Goal: Task Accomplishment & Management: Manage account settings

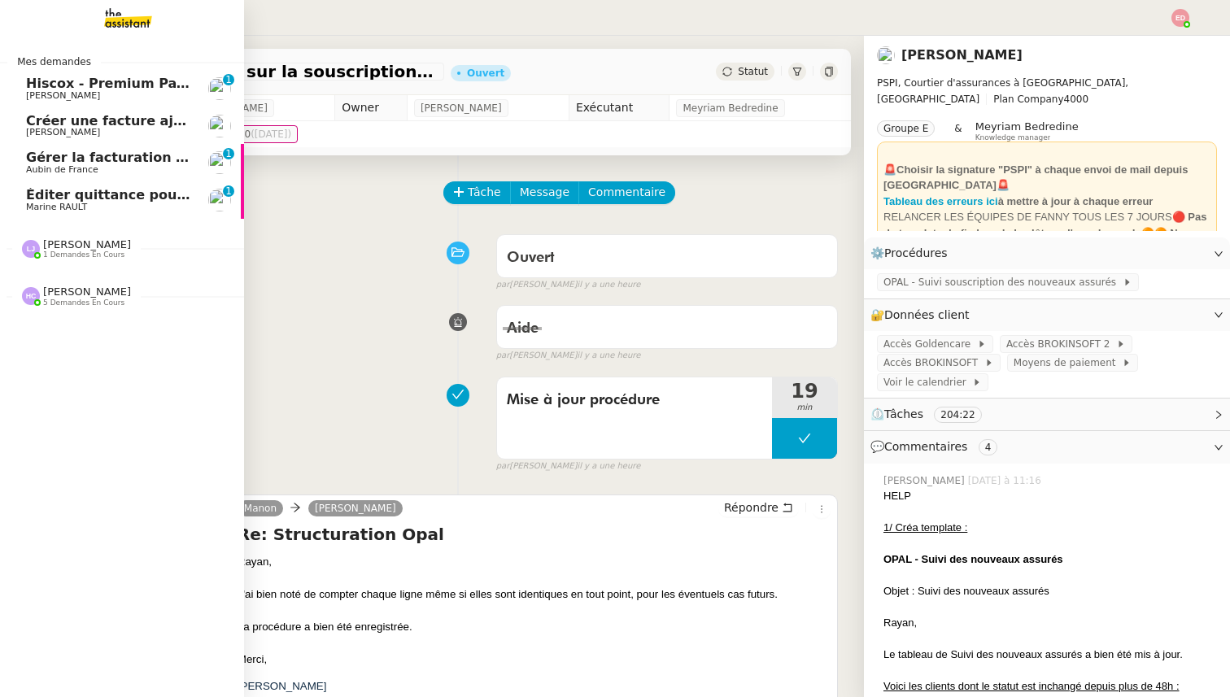
click at [54, 200] on span "Éditer quittance pour [GEOGRAPHIC_DATA]" at bounding box center [183, 194] width 314 height 15
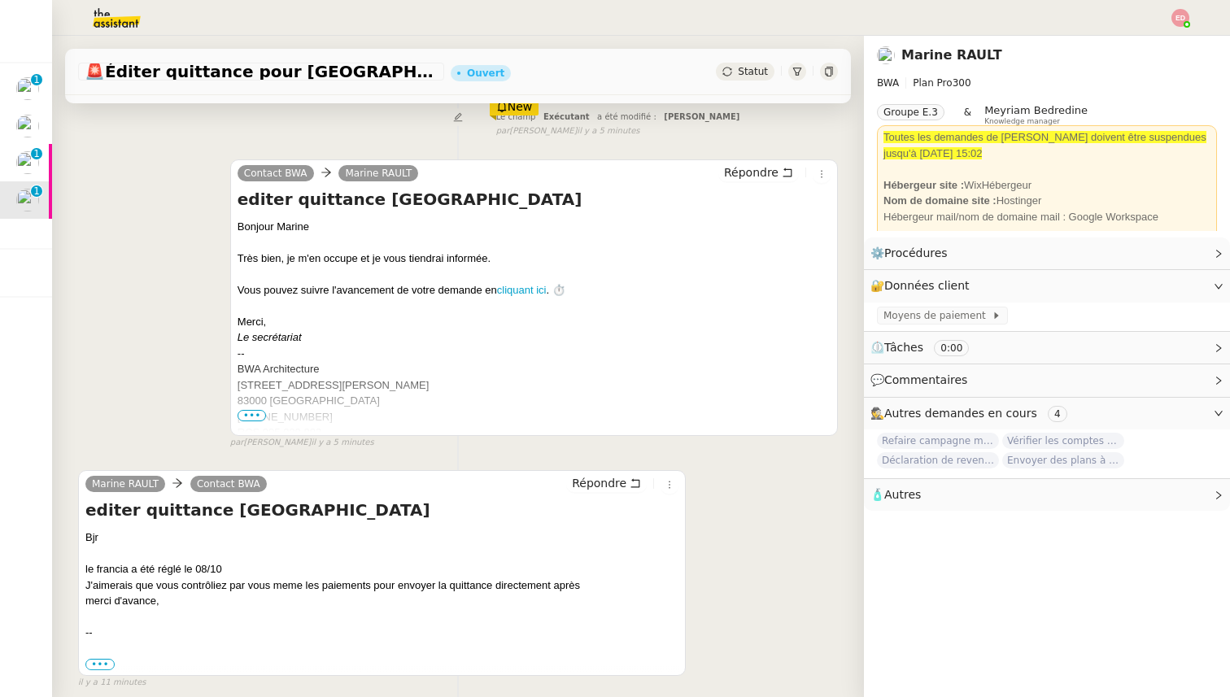
scroll to position [261, 0]
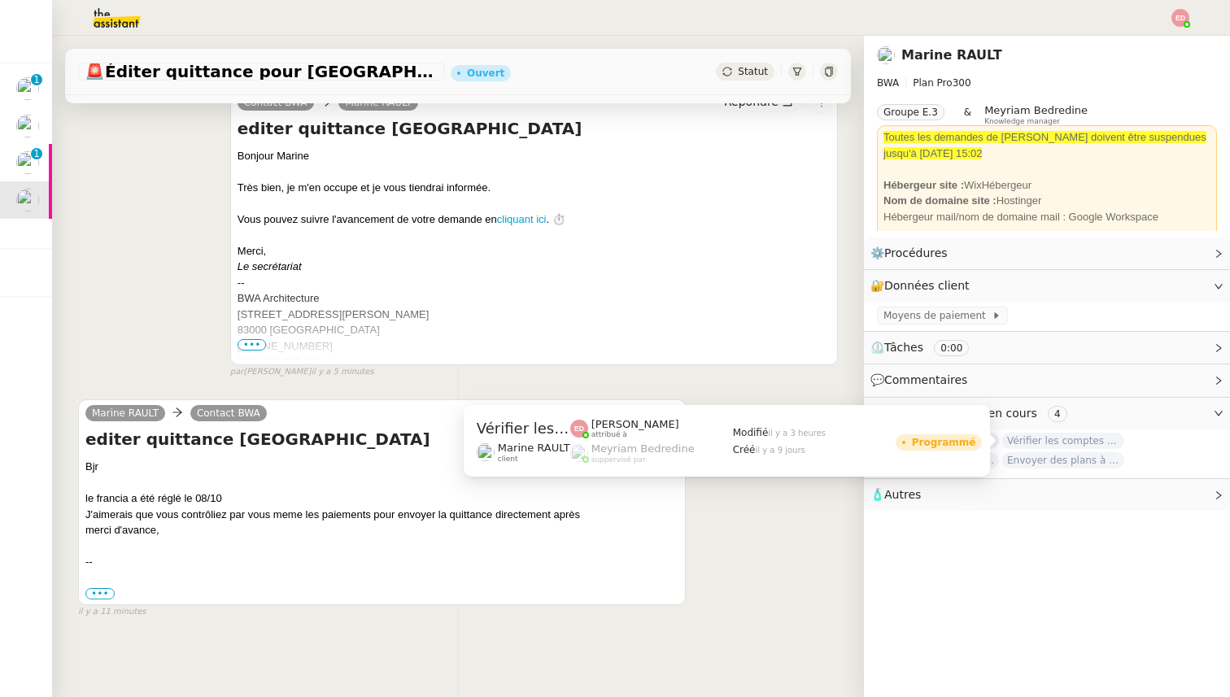
click at [1039, 442] on span "Vérifier les comptes bancaires et éditer la quittance - [DATE]" at bounding box center [1063, 441] width 122 height 16
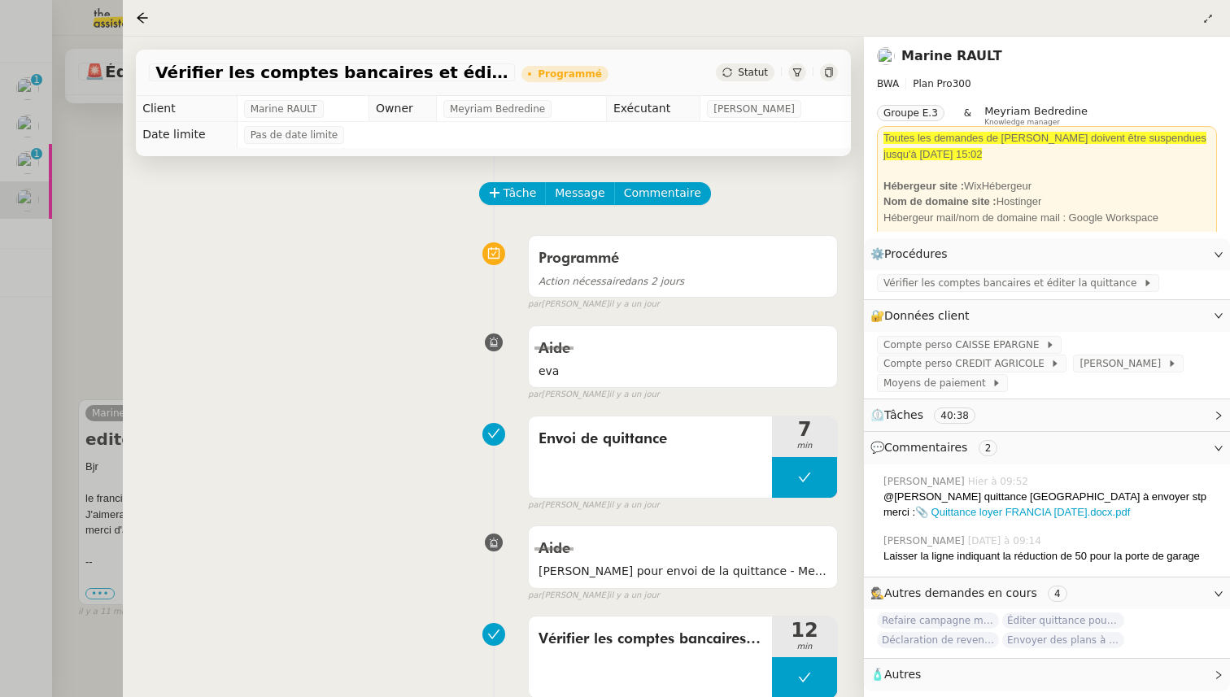
click at [92, 319] on div at bounding box center [615, 348] width 1230 height 697
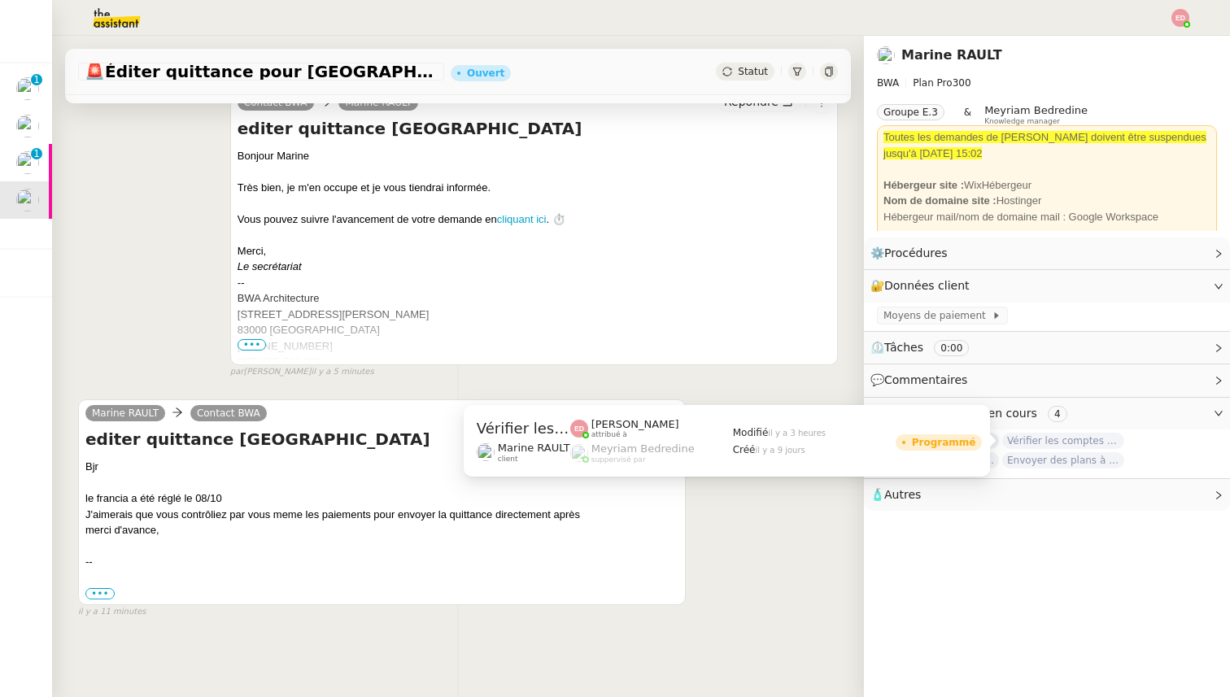
click at [1049, 436] on span "Vérifier les comptes bancaires et éditer la quittance - [DATE]" at bounding box center [1063, 441] width 122 height 16
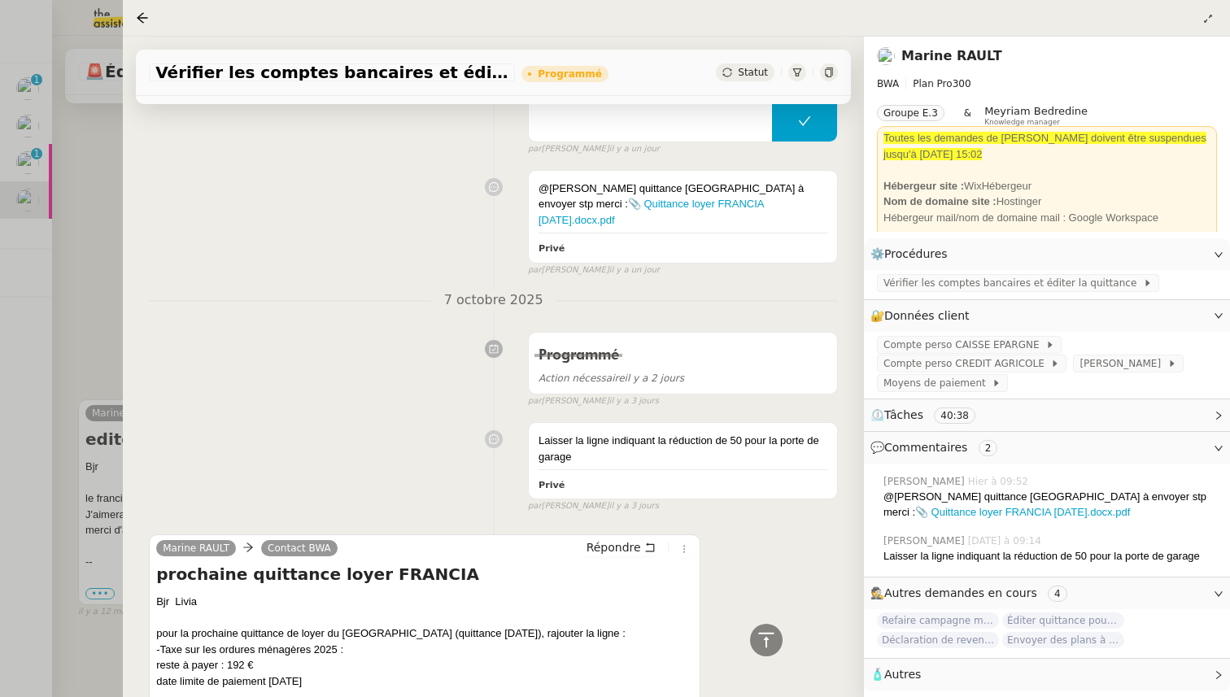
scroll to position [610, 0]
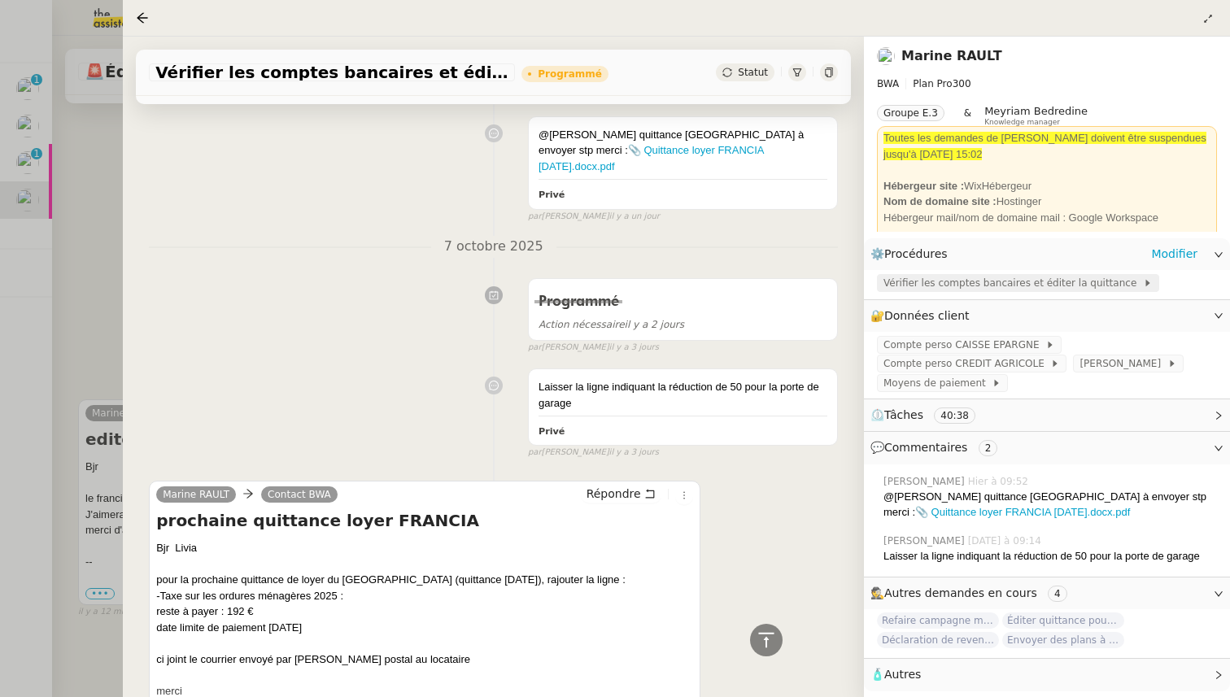
click at [974, 289] on span "Vérifier les comptes bancaires et éditer la quittance" at bounding box center [1012, 283] width 259 height 16
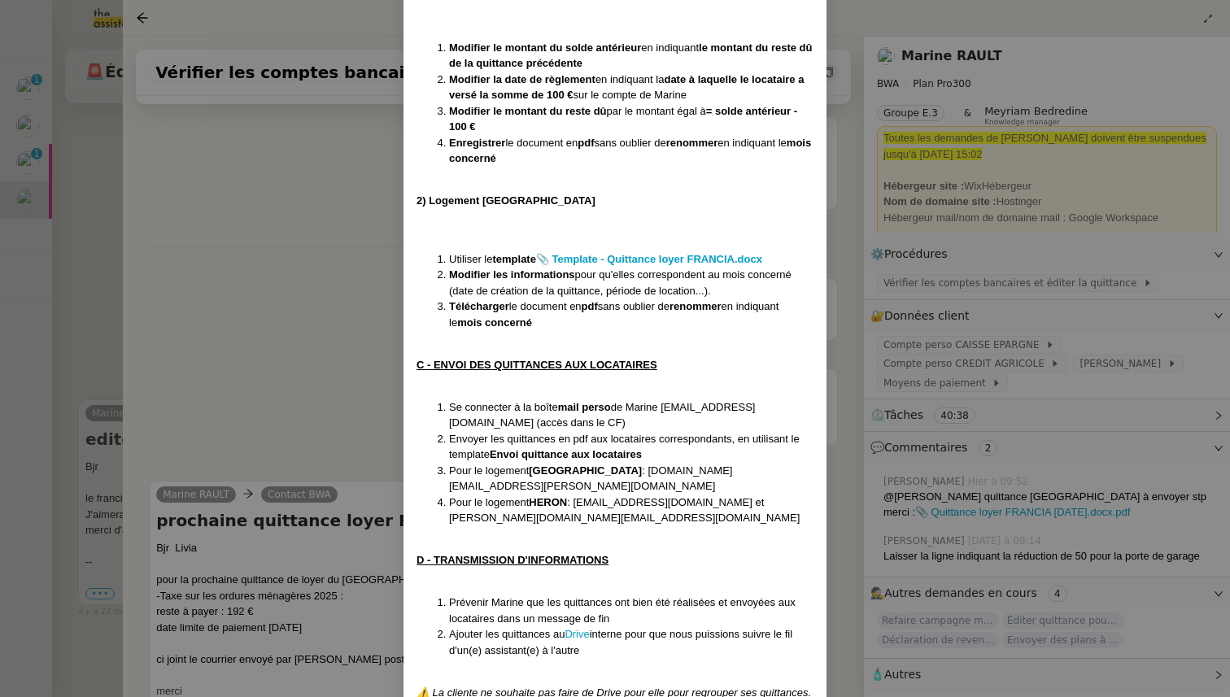
scroll to position [1243, 0]
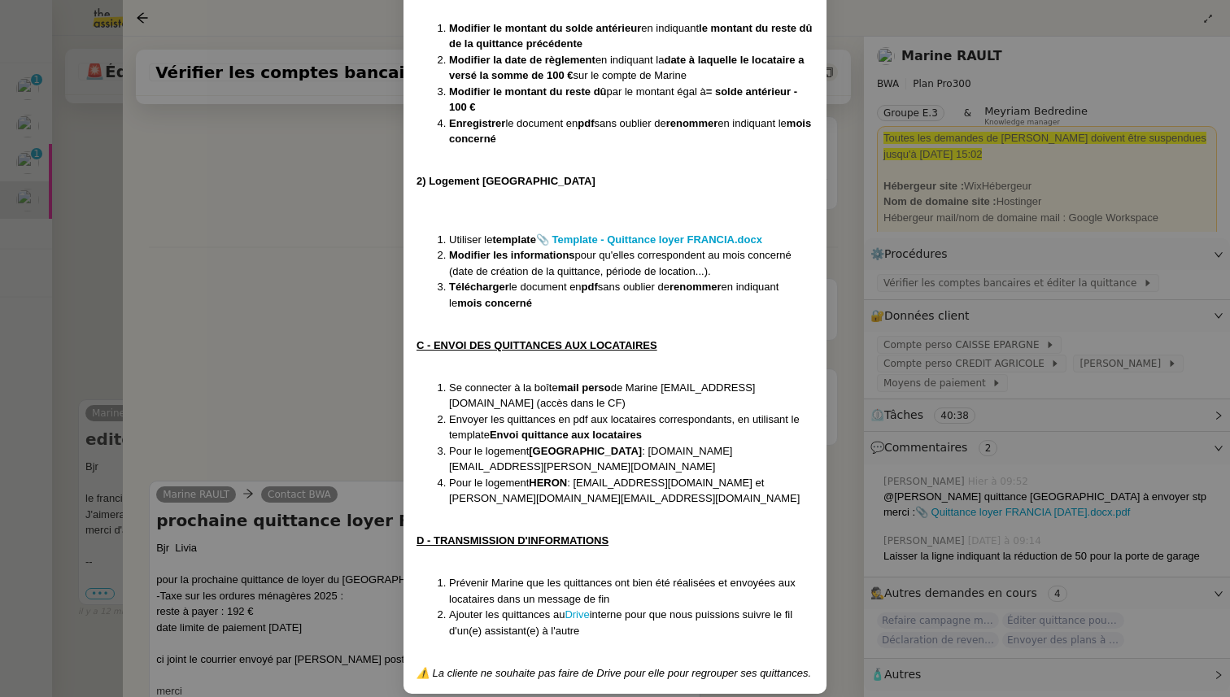
click at [330, 400] on nz-modal-container "Créée le [DATE] Modifiée le [DATE] Contexte : Chaque mois, la cliente souhaite …" at bounding box center [615, 348] width 1230 height 697
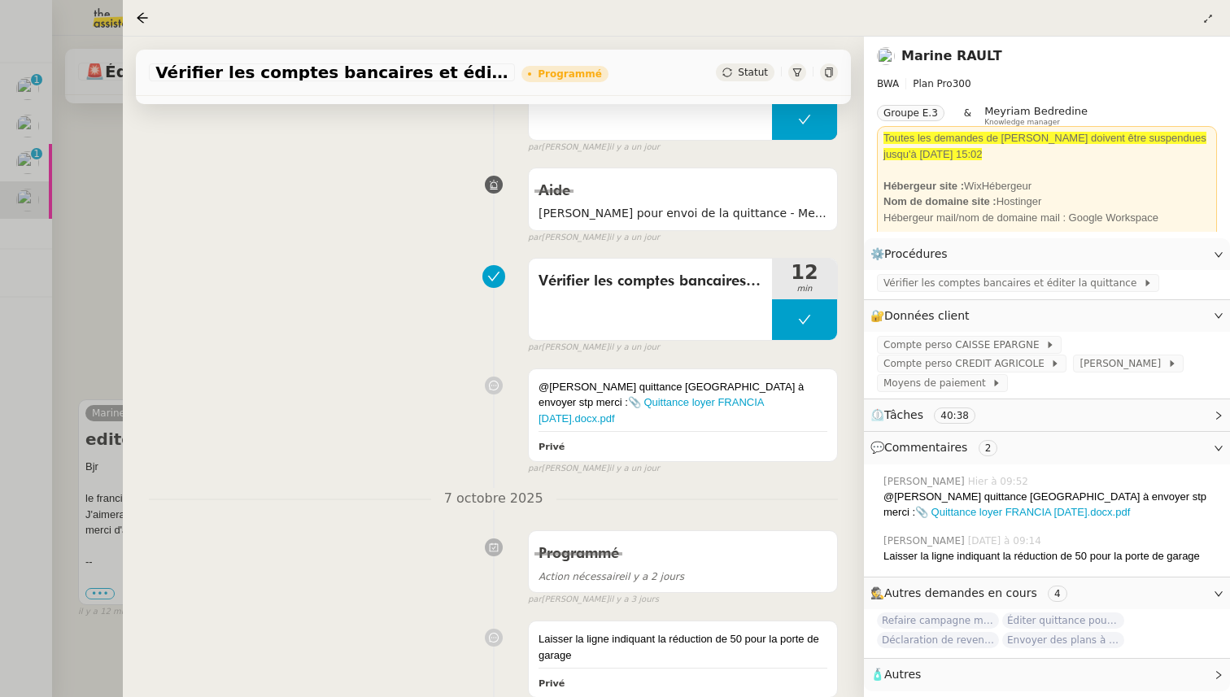
scroll to position [491, 0]
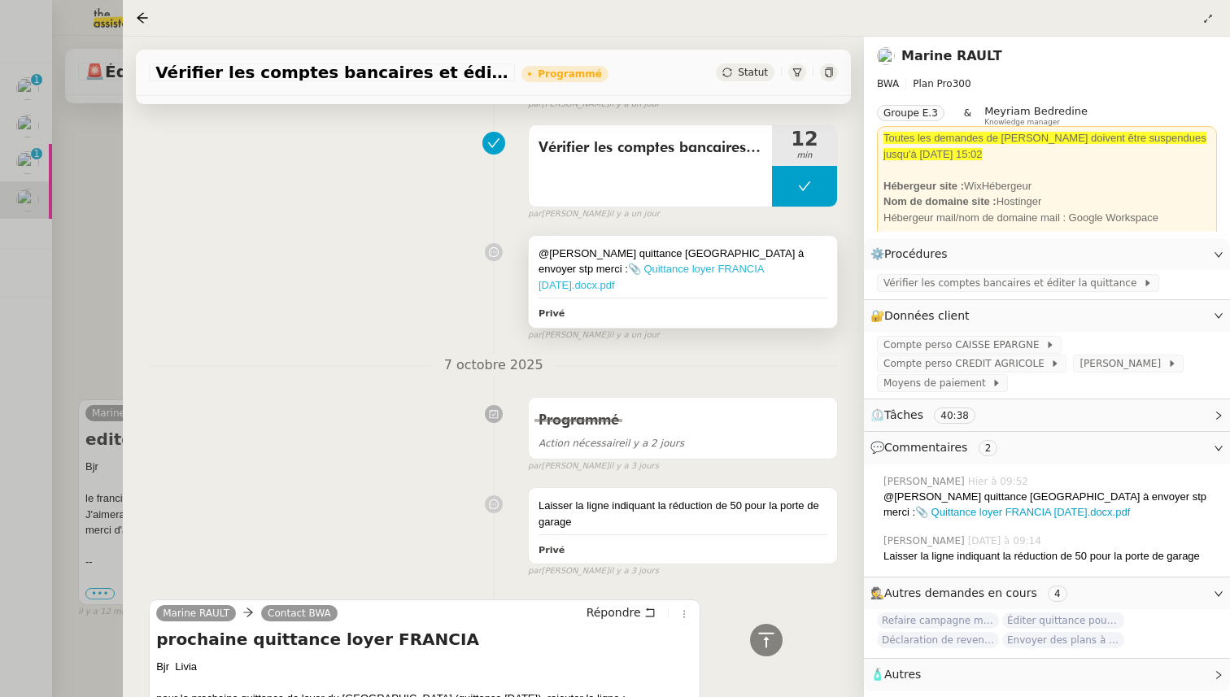
click at [764, 263] on link "📎 Quittance loyer FRANCIA [DATE].docx.pdf" at bounding box center [650, 277] width 225 height 28
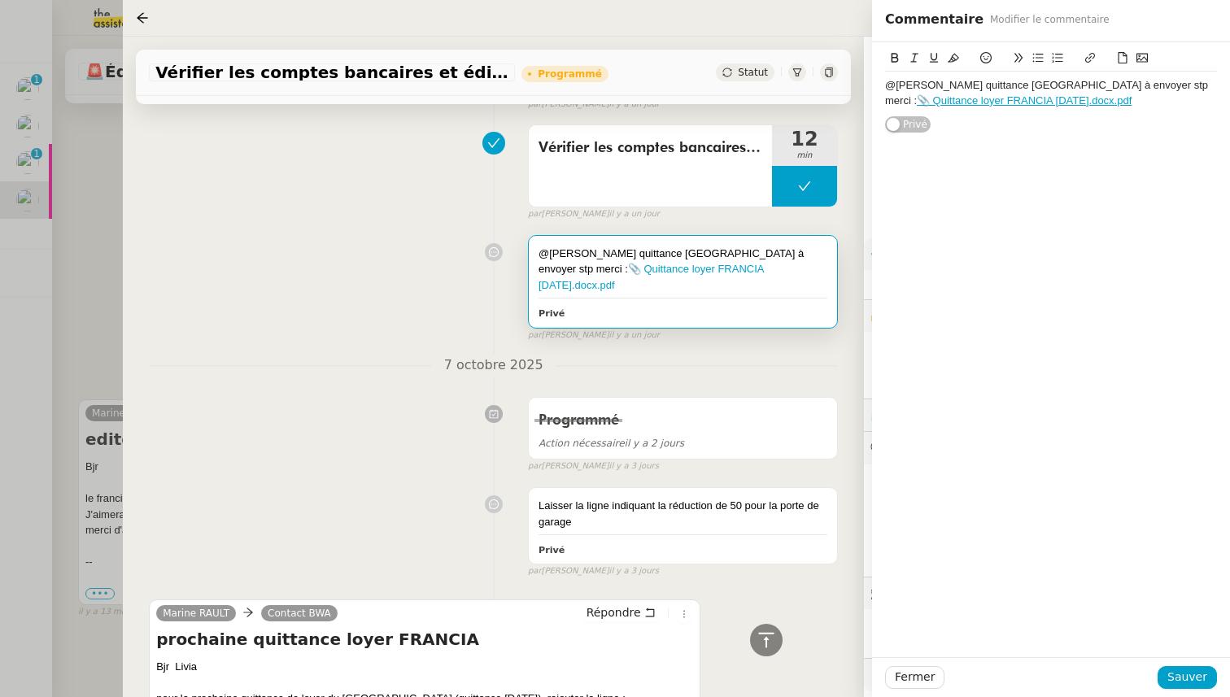
click at [74, 218] on div at bounding box center [615, 348] width 1230 height 697
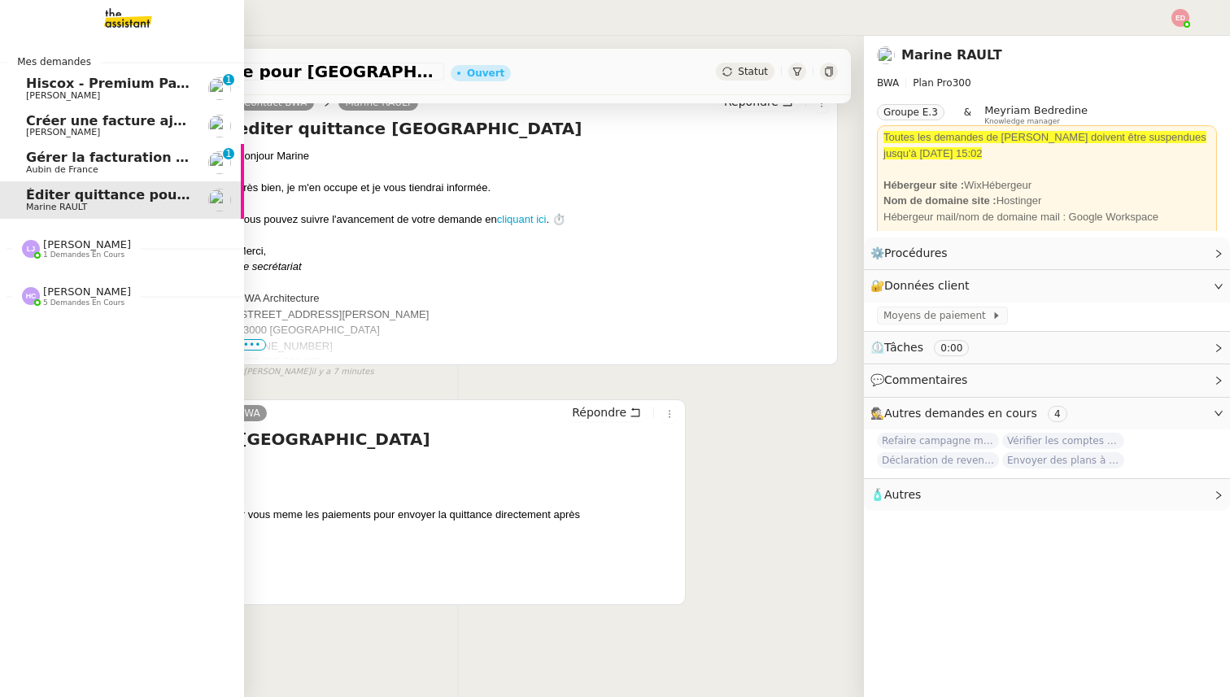
click at [34, 161] on span "Gérer la facturation des avenants" at bounding box center [149, 157] width 247 height 15
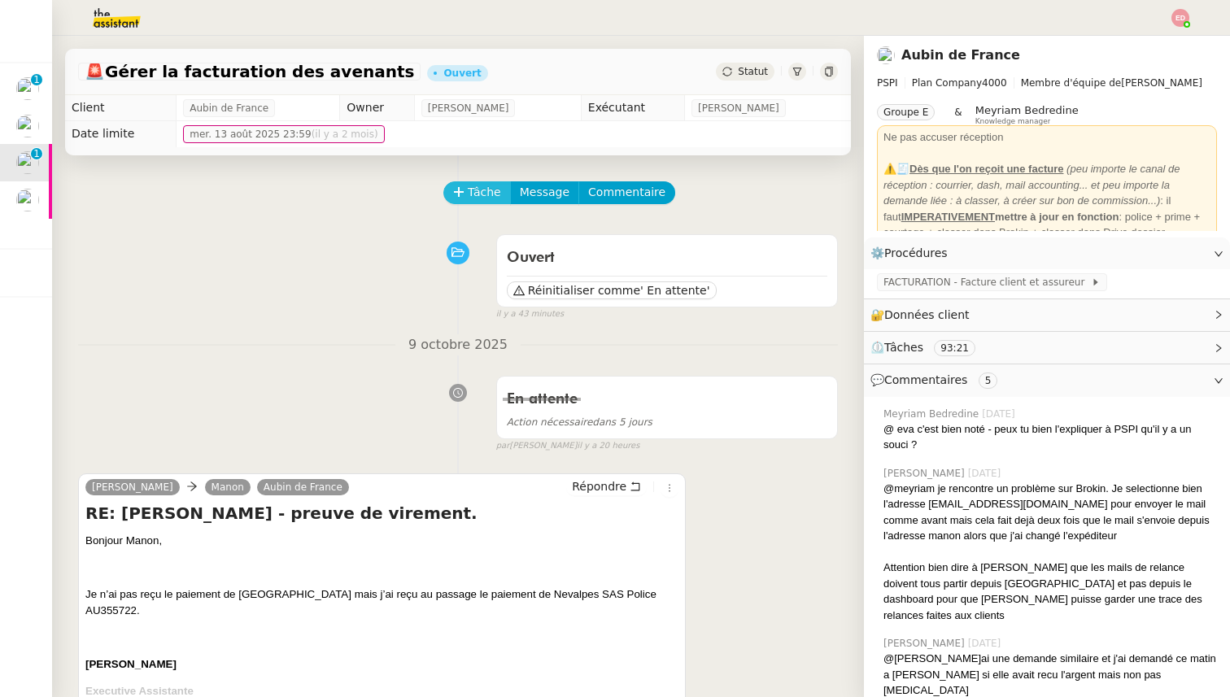
click at [473, 203] on button "Tâche" at bounding box center [477, 192] width 68 height 23
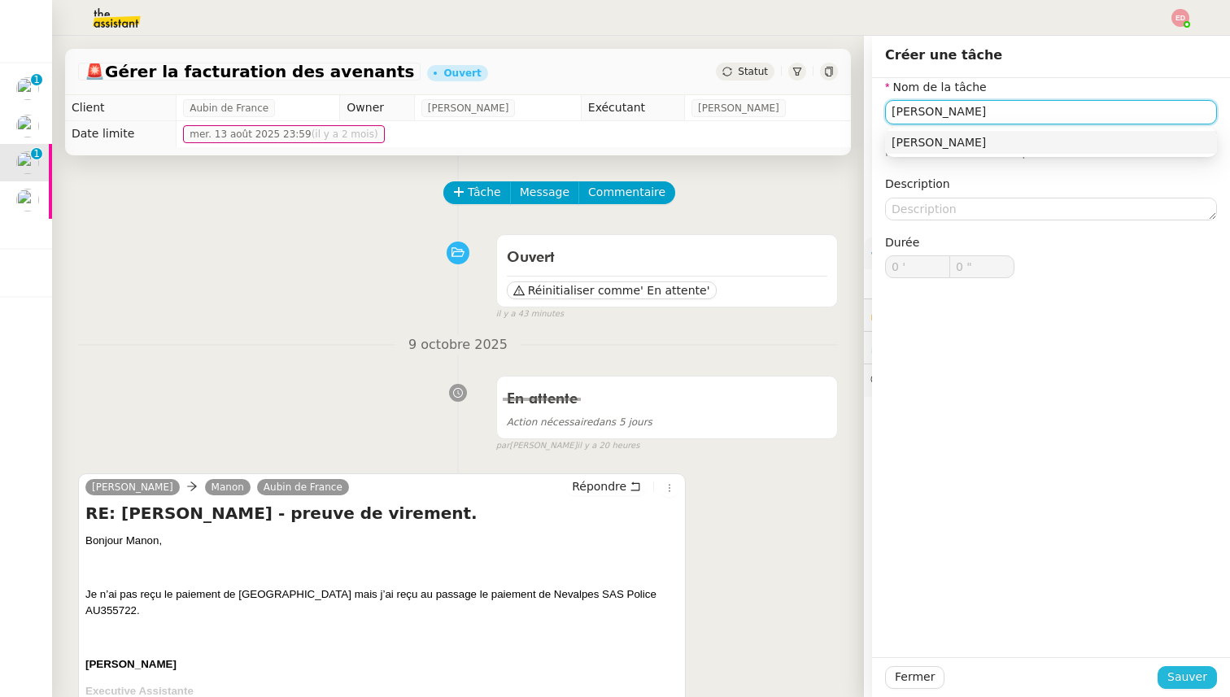
type input "[PERSON_NAME]"
click at [1172, 673] on span "Sauver" at bounding box center [1187, 677] width 40 height 19
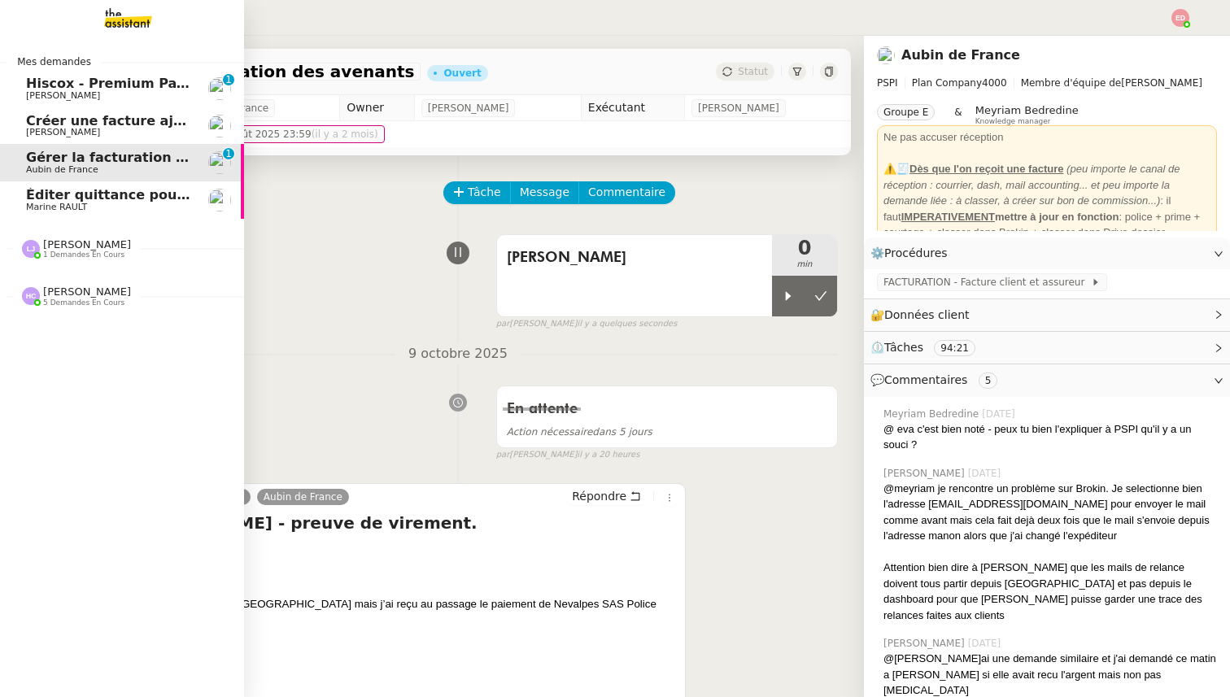
click at [38, 203] on span "Marine RAULT" at bounding box center [56, 207] width 61 height 11
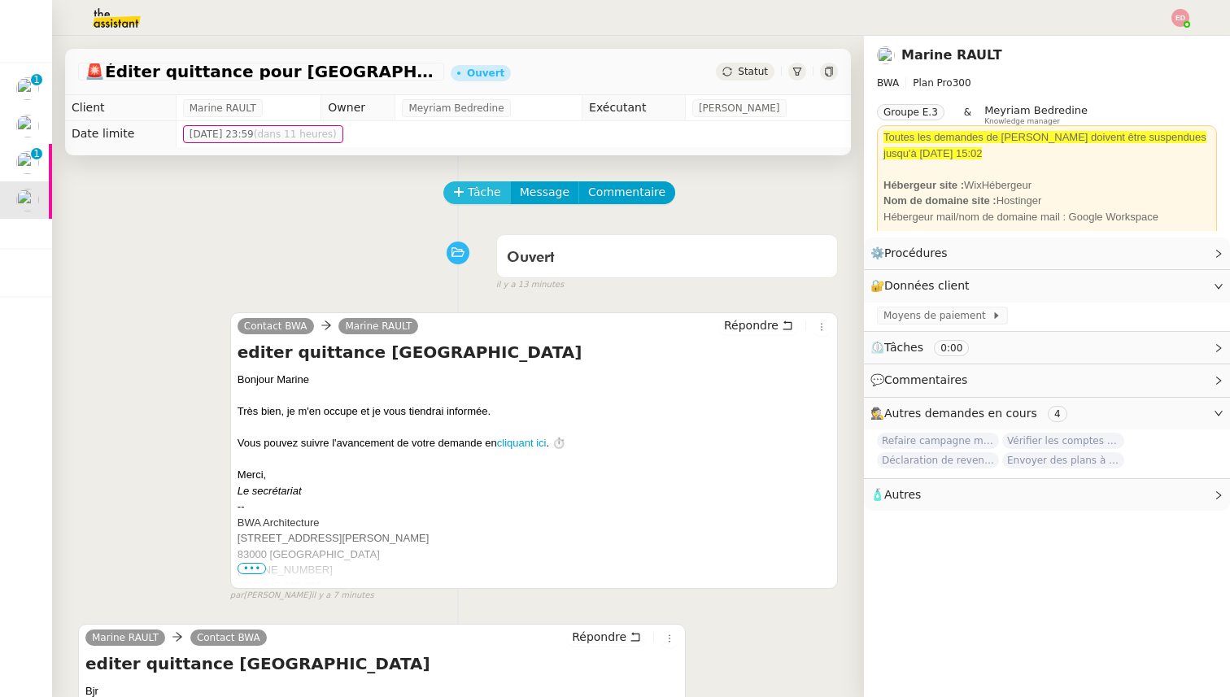
click at [490, 200] on span "Tâche" at bounding box center [484, 192] width 33 height 19
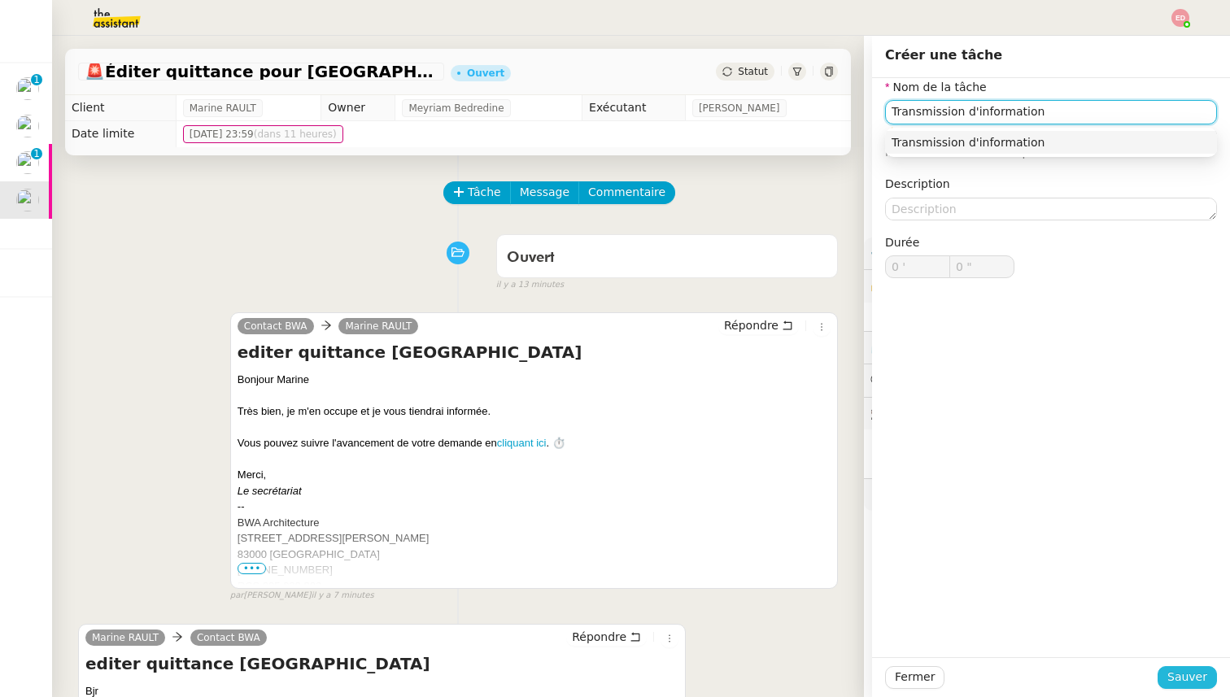
type input "Transmission d'information"
click at [1192, 673] on span "Sauver" at bounding box center [1187, 677] width 40 height 19
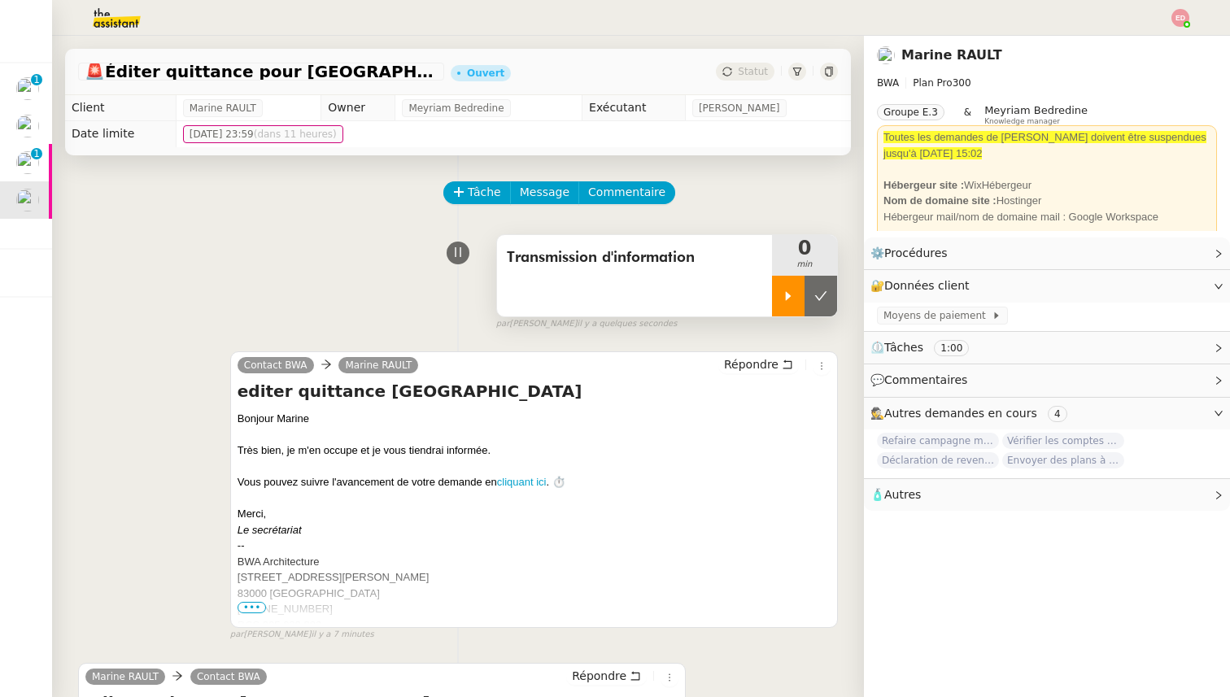
click at [787, 290] on icon at bounding box center [788, 296] width 13 height 13
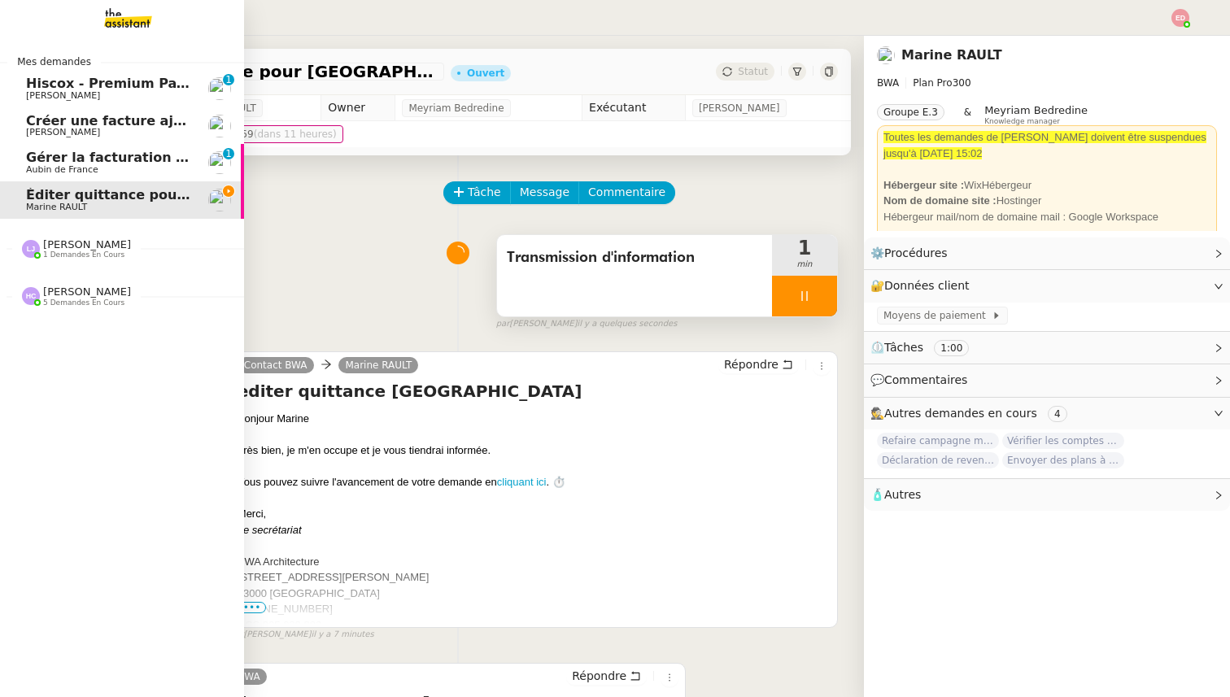
click at [79, 237] on span "[PERSON_NAME] 1 demandes en cours" at bounding box center [129, 242] width 244 height 34
click at [78, 251] on span "1 demandes en cours" at bounding box center [83, 255] width 81 height 9
click at [85, 277] on span "6 octobre 2025 - QUOTIDIEN Gestion boite mail Accounting" at bounding box center [243, 279] width 434 height 15
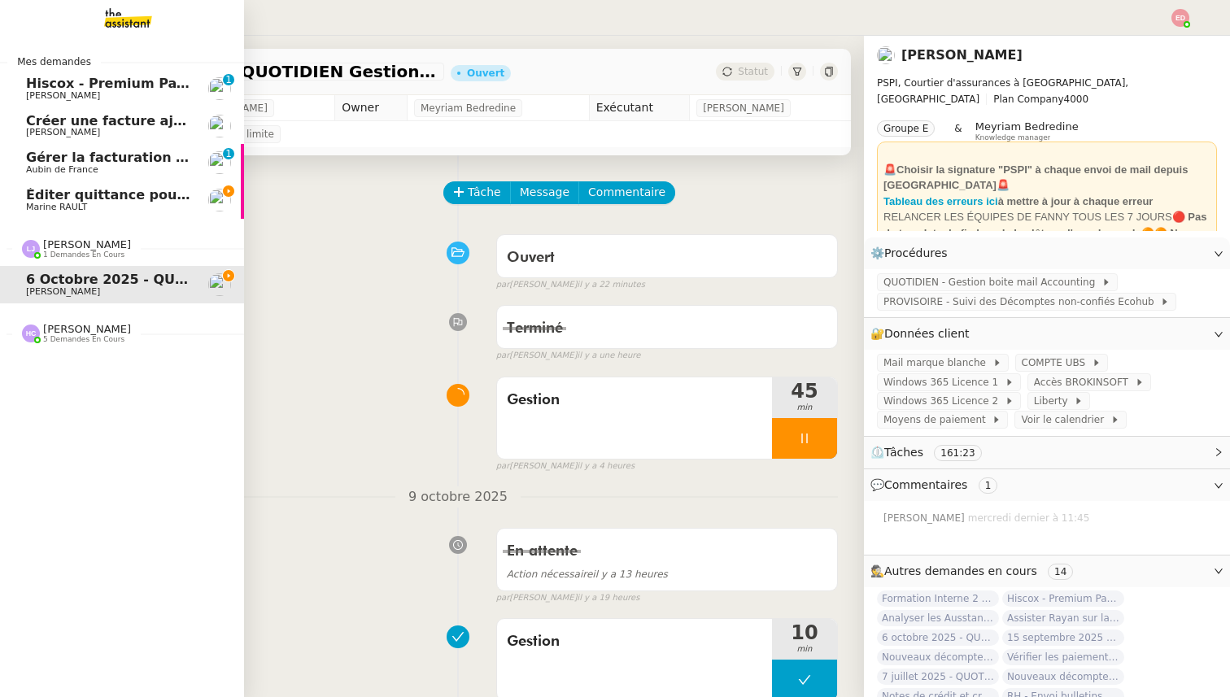
click at [87, 180] on link "Gérer la facturation des avenants Aubin de France 0 1 2 3 4 5 6 7 8 9" at bounding box center [122, 162] width 244 height 37
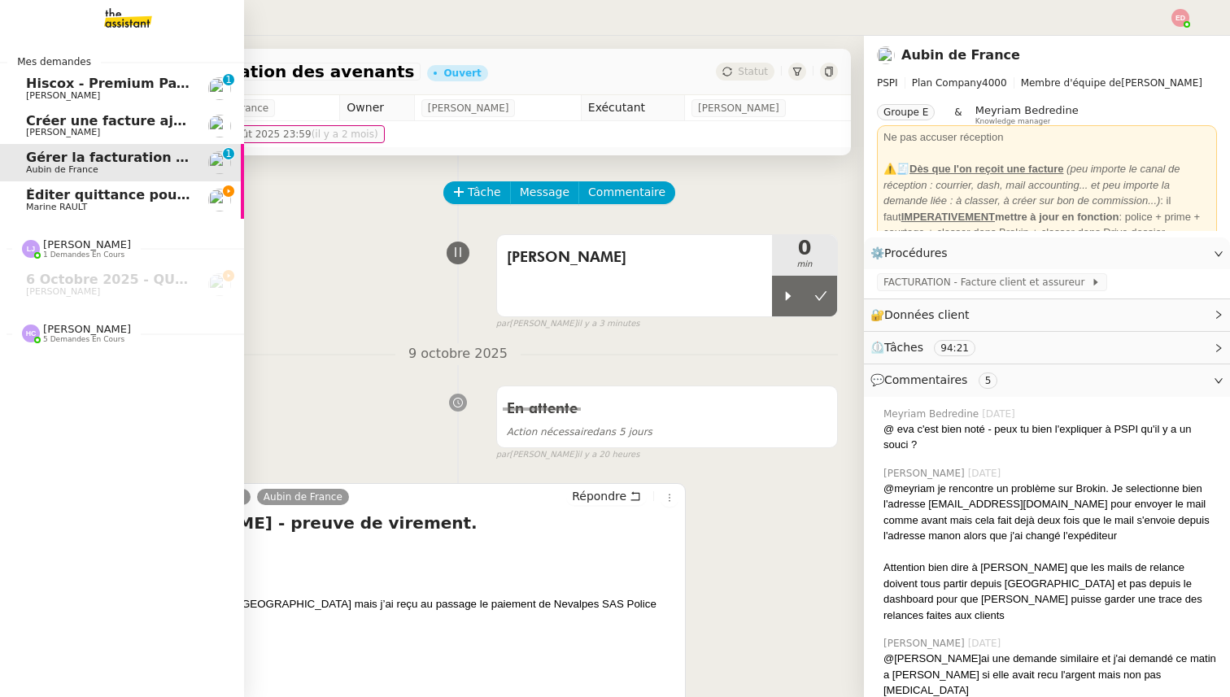
click at [120, 210] on span "Marine RAULT" at bounding box center [108, 208] width 164 height 10
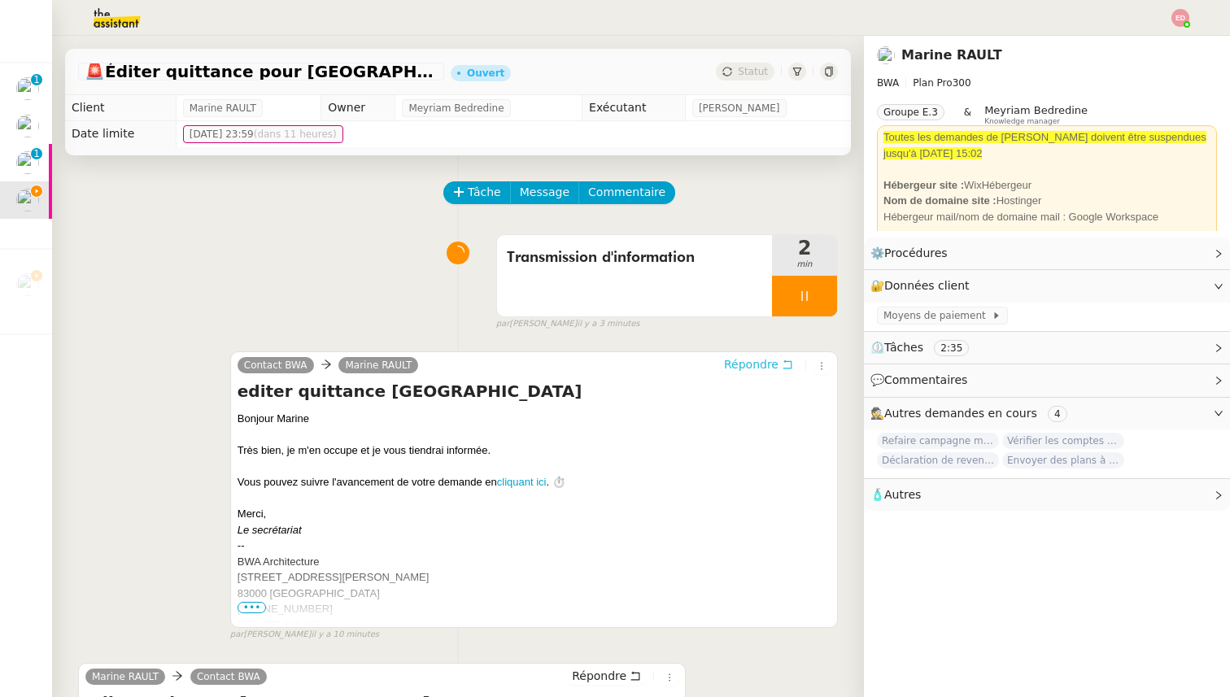
click at [739, 361] on span "Répondre" at bounding box center [751, 364] width 54 height 16
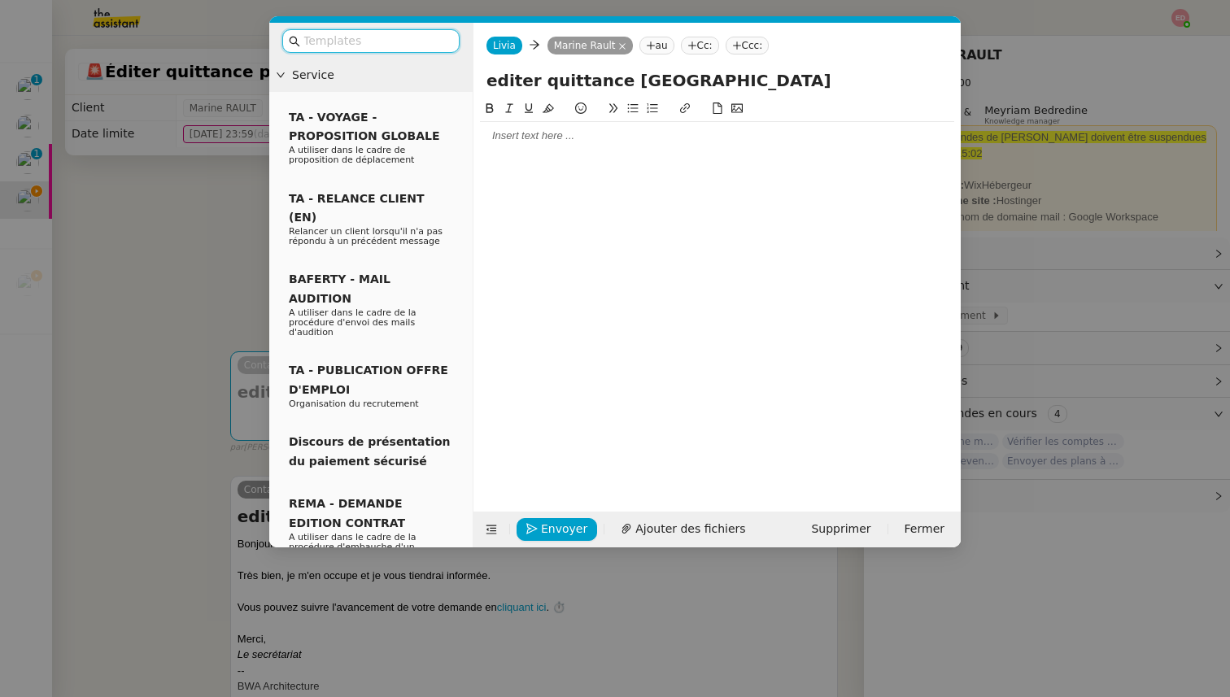
click at [548, 141] on div at bounding box center [717, 136] width 474 height 15
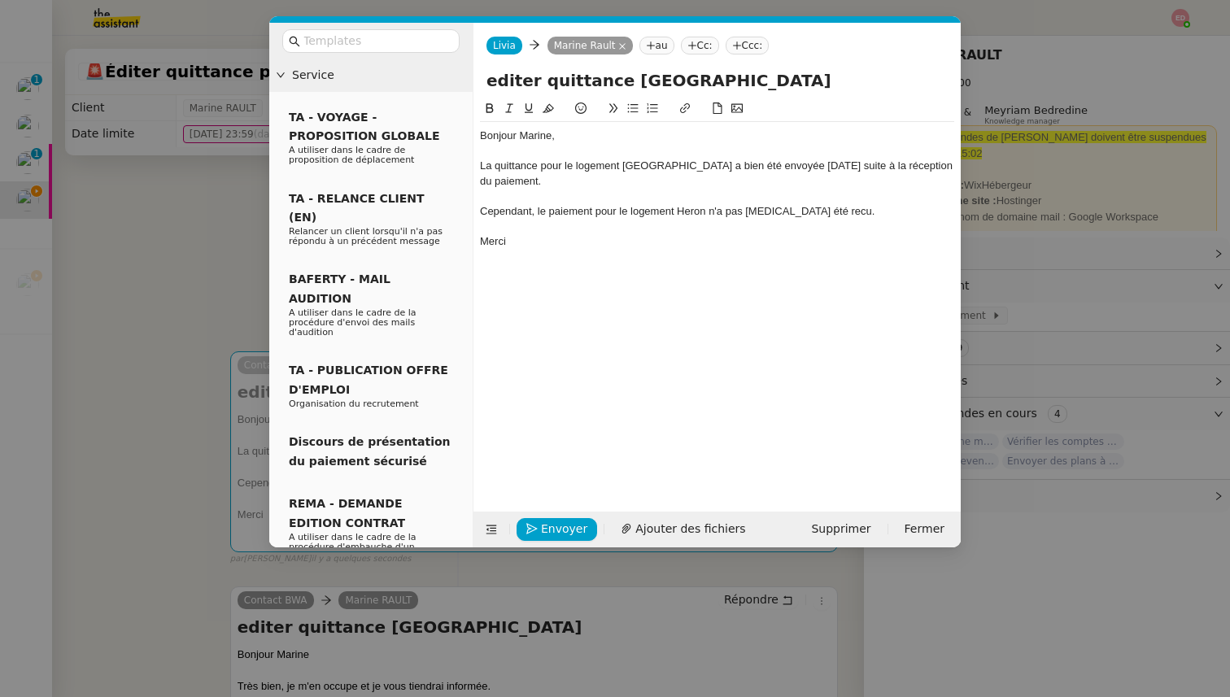
click at [815, 204] on div "Cependant, le paiement pour le logement Heron n'a pas [MEDICAL_DATA] été recu." at bounding box center [717, 211] width 474 height 15
click at [0, 0] on lt-span "reçu" at bounding box center [0, 0] width 0 height 0
click at [165, 222] on nz-modal-container "Service TA - VOYAGE - PROPOSITION GLOBALE A utiliser dans le cadre de propositi…" at bounding box center [615, 348] width 1230 height 697
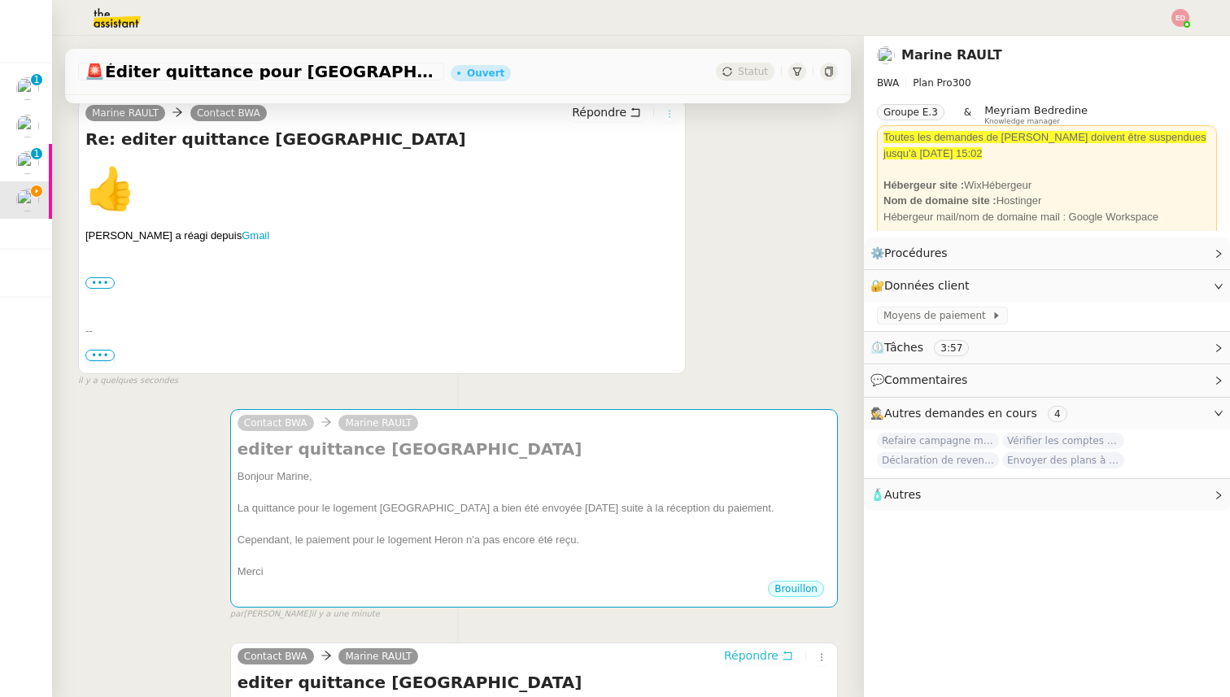
scroll to position [330, 0]
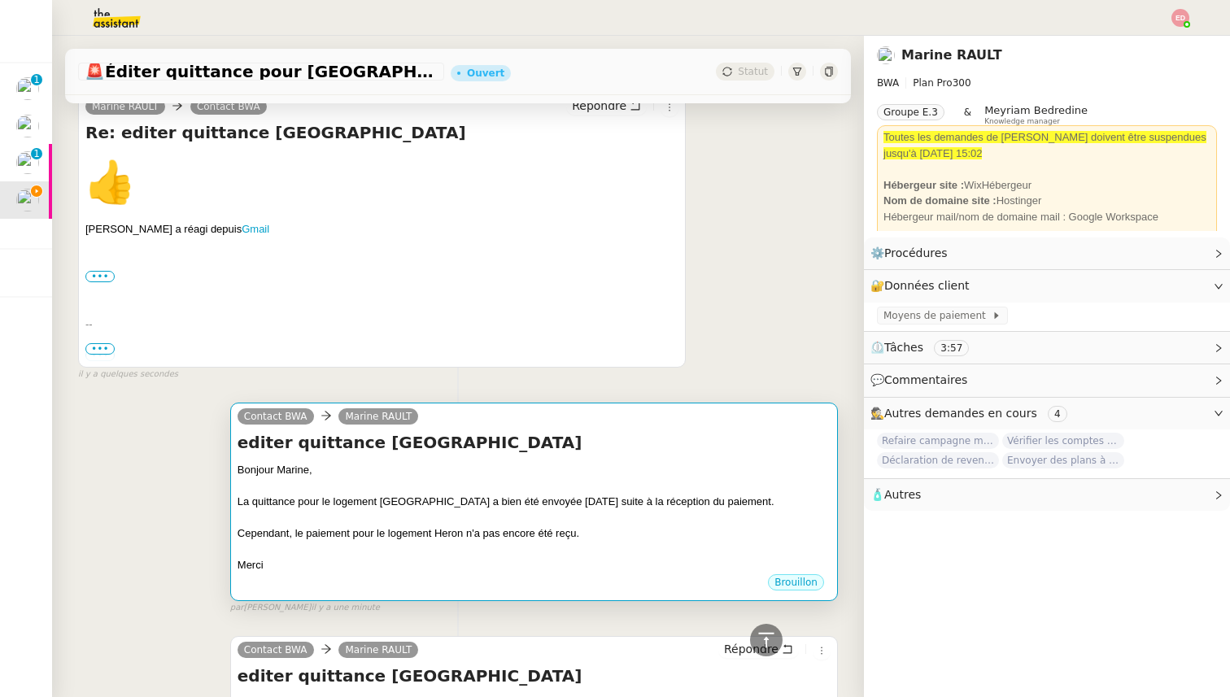
click at [559, 427] on div "Contact BWA Marine RAULT" at bounding box center [533, 419] width 593 height 24
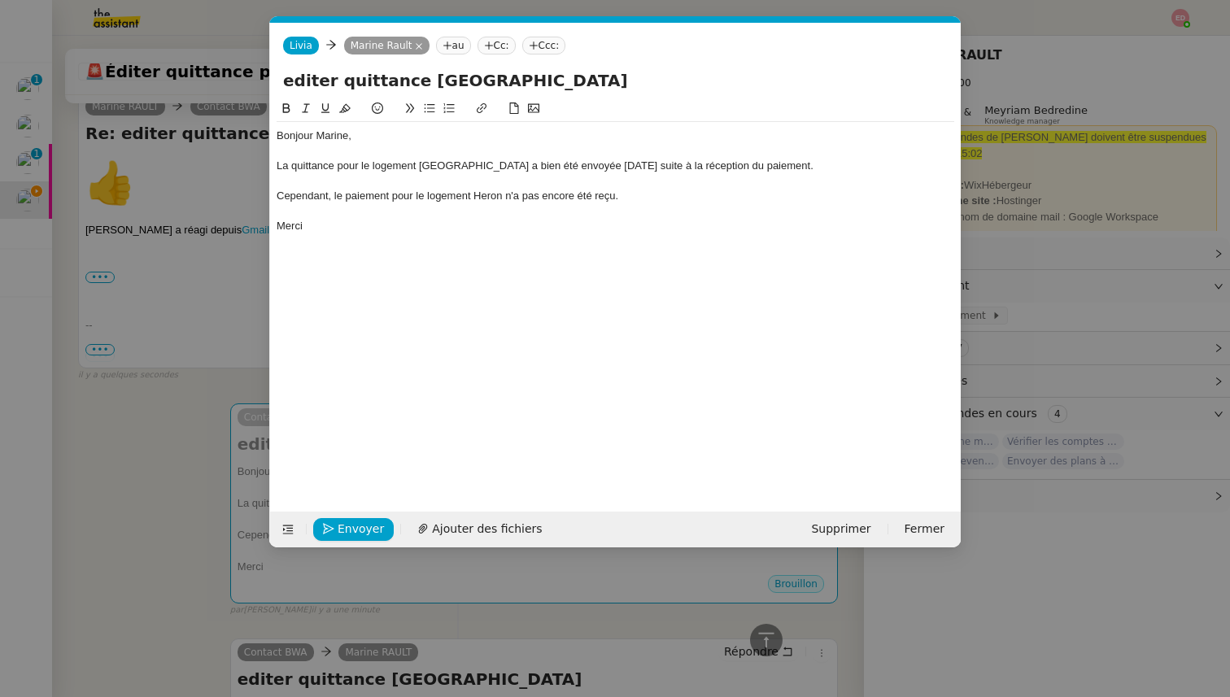
scroll to position [0, 34]
click at [360, 527] on span "Envoyer" at bounding box center [361, 529] width 46 height 19
click at [360, 527] on span "Confirmer l'envoi" at bounding box center [387, 529] width 98 height 19
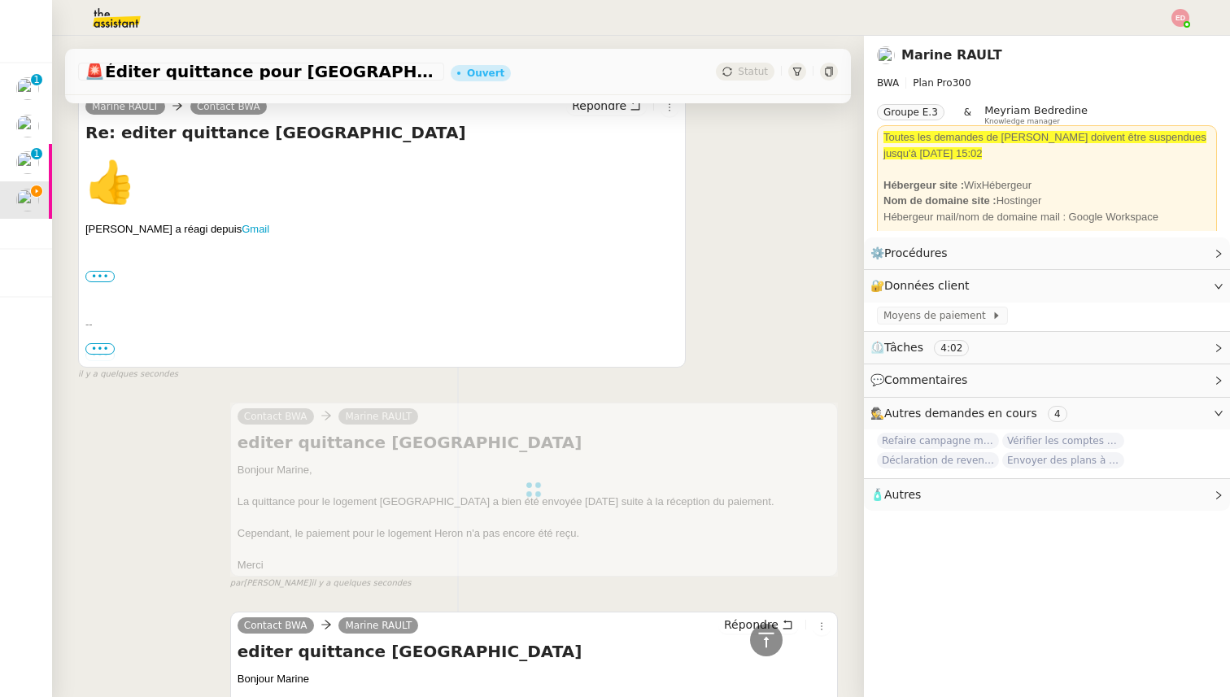
scroll to position [0, 0]
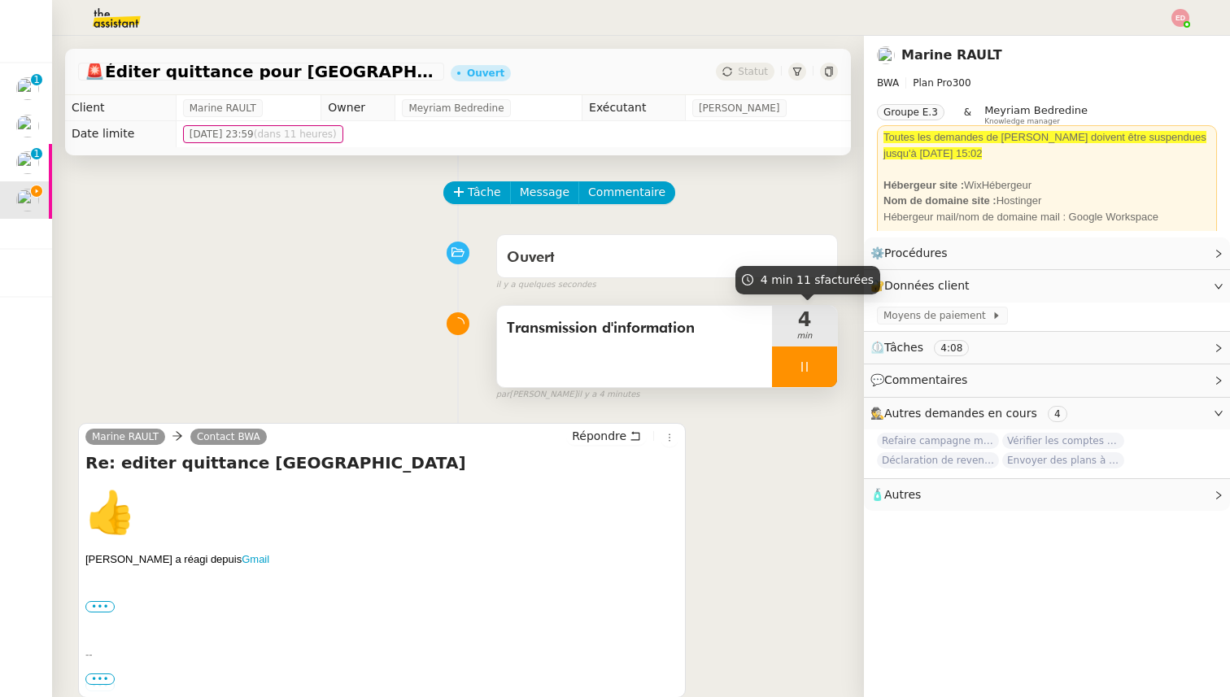
click at [826, 374] on div at bounding box center [804, 366] width 65 height 41
click at [826, 374] on button at bounding box center [820, 366] width 33 height 41
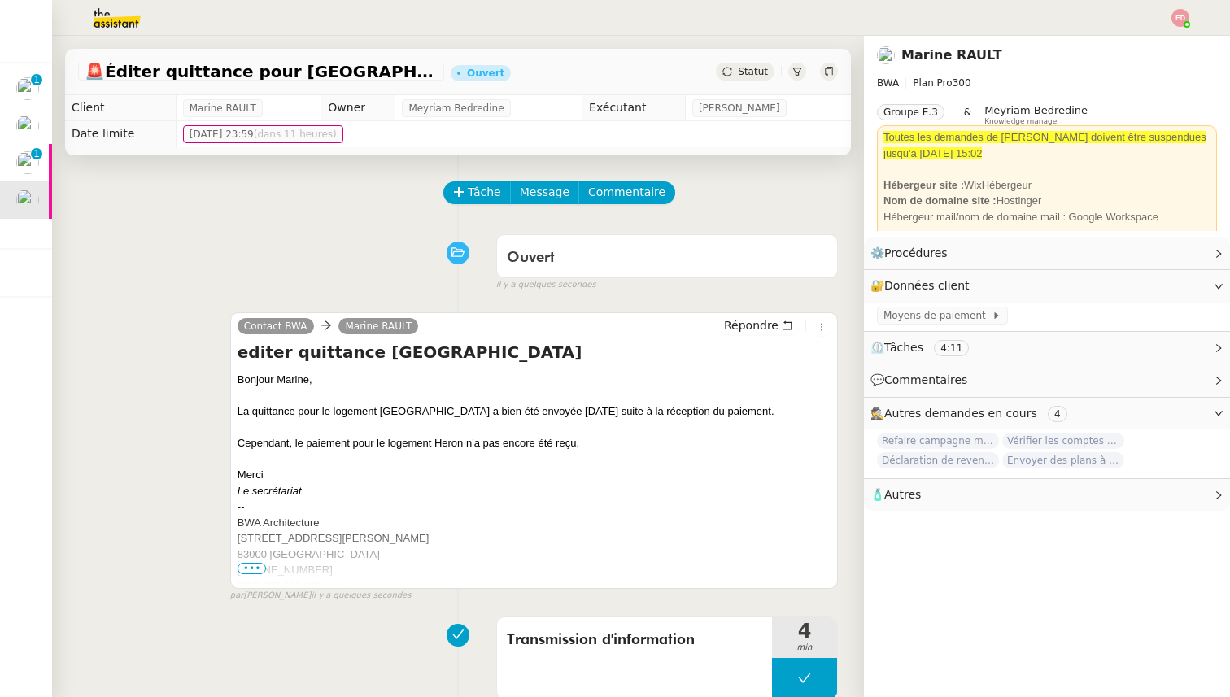
click at [753, 69] on span "Statut" at bounding box center [753, 71] width 30 height 11
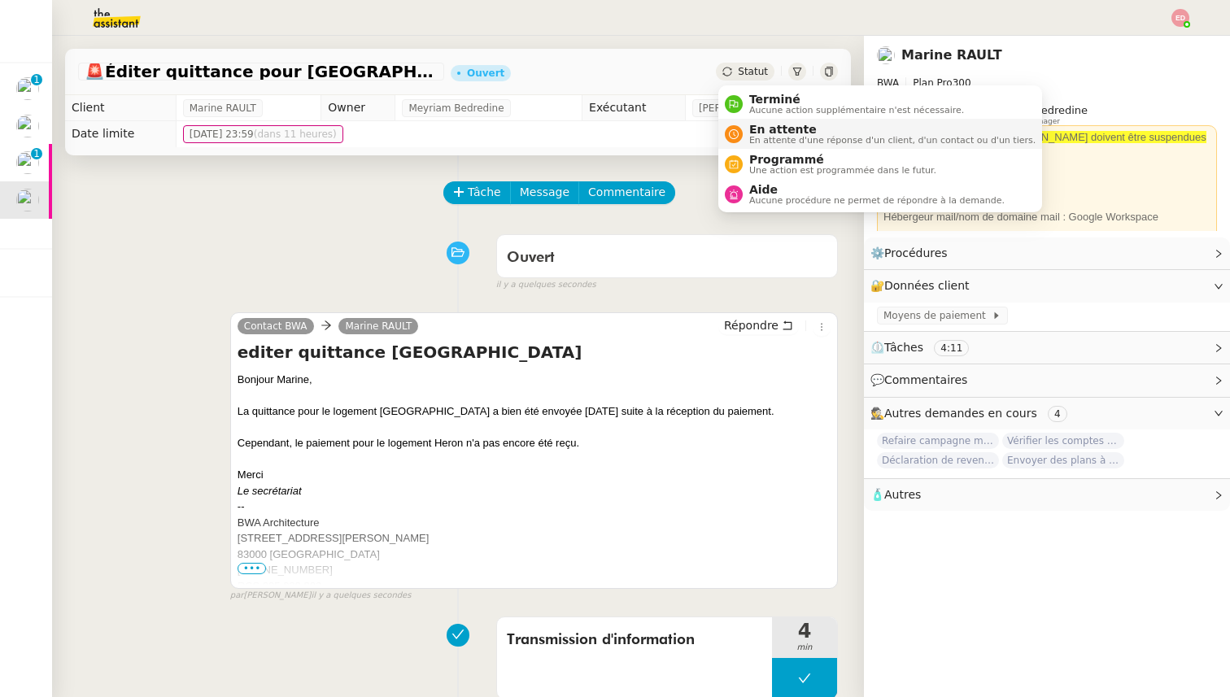
click at [765, 126] on span "En attente" at bounding box center [892, 129] width 286 height 13
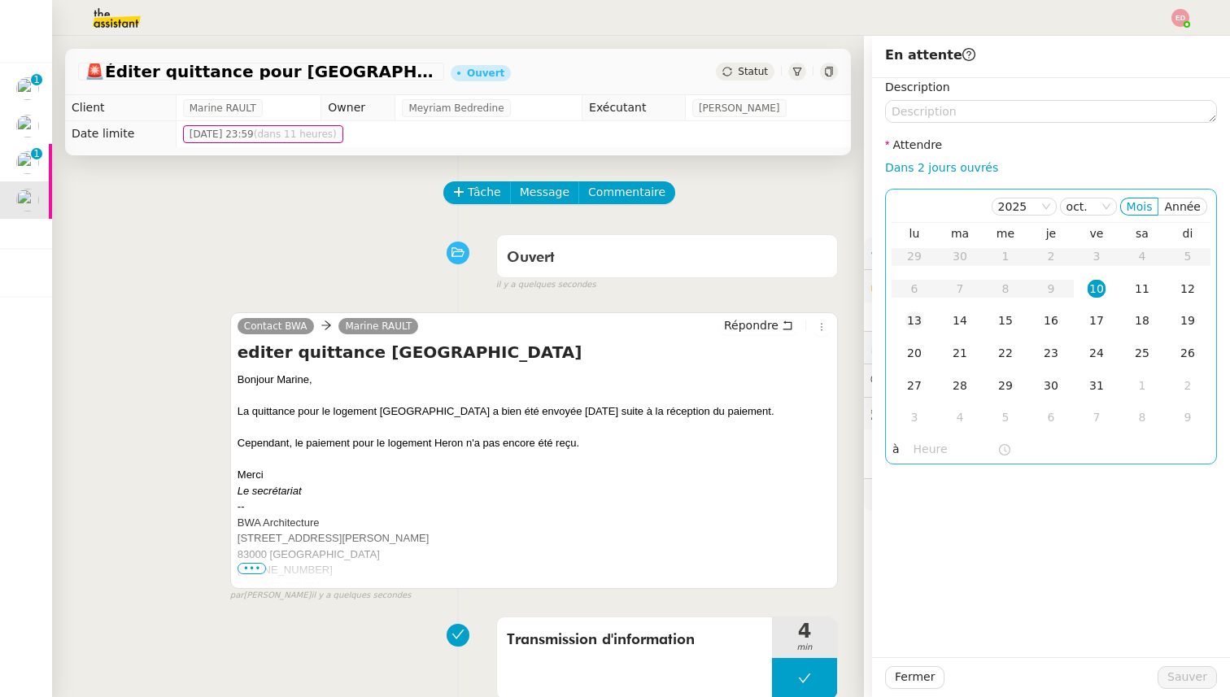
click at [910, 319] on div "13" at bounding box center [914, 321] width 18 height 18
click at [1185, 675] on span "Sauver" at bounding box center [1187, 677] width 40 height 19
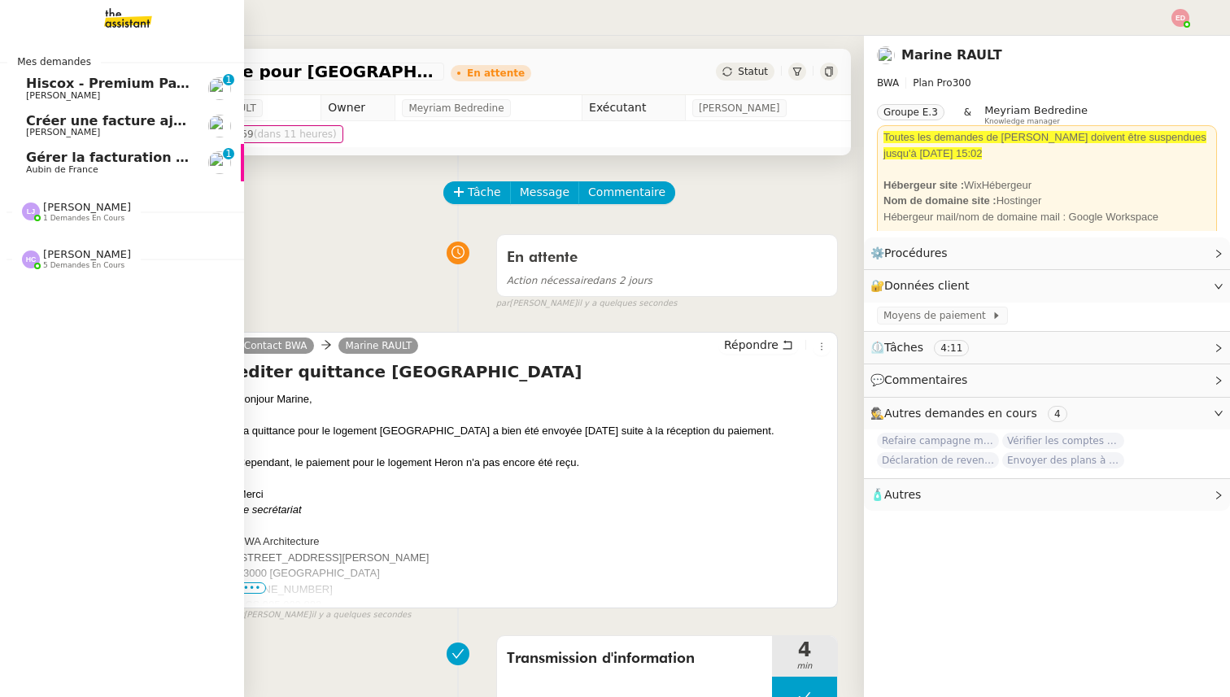
click at [20, 160] on link "Gérer la facturation des avenants Aubin de France 0 1 2 3 4 5 6 7 8 9" at bounding box center [122, 162] width 244 height 37
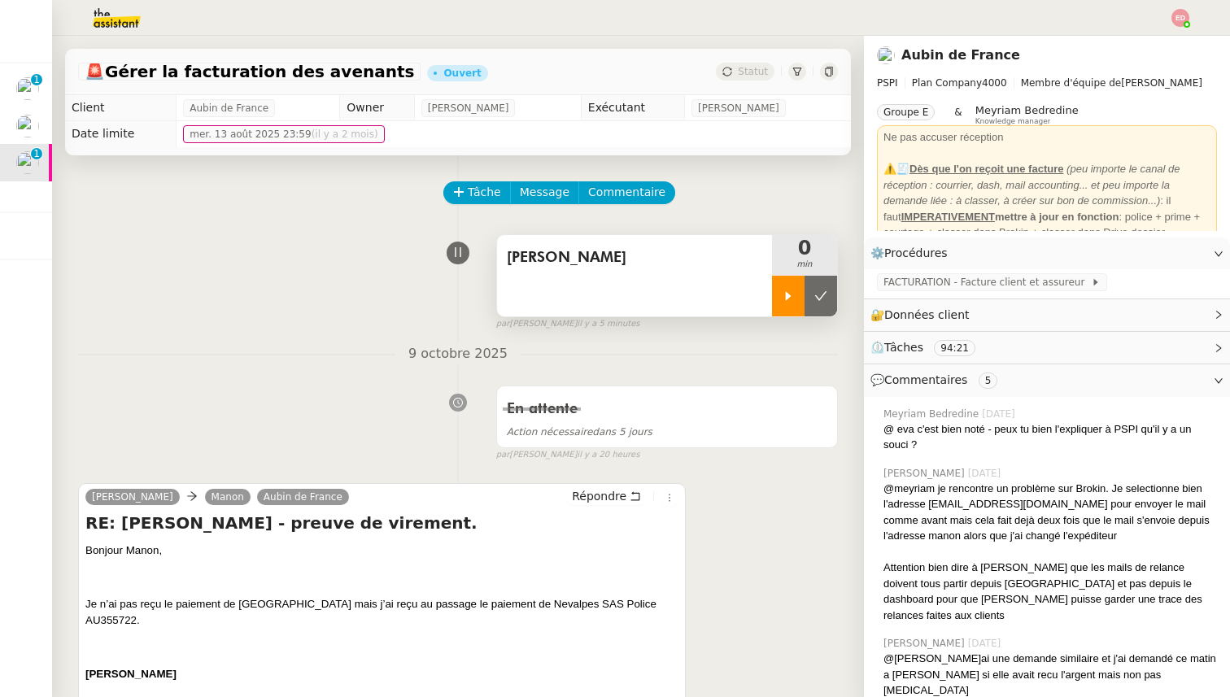
click at [772, 305] on div at bounding box center [788, 296] width 33 height 41
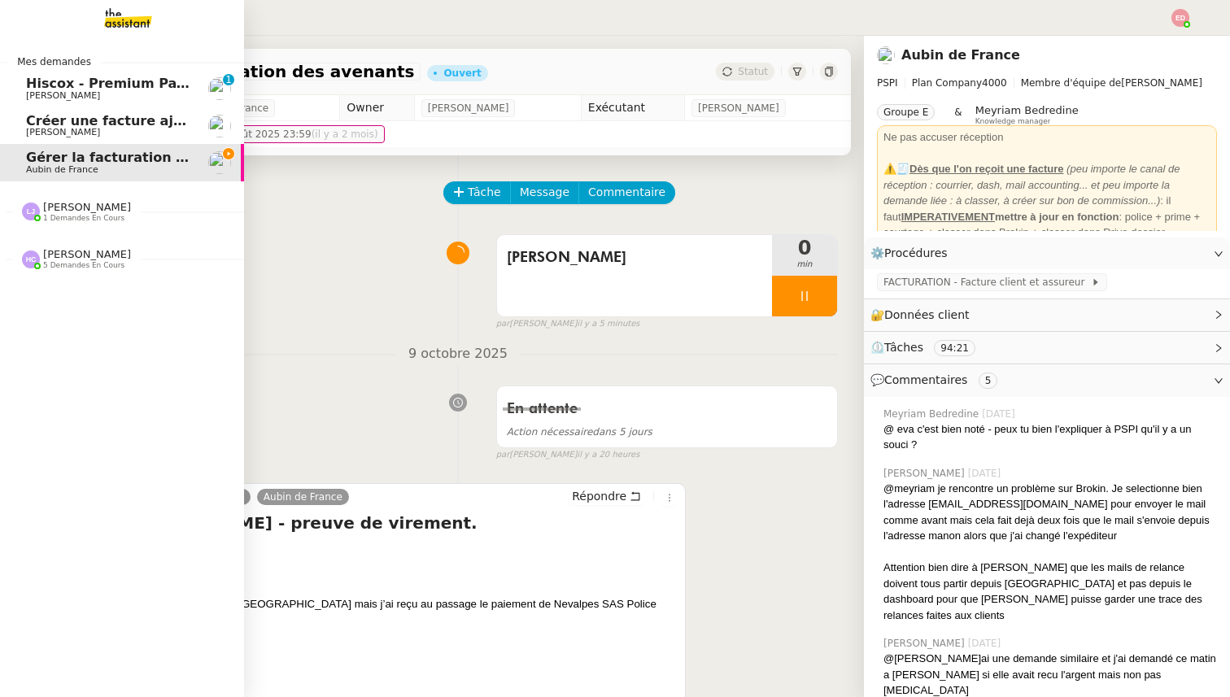
click at [34, 119] on span "Créer une facture ajustée" at bounding box center [120, 120] width 188 height 15
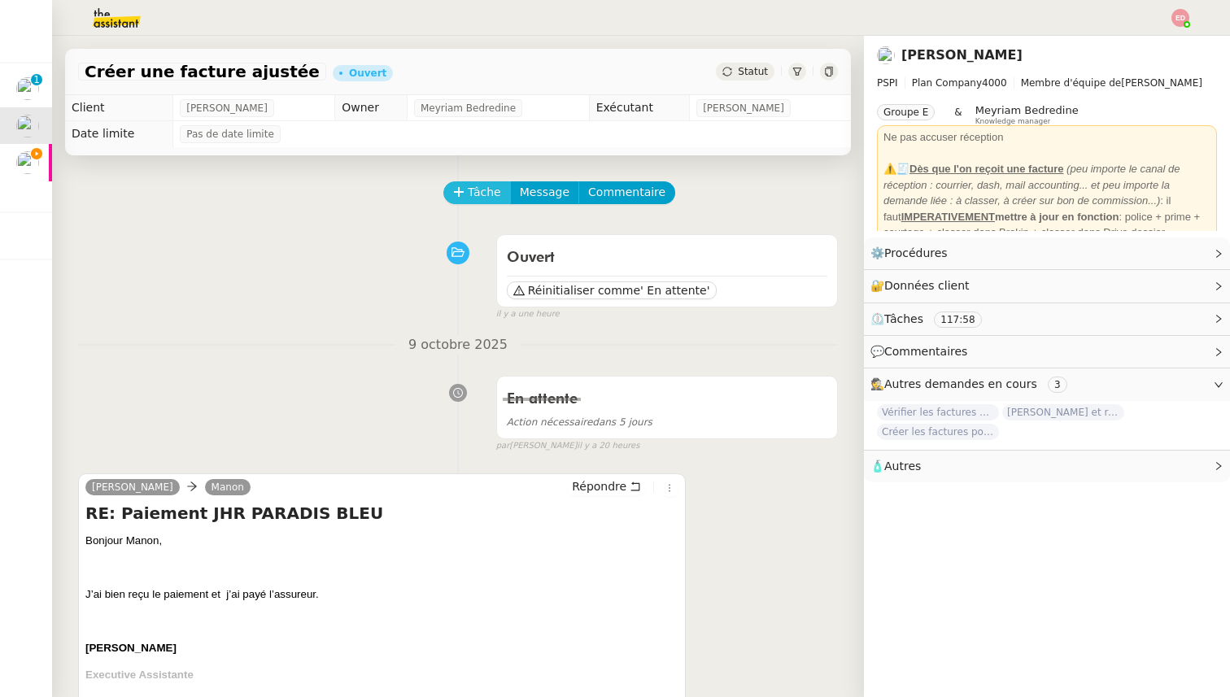
click at [485, 187] on span "Tâche" at bounding box center [484, 192] width 33 height 19
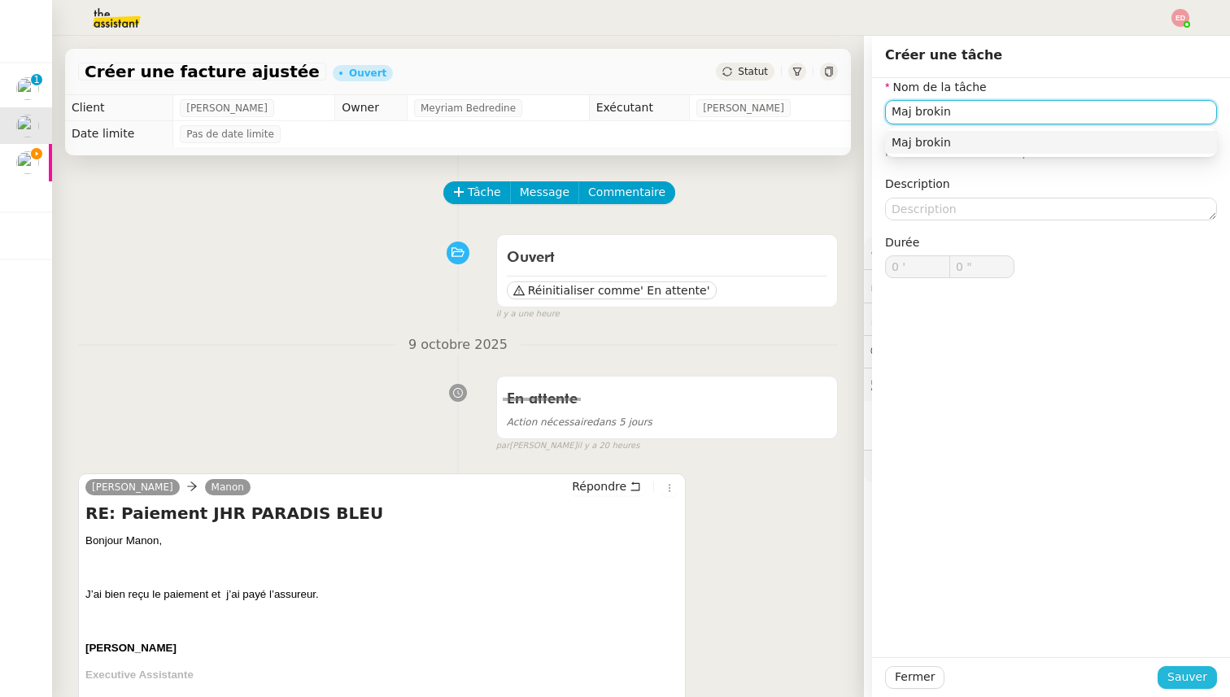
type input "Maj brokin"
click at [1179, 667] on button "Sauver" at bounding box center [1186, 677] width 59 height 23
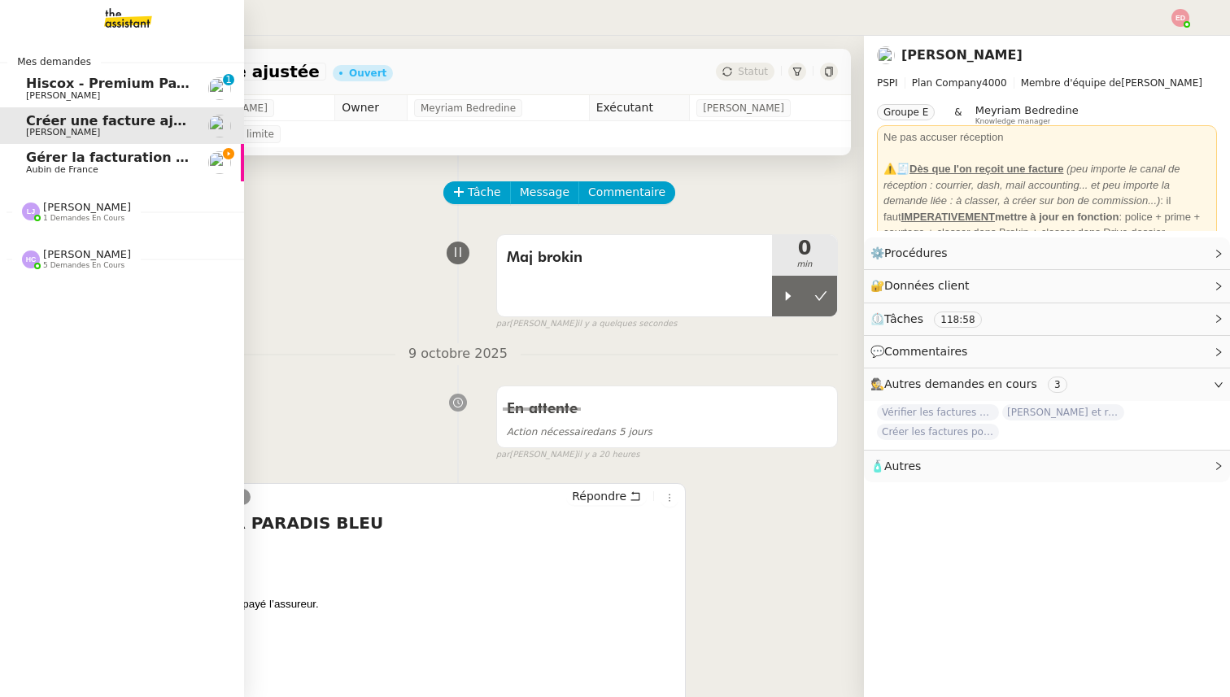
click at [46, 83] on span "Hiscox - Premium Payment Reminder" at bounding box center [162, 83] width 272 height 15
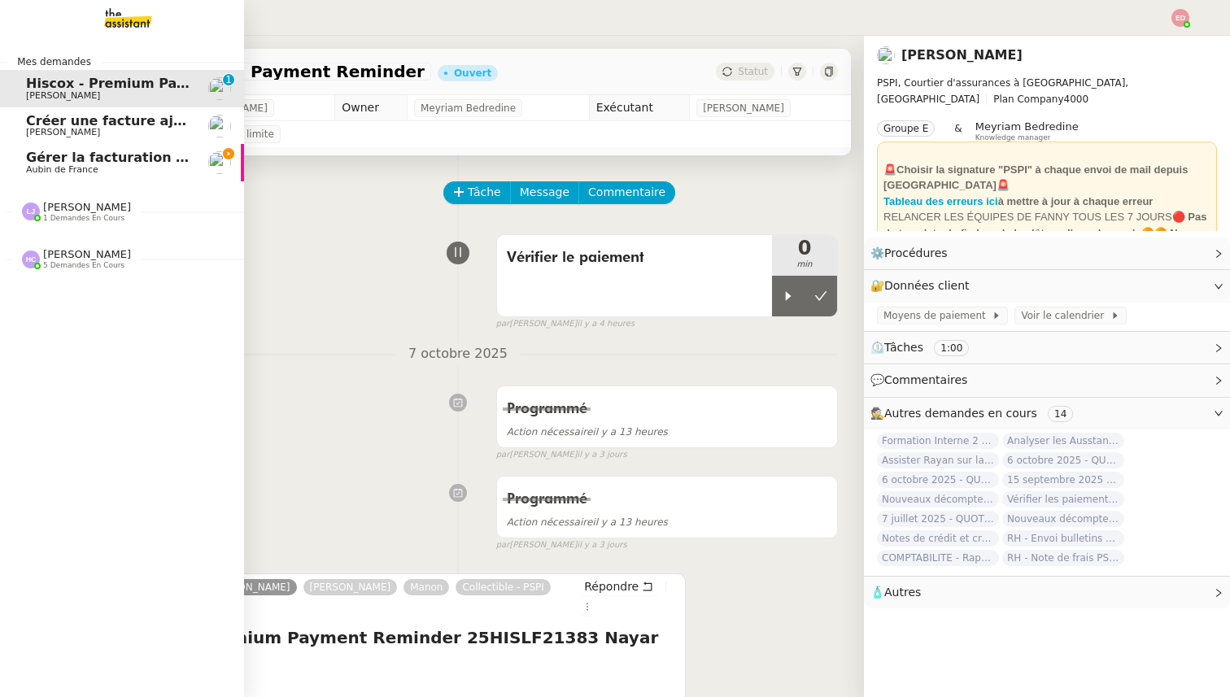
click at [71, 252] on span "[PERSON_NAME]" at bounding box center [87, 254] width 88 height 12
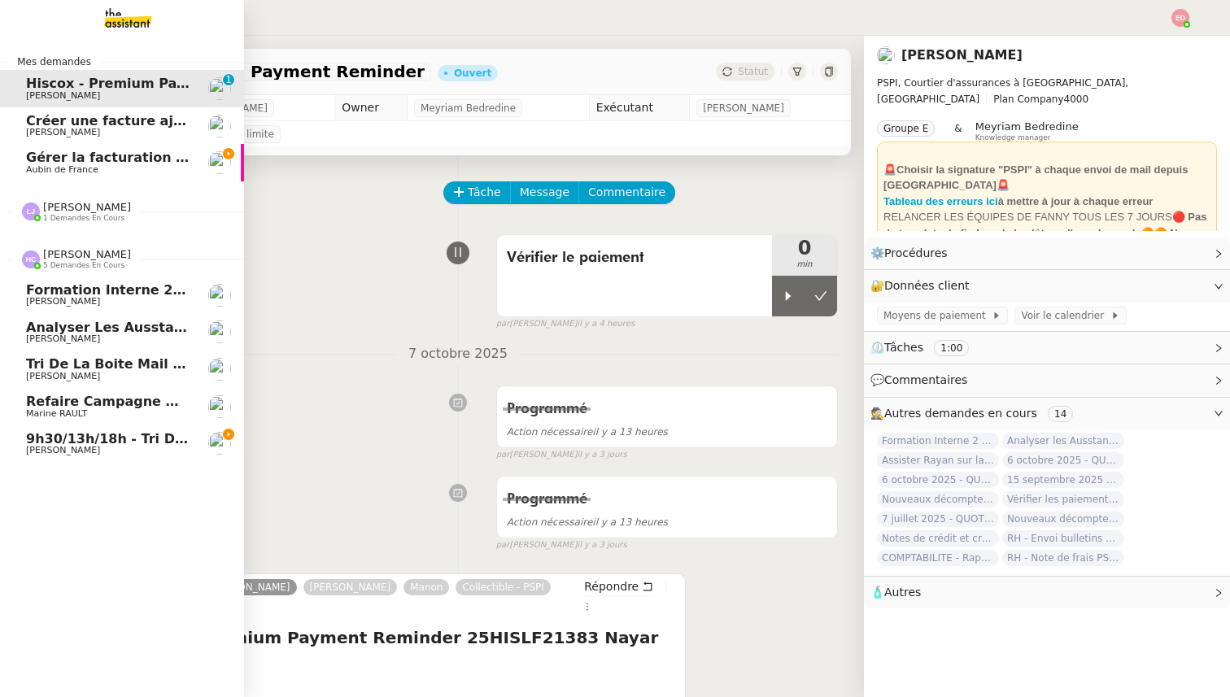
click at [72, 360] on span "Tri de la boite mail PERSO - 10 octobre 2025" at bounding box center [192, 363] width 332 height 15
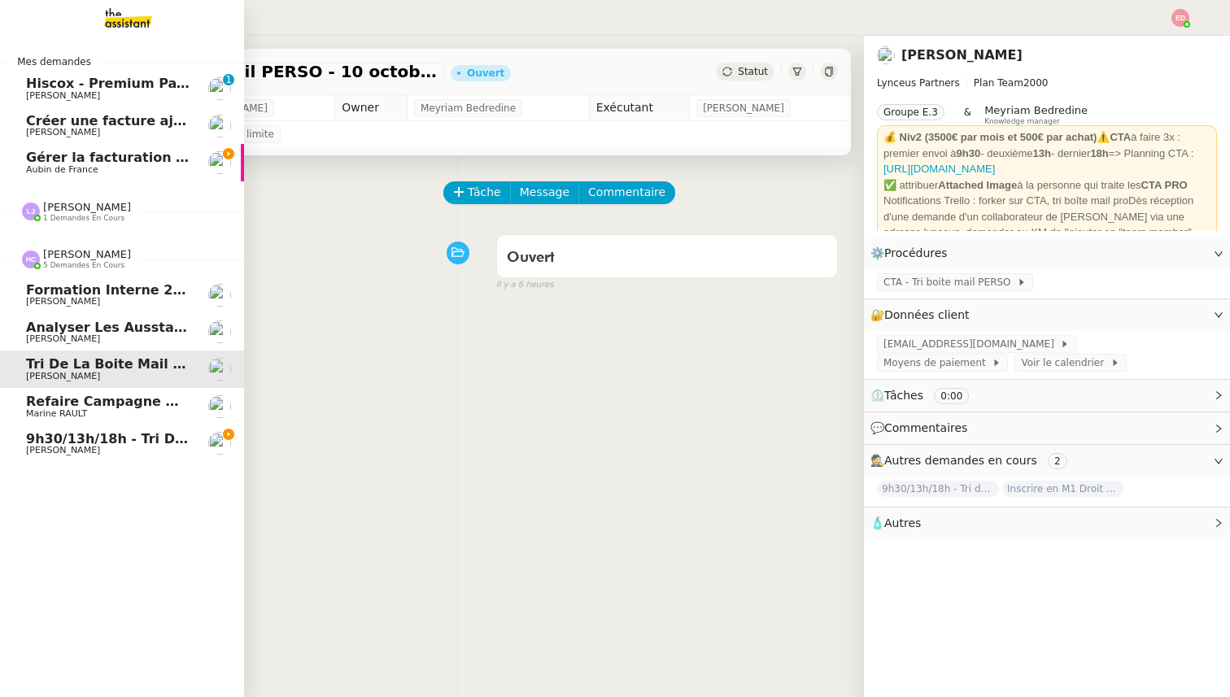
click at [70, 339] on span "[PERSON_NAME]" at bounding box center [63, 338] width 74 height 11
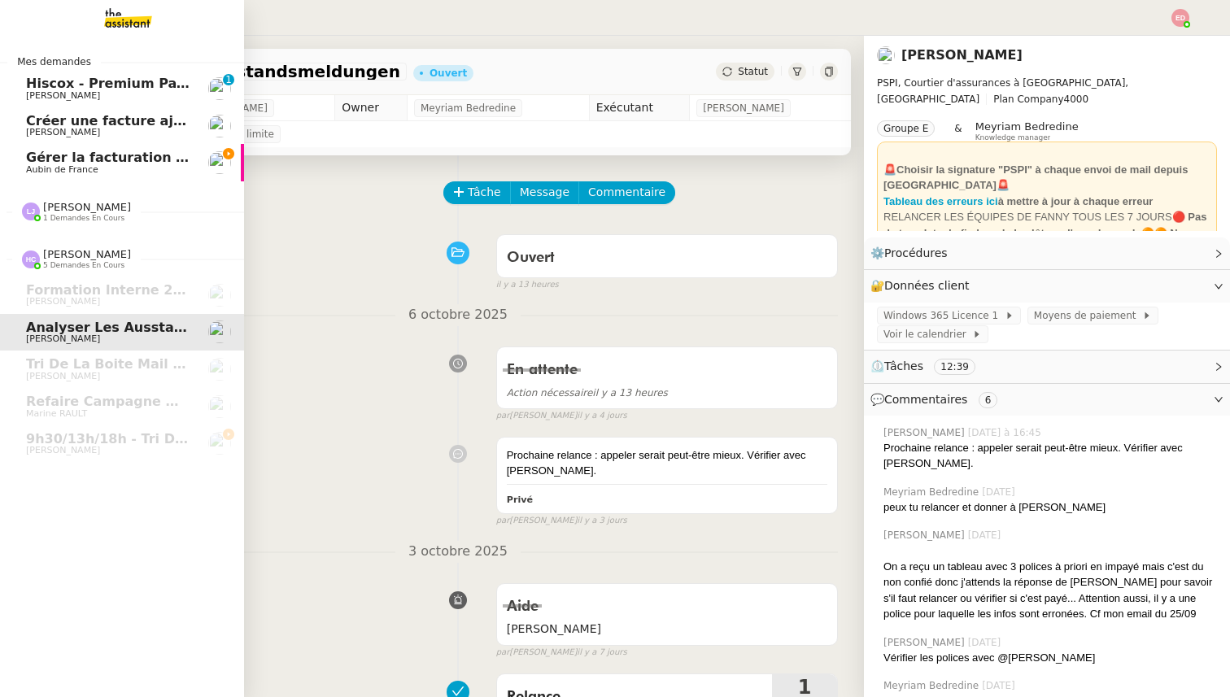
click at [107, 168] on span "Aubin de France" at bounding box center [108, 170] width 164 height 10
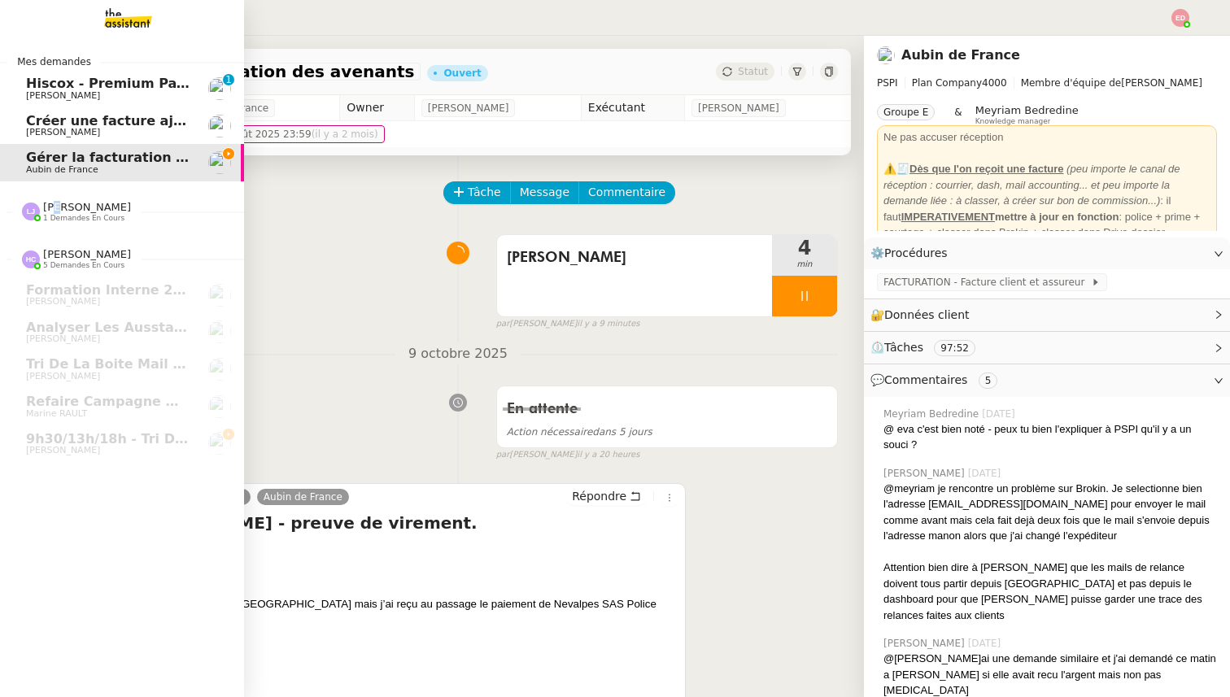
click at [58, 207] on span "[PERSON_NAME]" at bounding box center [87, 207] width 88 height 12
click at [76, 258] on span "[PERSON_NAME]" at bounding box center [63, 254] width 74 height 11
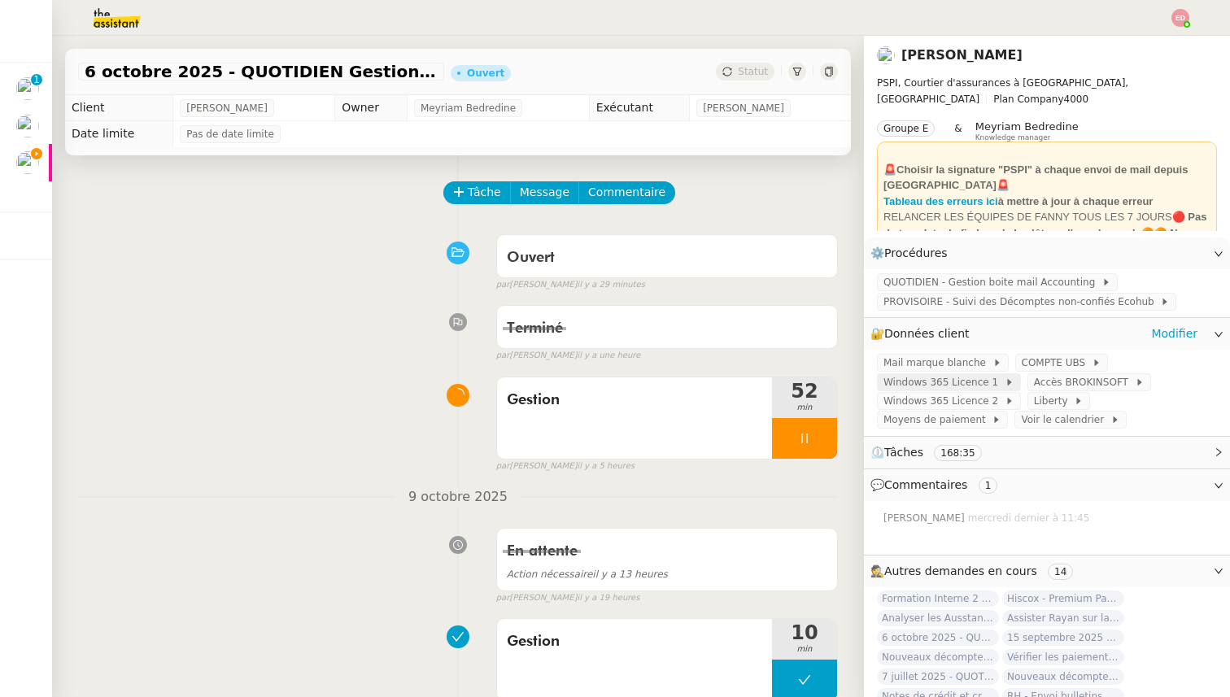
click at [929, 378] on span "Windows 365 Licence 1" at bounding box center [943, 382] width 121 height 16
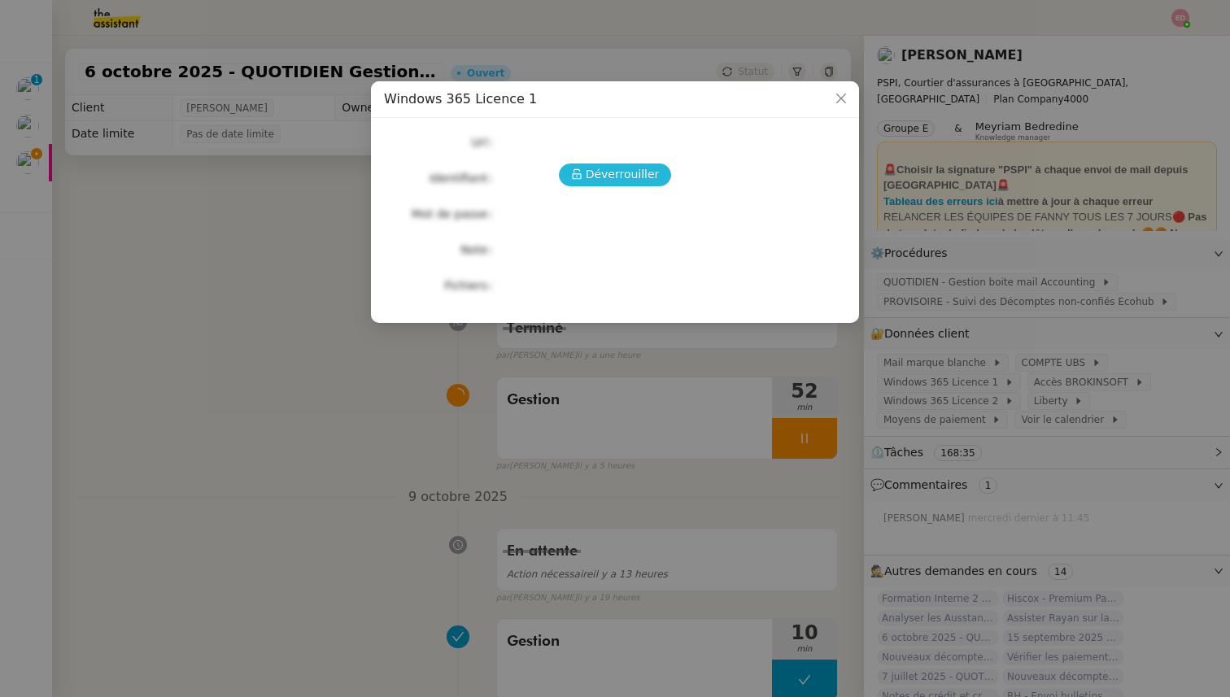
click at [631, 185] on button "Déverrouiller" at bounding box center [615, 174] width 113 height 23
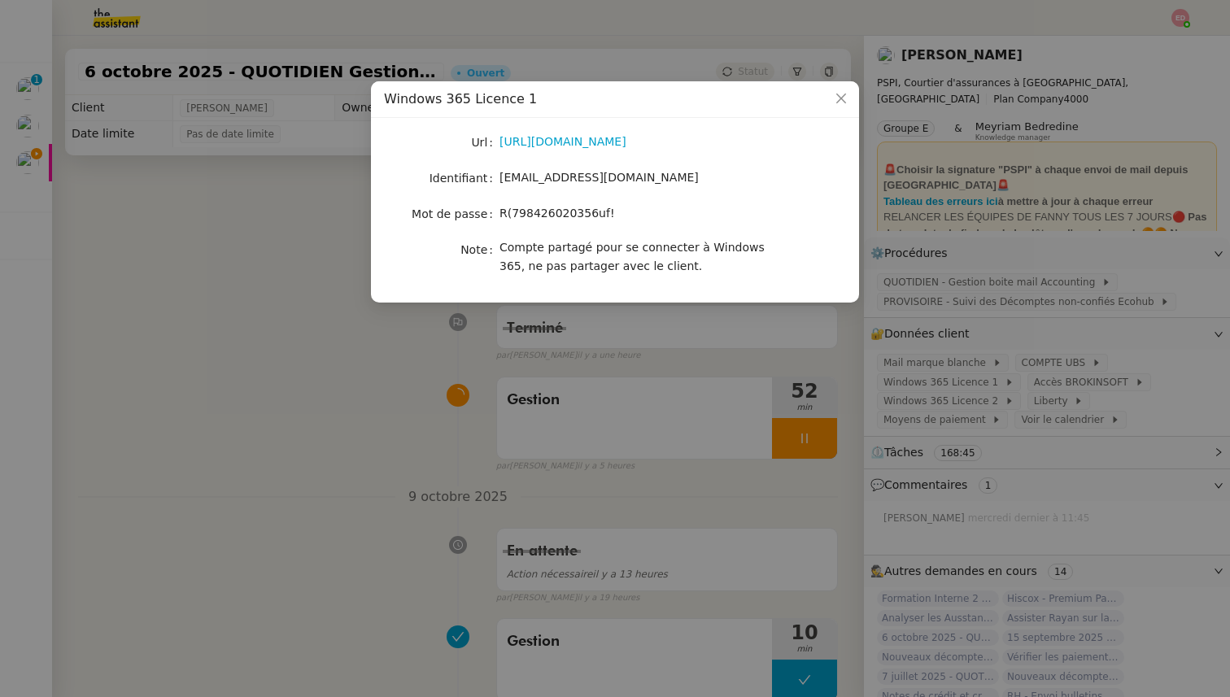
click at [569, 212] on span "R(798426020356uf!" at bounding box center [556, 213] width 115 height 13
copy span "R(798426020356uf!"
click at [3, 242] on nz-modal-container "Windows 365 Licence 1 Url [URL][DOMAIN_NAME] Identifiant [EMAIL_ADDRESS][DOMAIN…" at bounding box center [615, 348] width 1230 height 697
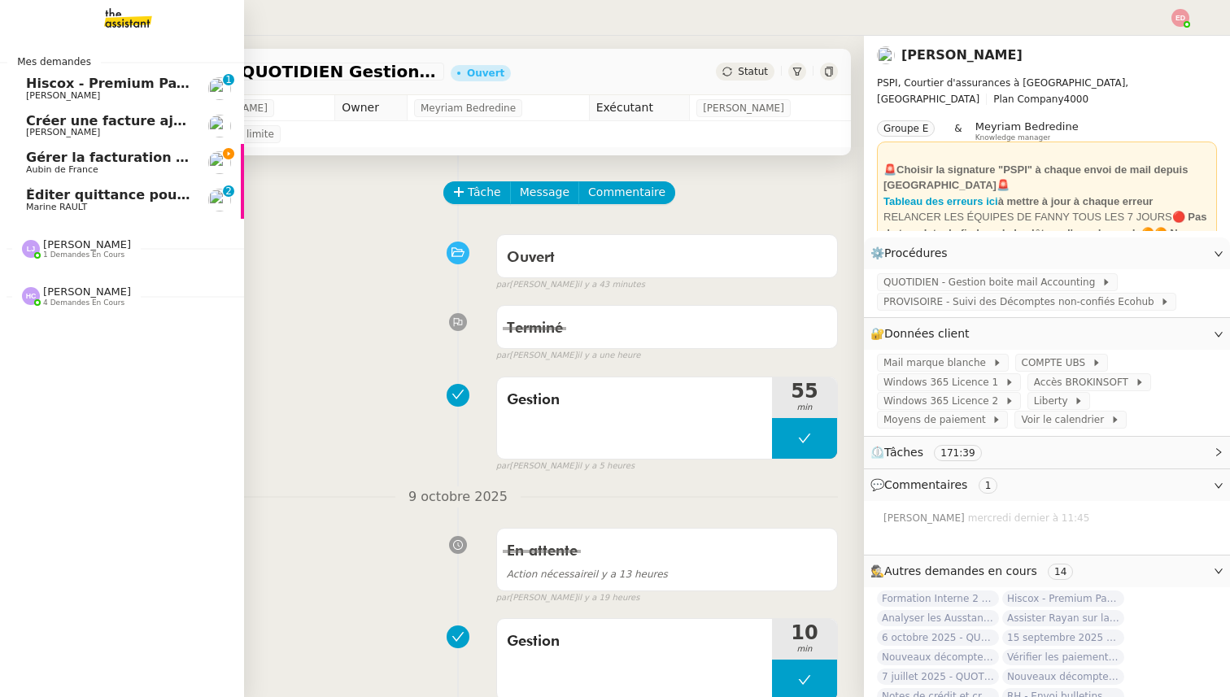
click at [74, 251] on span "1 demandes en cours" at bounding box center [83, 255] width 81 height 9
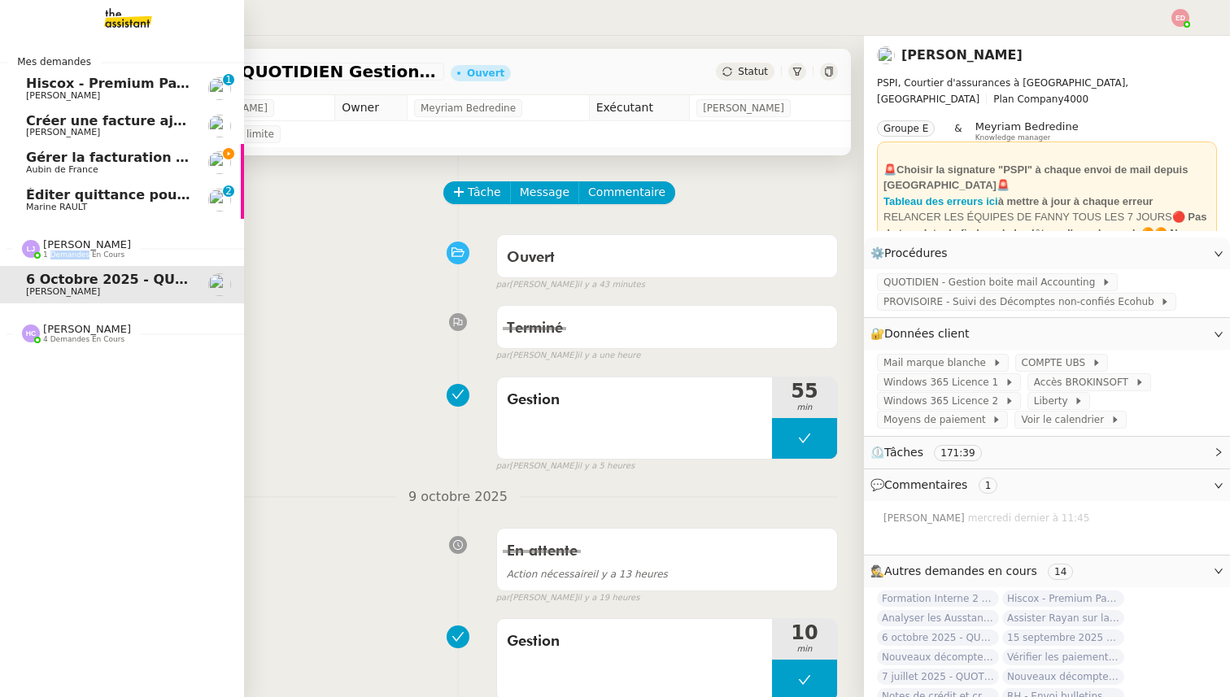
click at [74, 251] on span "1 demandes en cours" at bounding box center [83, 255] width 81 height 9
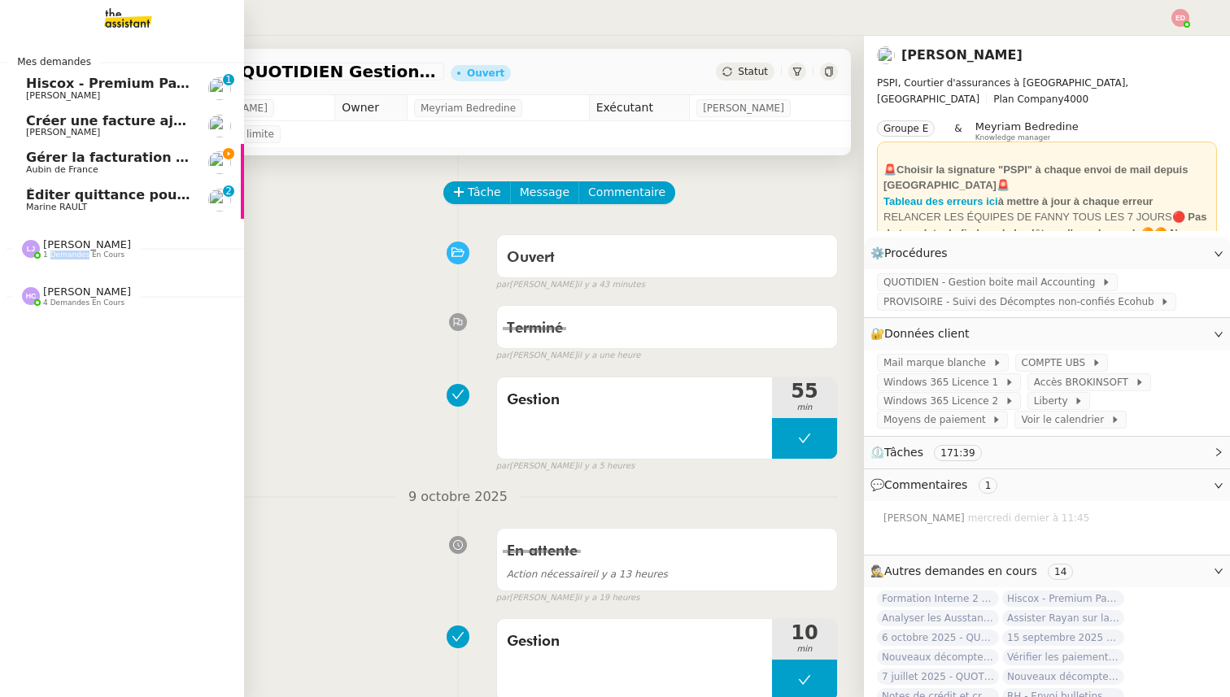
click at [81, 199] on span "Éditer quittance pour [GEOGRAPHIC_DATA]" at bounding box center [183, 194] width 314 height 15
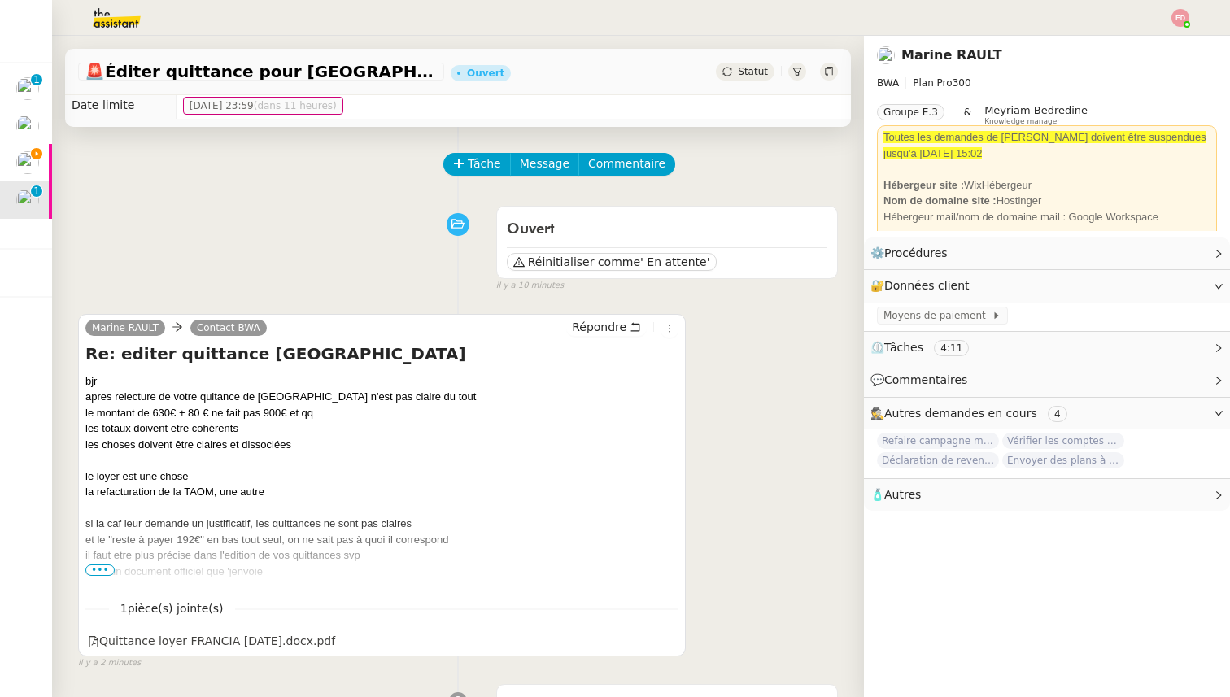
scroll to position [36, 0]
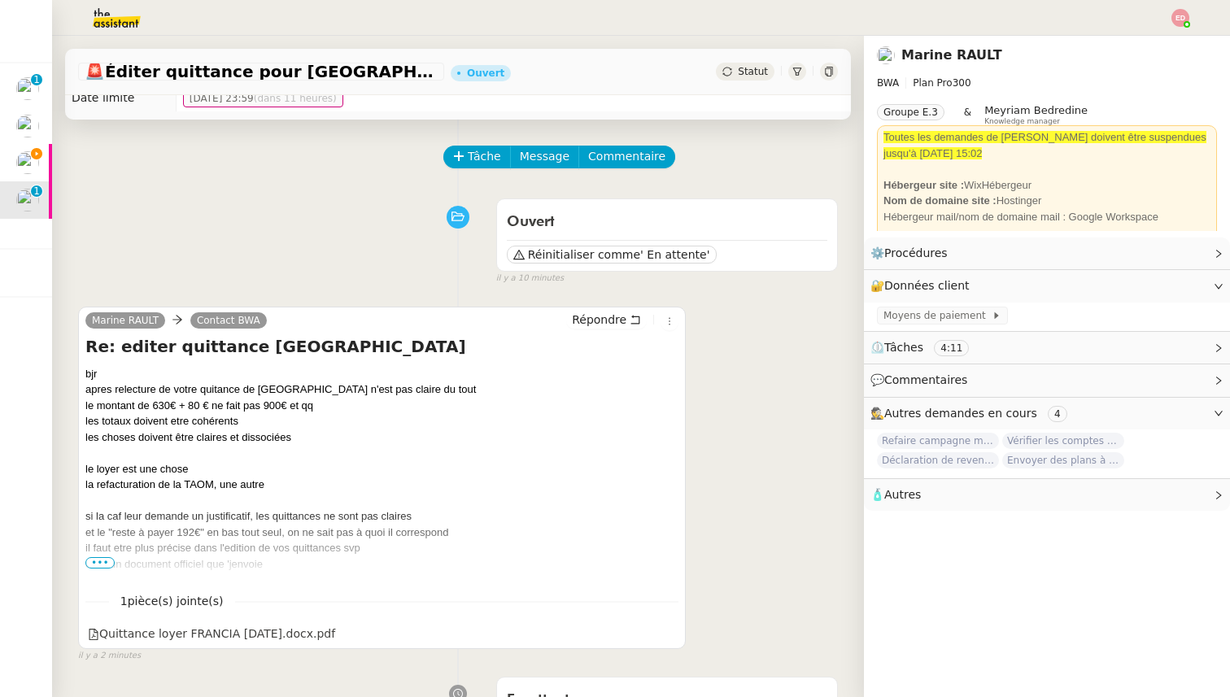
click at [96, 557] on span "•••" at bounding box center [99, 562] width 29 height 11
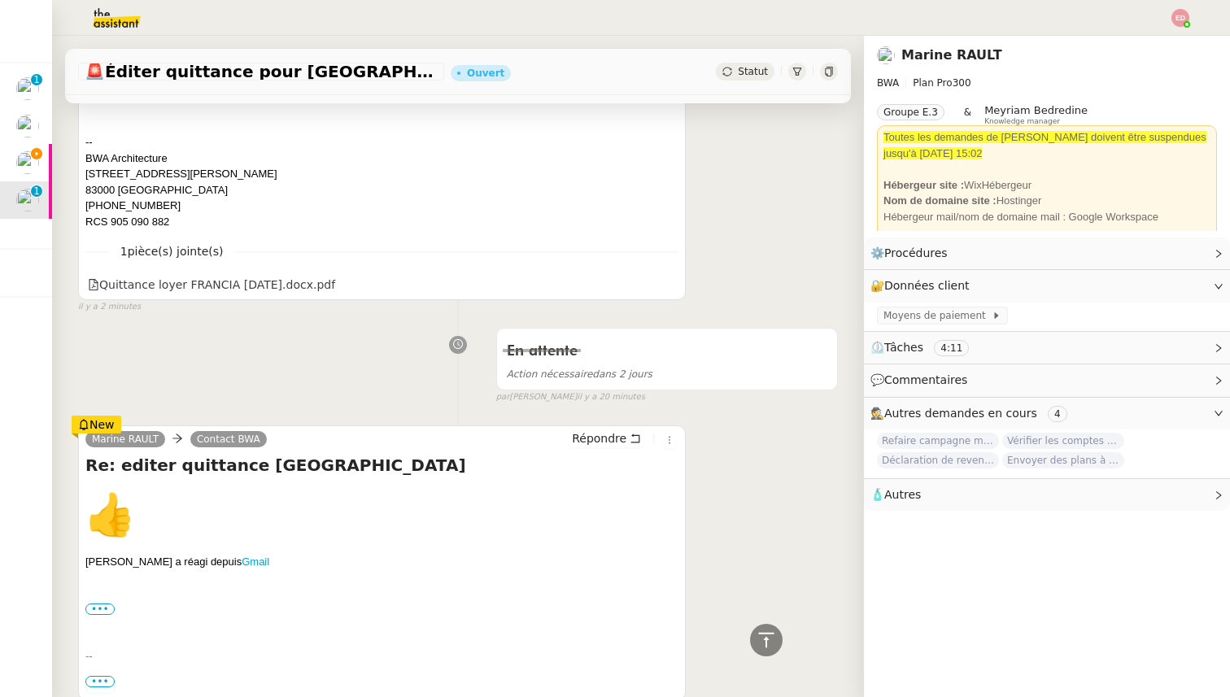
scroll to position [542, 0]
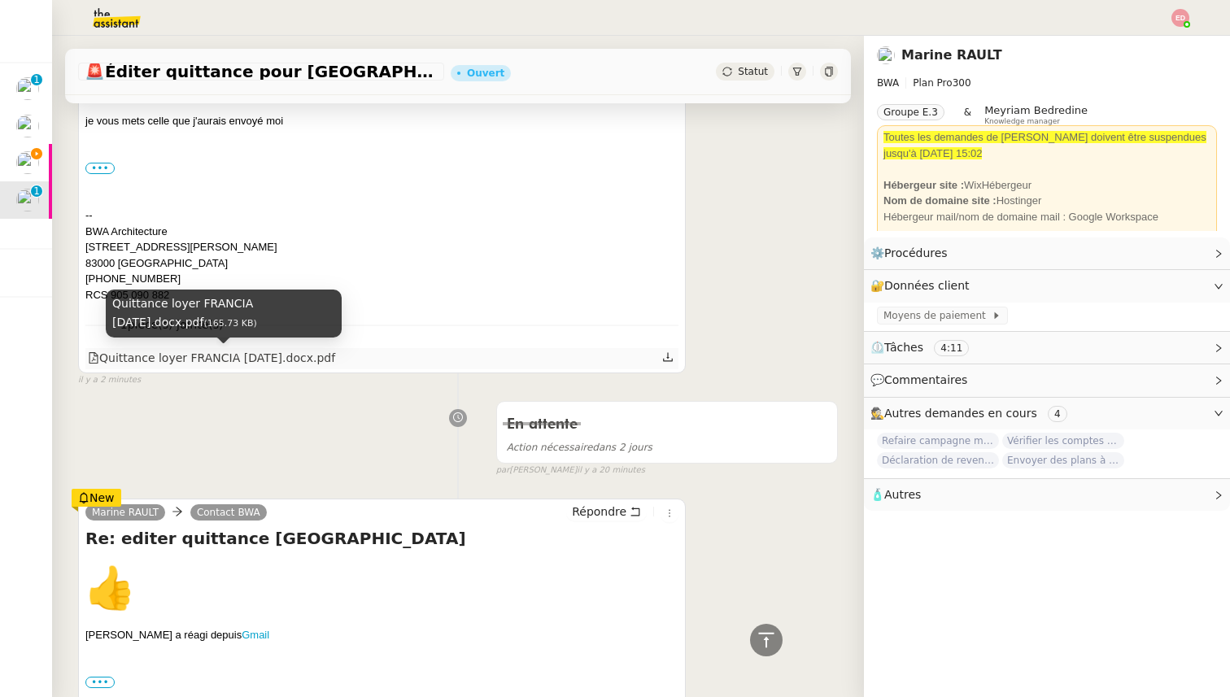
click at [268, 366] on div "Quittance loyer FRANCIA [DATE].docx.pdf" at bounding box center [211, 358] width 247 height 19
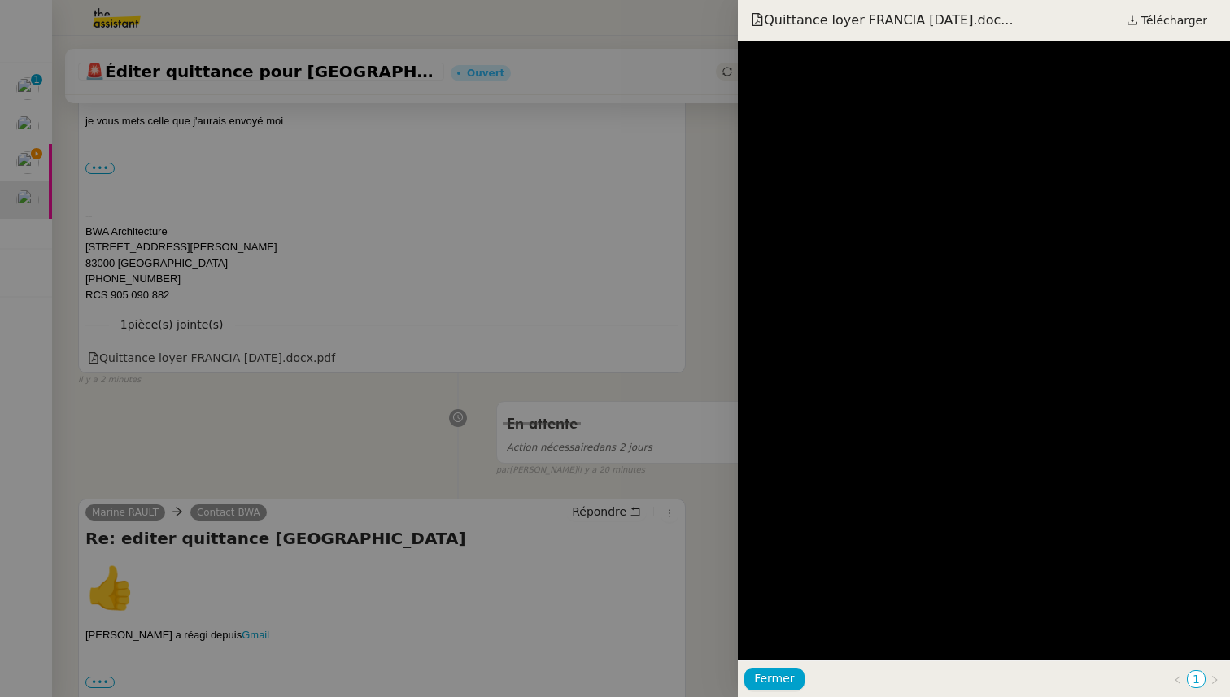
click at [608, 316] on div at bounding box center [615, 348] width 1230 height 697
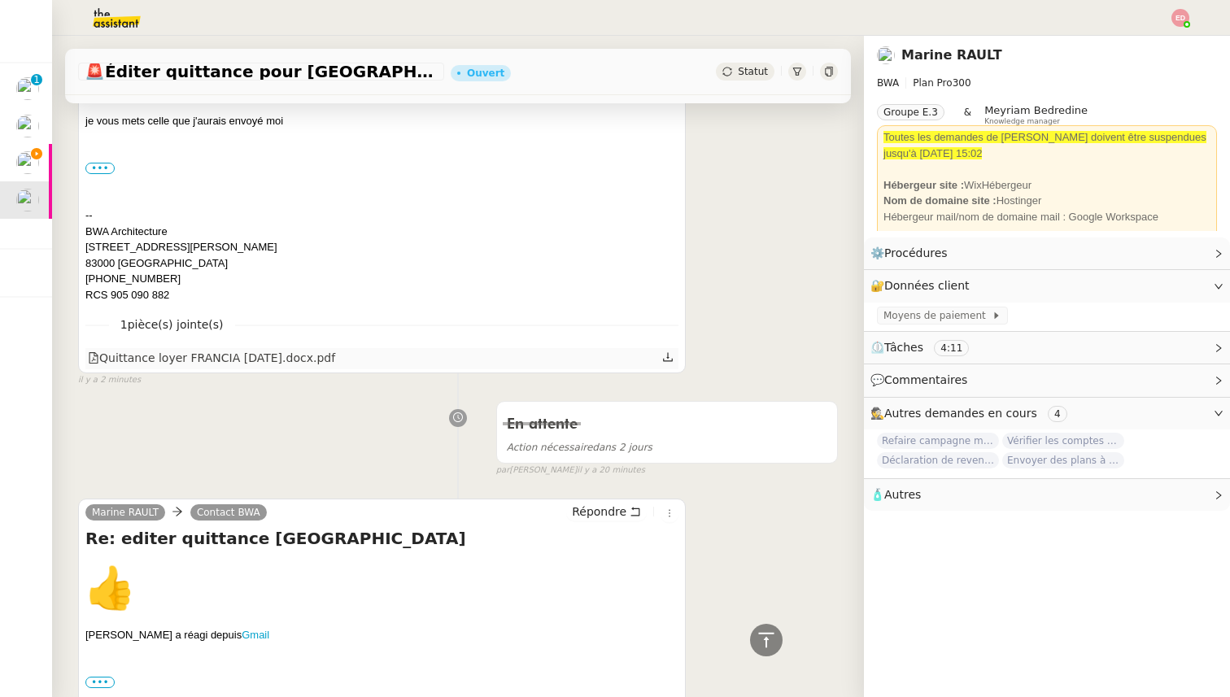
click at [664, 364] on link at bounding box center [667, 357] width 11 height 19
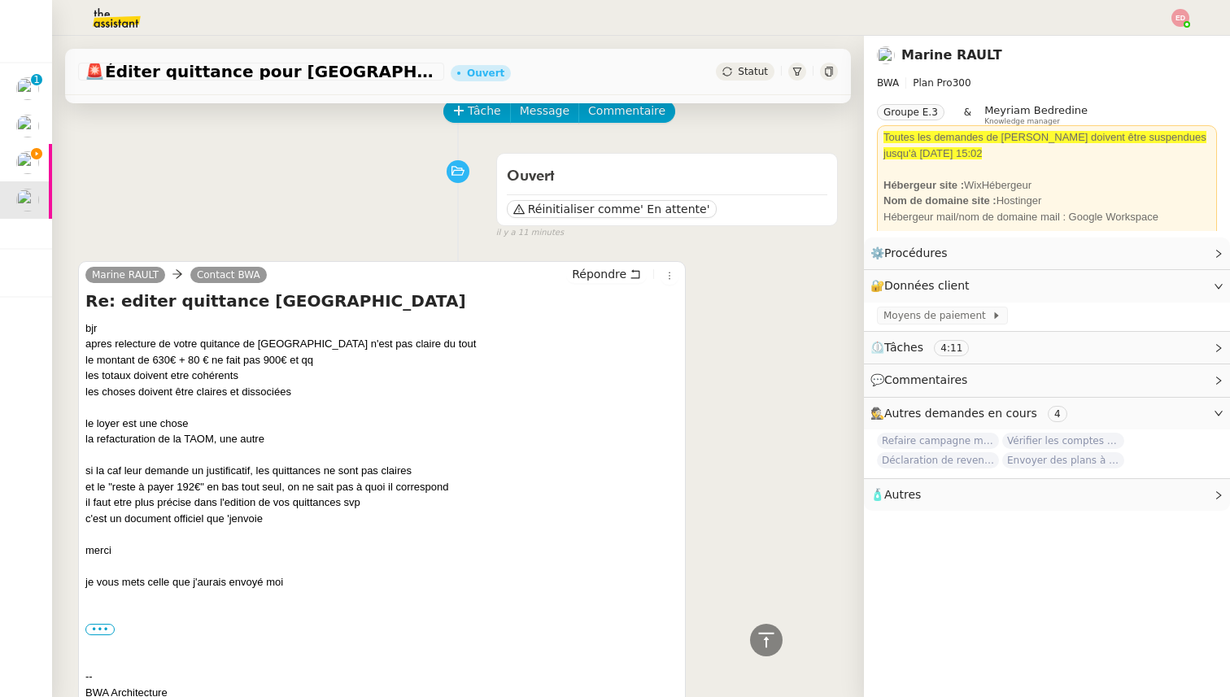
scroll to position [0, 0]
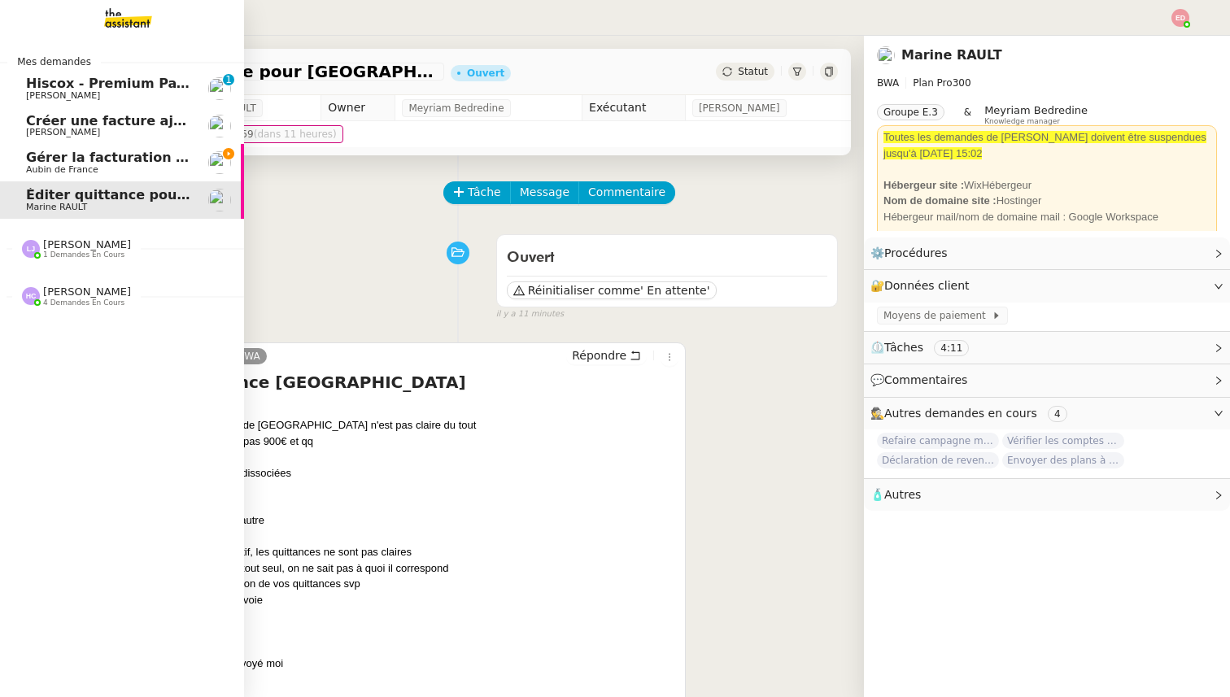
click at [38, 164] on span "Aubin de France" at bounding box center [62, 169] width 72 height 11
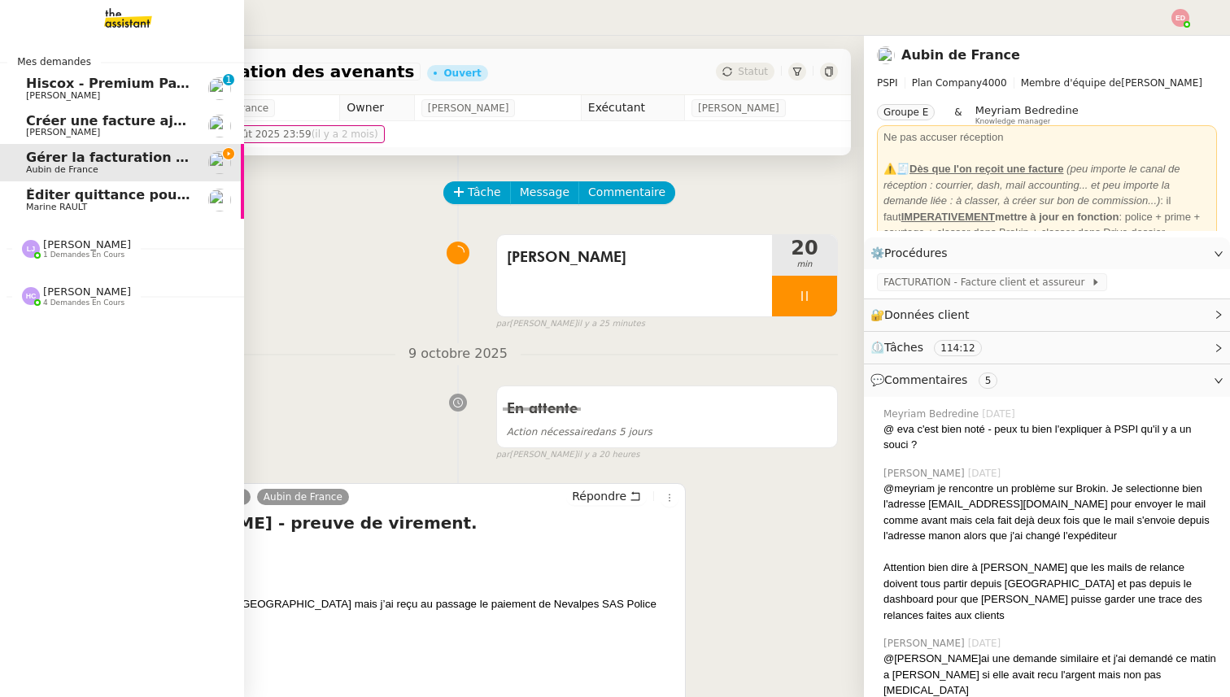
click at [50, 245] on span "[PERSON_NAME]" at bounding box center [87, 244] width 88 height 12
click at [67, 286] on div "[DATE] - QUOTIDIEN Gestion boite mail Accounting [PERSON_NAME]" at bounding box center [108, 284] width 164 height 24
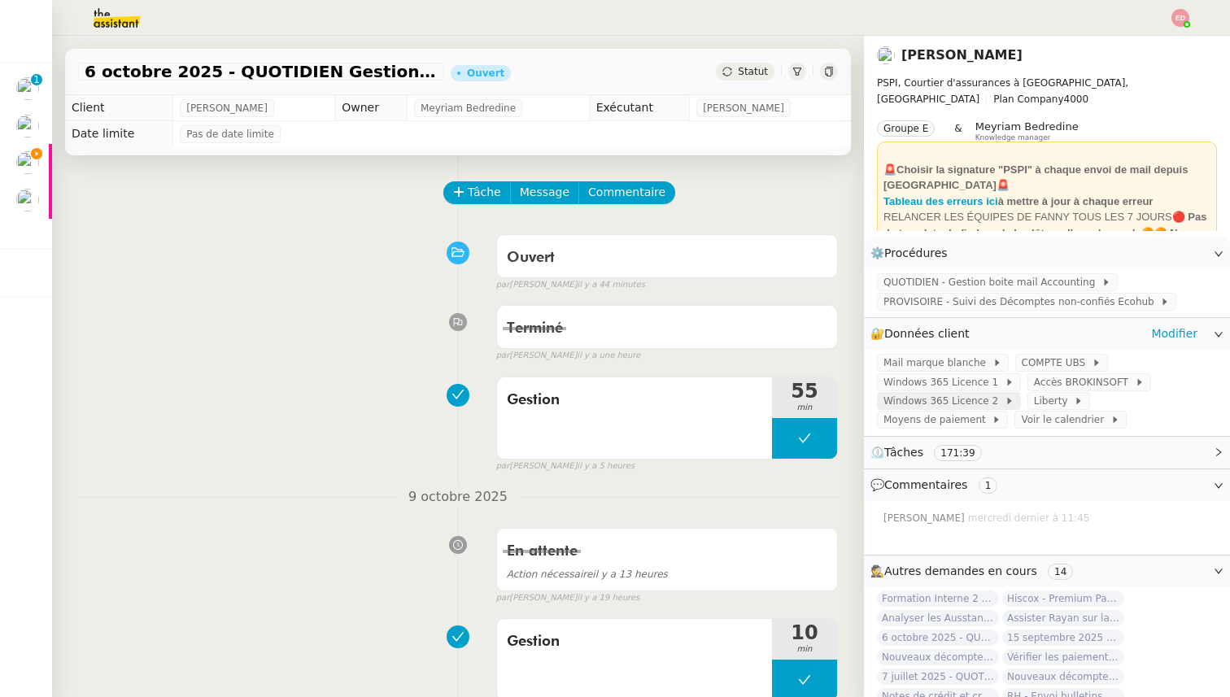
click at [967, 404] on span "Windows 365 Licence 2" at bounding box center [943, 401] width 121 height 16
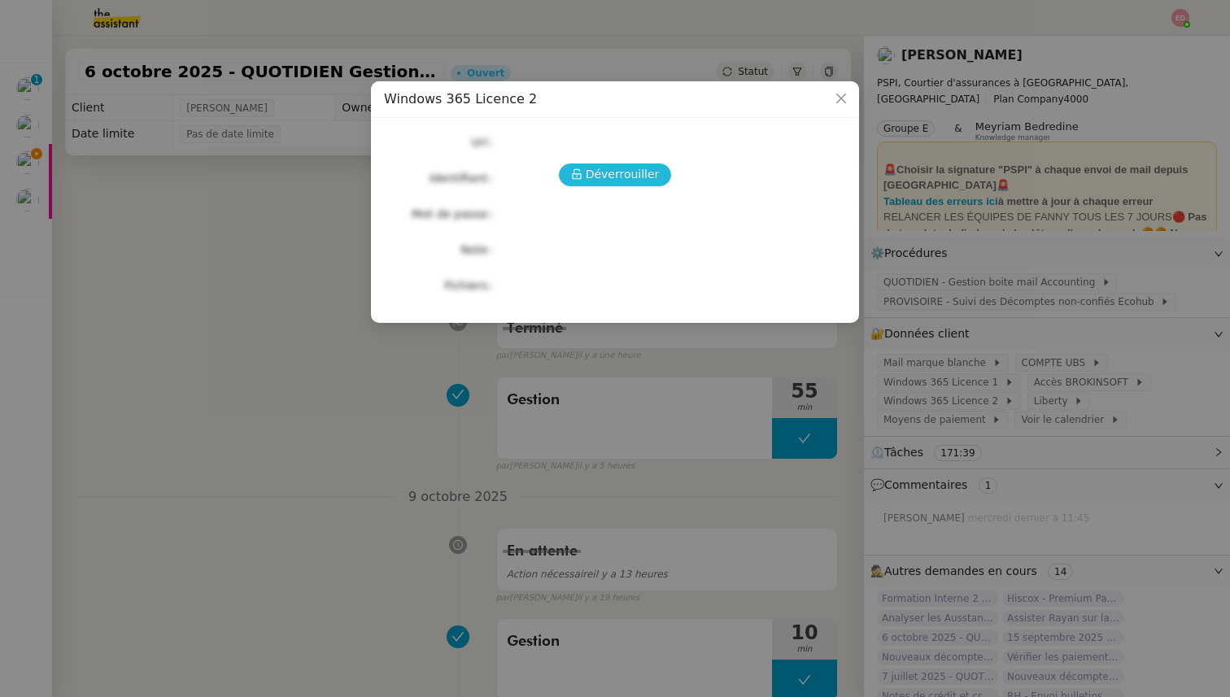
click at [653, 176] on span "Déverrouiller" at bounding box center [623, 174] width 74 height 19
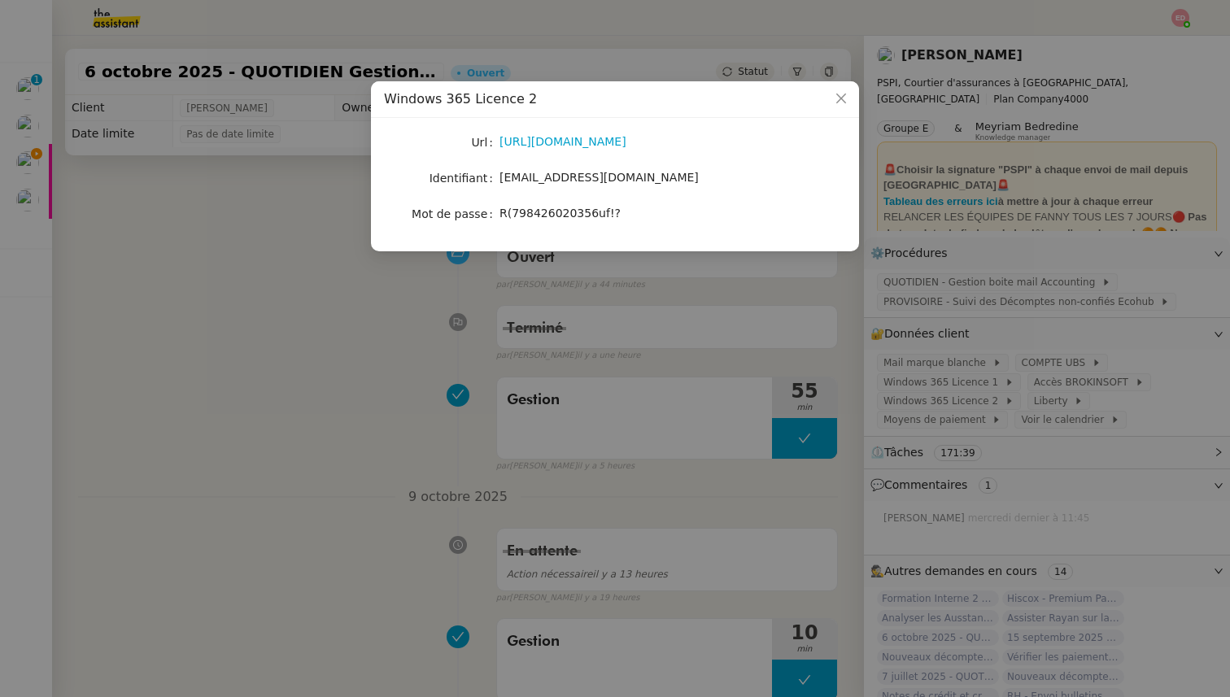
click at [569, 210] on span "R(798426020356uf!?" at bounding box center [559, 213] width 121 height 13
copy span "R(798426020356uf!?"
click at [29, 168] on nz-modal-container "Windows 365 Licence 2 Url [URL][DOMAIN_NAME] Identifiant [EMAIL_ADDRESS][DOMAIN…" at bounding box center [615, 348] width 1230 height 697
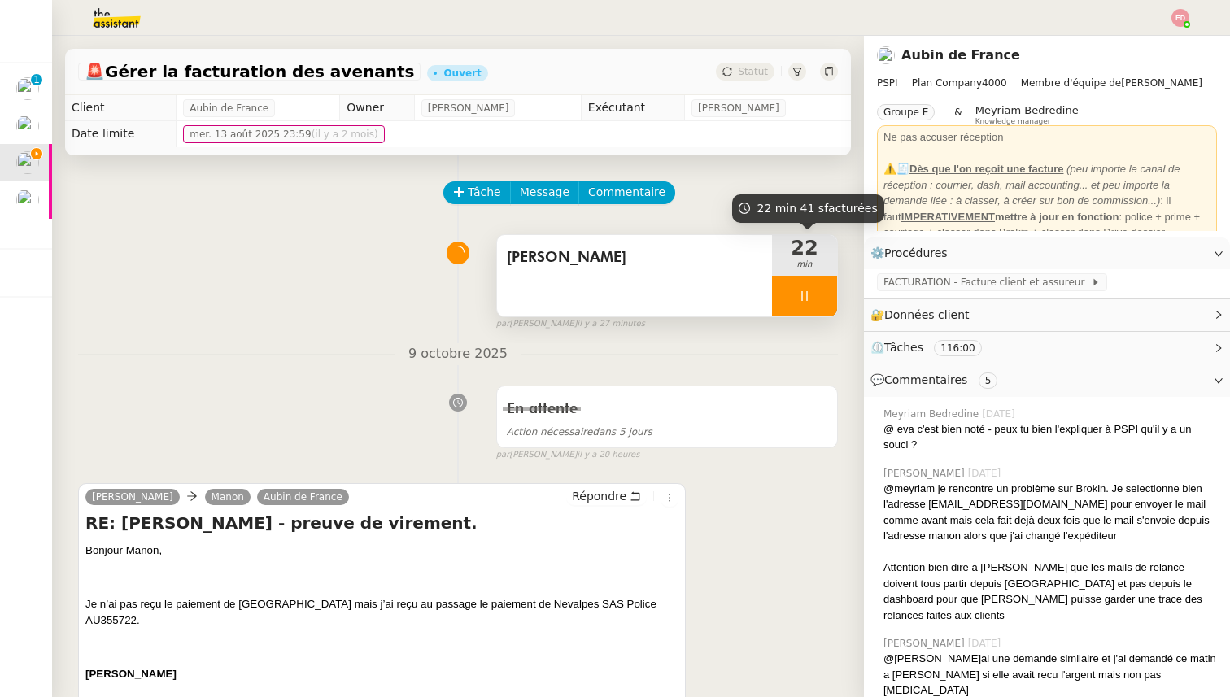
click at [826, 298] on div at bounding box center [804, 296] width 65 height 41
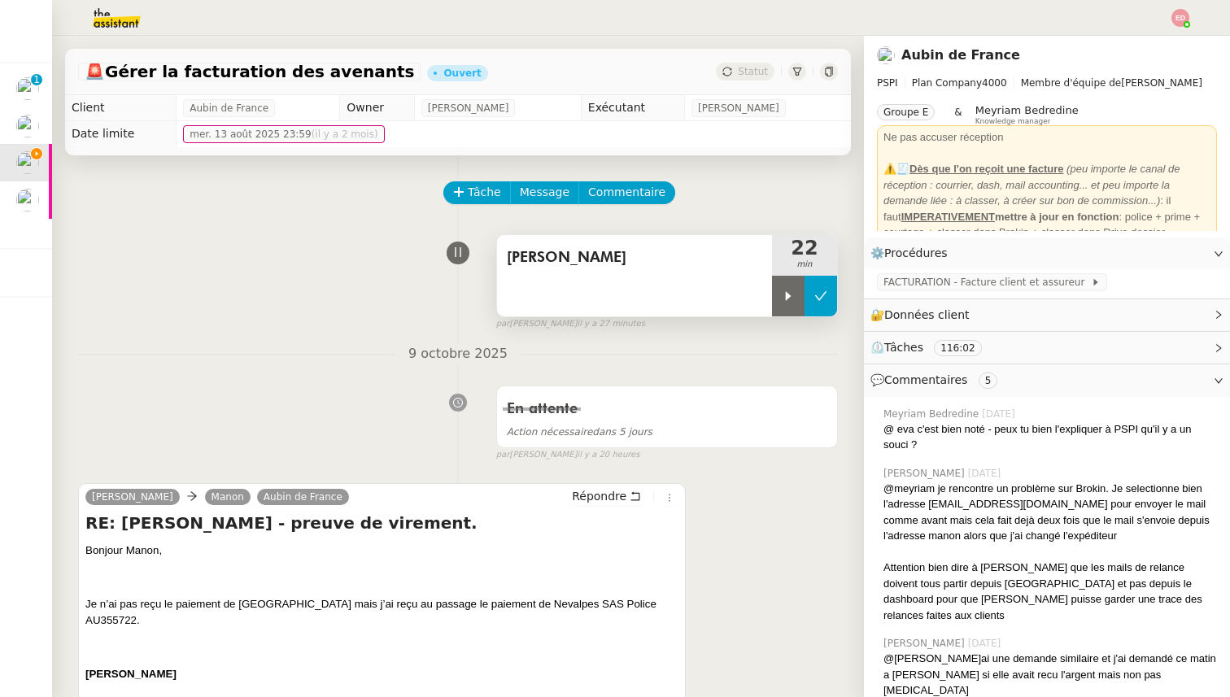
click at [826, 298] on icon at bounding box center [820, 296] width 13 height 13
click at [793, 279] on button at bounding box center [804, 296] width 65 height 41
click at [791, 281] on div at bounding box center [788, 296] width 33 height 41
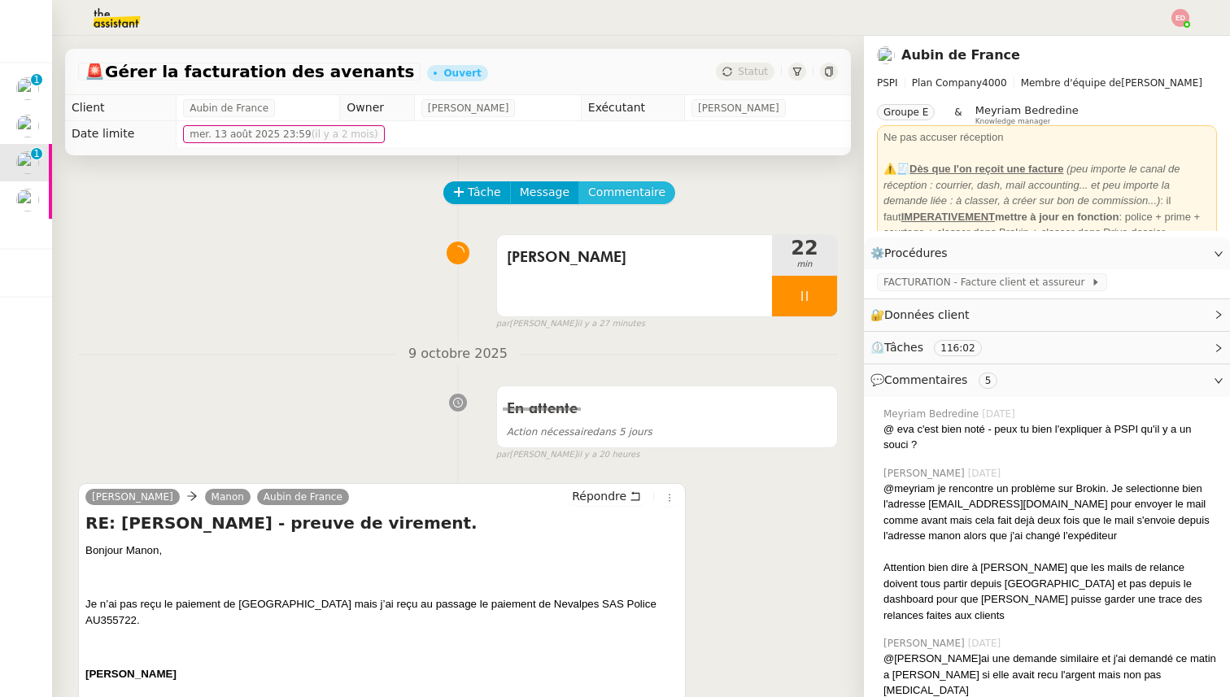
click at [651, 191] on span "Commentaire" at bounding box center [626, 192] width 77 height 19
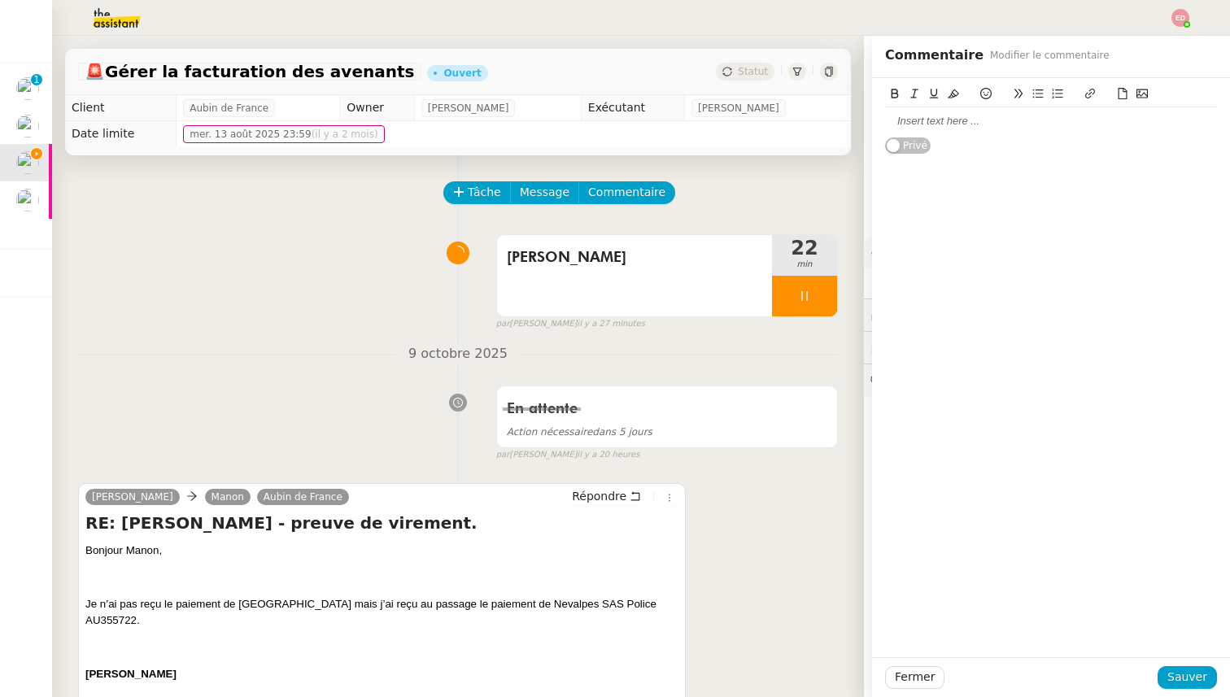
click at [931, 109] on div at bounding box center [1051, 121] width 332 height 28
click at [1004, 133] on div "@meyriam j'ai toujours un problème avec le leancment de Brokin sur la licence 1…" at bounding box center [1051, 129] width 332 height 30
click at [0, 0] on lt-span "redémarre" at bounding box center [0, 0] width 0 height 0
click at [1121, 117] on div "@meyriam j'ai toujours un problème avec le leancment de Brokin sur la licence 1…" at bounding box center [1051, 129] width 332 height 30
click at [0, 0] on lt-em "lancement" at bounding box center [0, 0] width 0 height 0
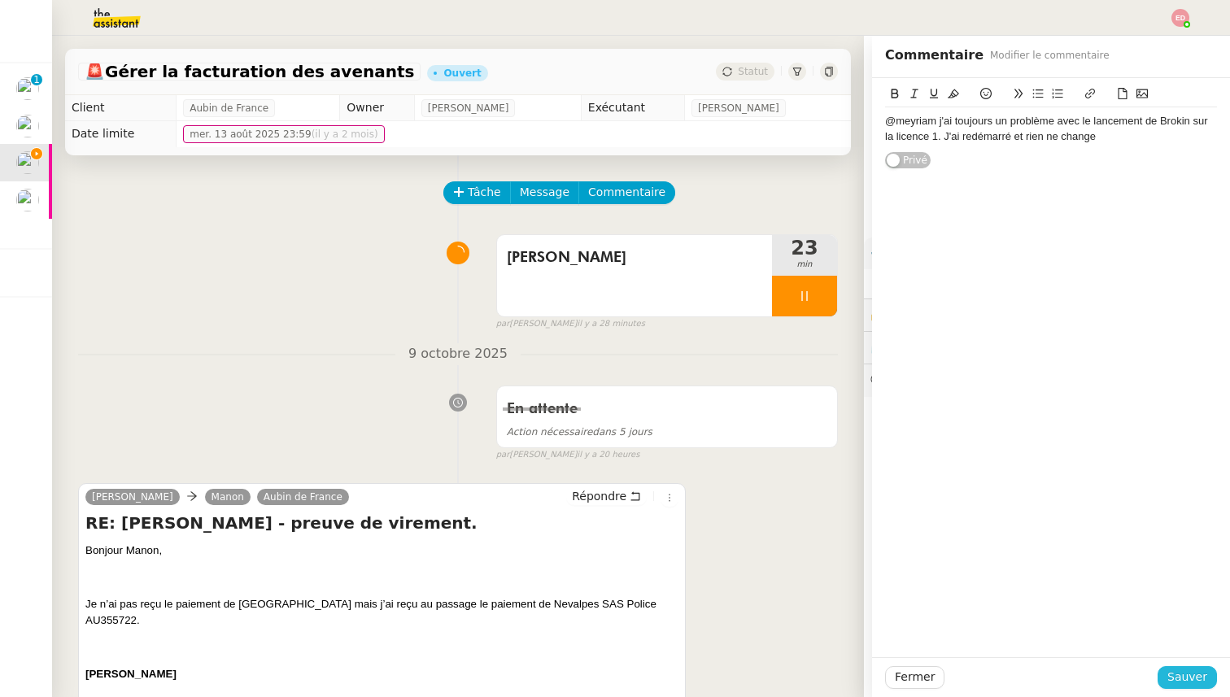
click at [1198, 682] on span "Sauver" at bounding box center [1187, 677] width 40 height 19
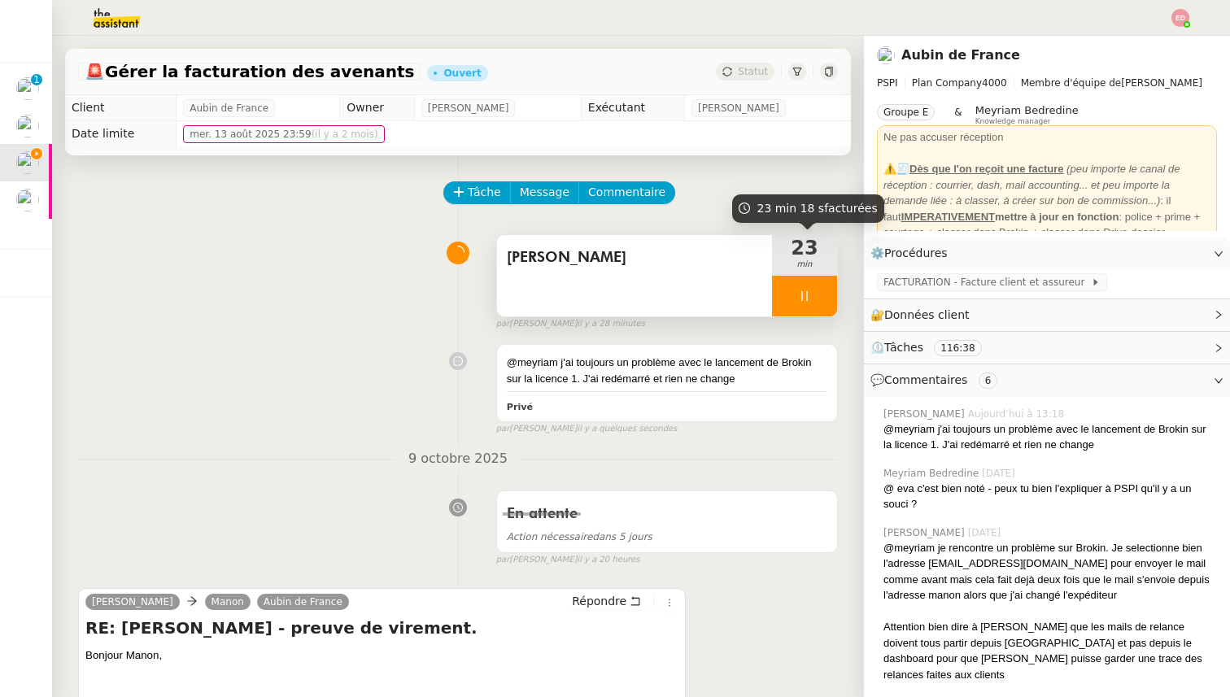
click at [823, 299] on div at bounding box center [804, 296] width 65 height 41
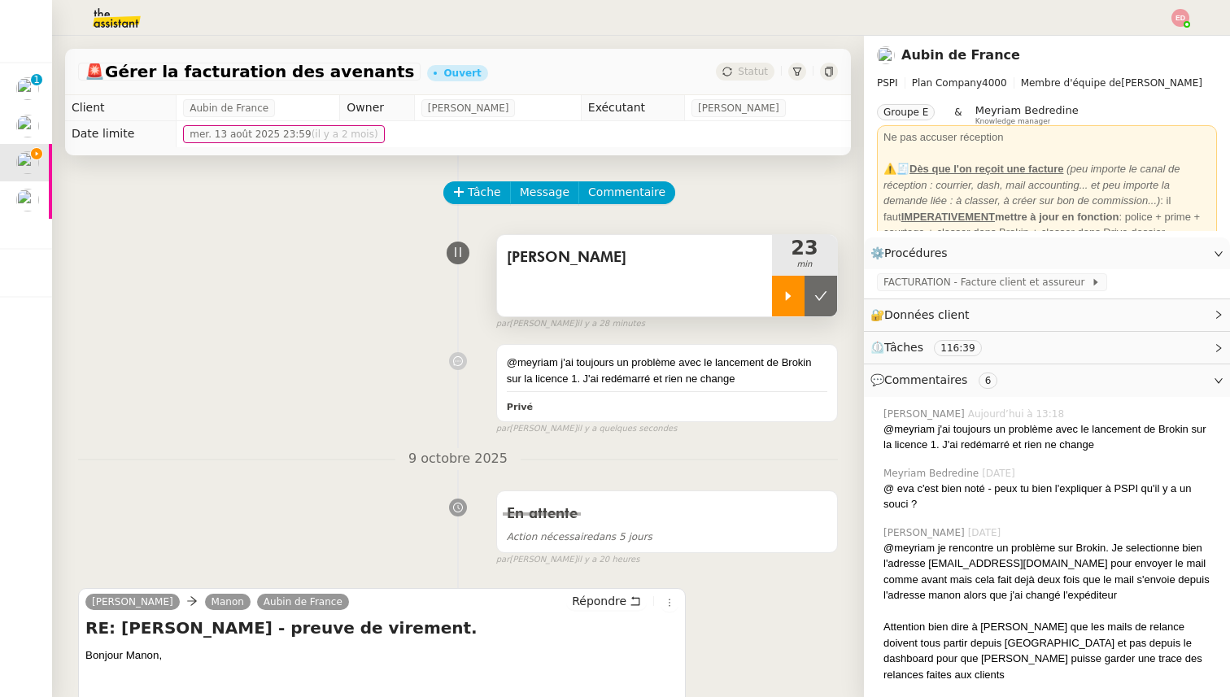
click at [823, 299] on icon at bounding box center [820, 296] width 13 height 13
click at [745, 74] on span "Statut" at bounding box center [753, 71] width 30 height 11
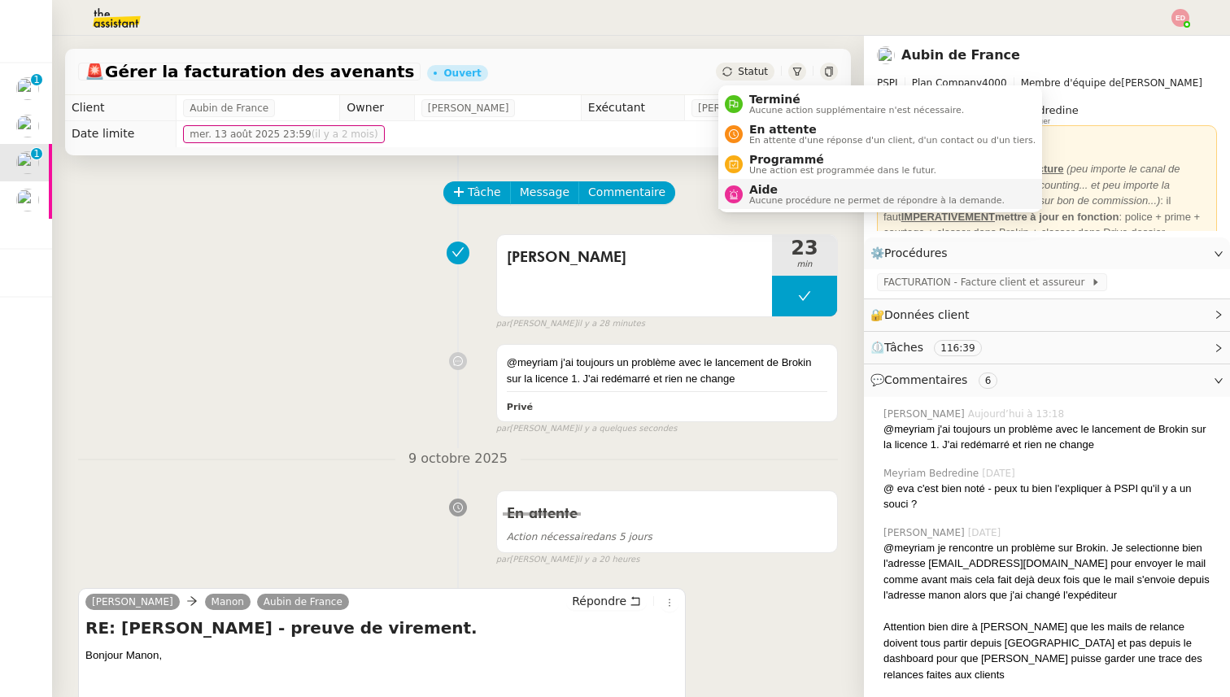
click at [764, 197] on span "Aucune procédure ne permet de répondre à la demande." at bounding box center [876, 200] width 255 height 9
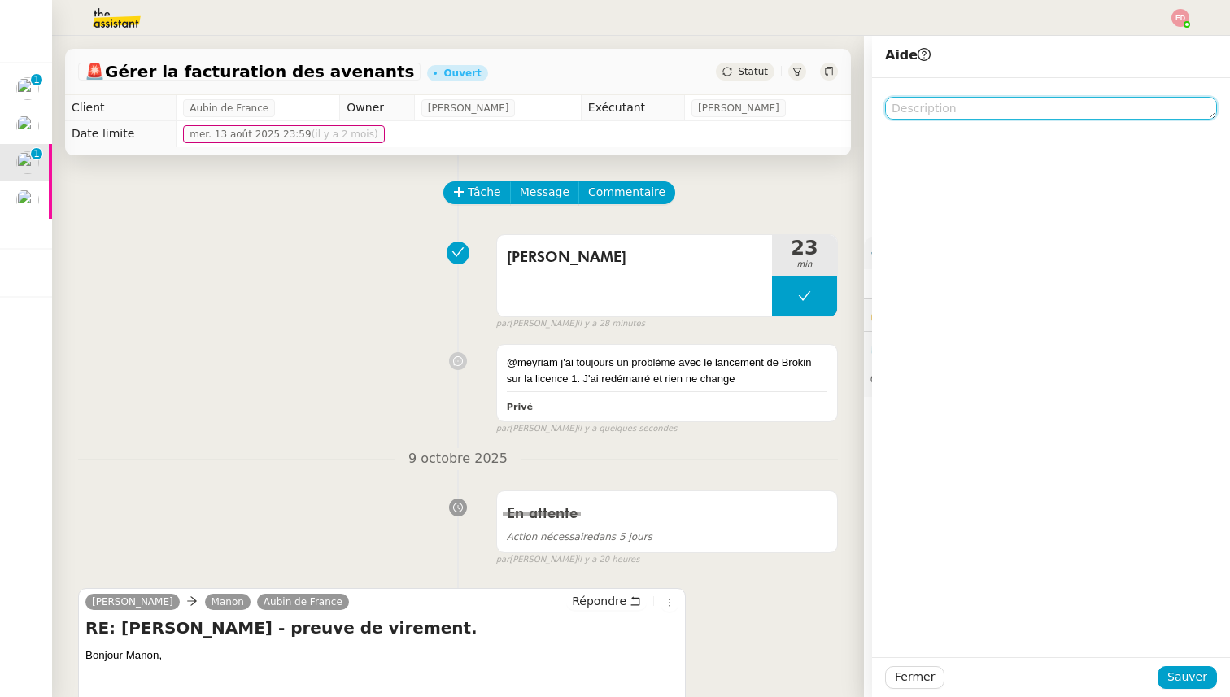
click at [961, 115] on textarea at bounding box center [1051, 108] width 332 height 23
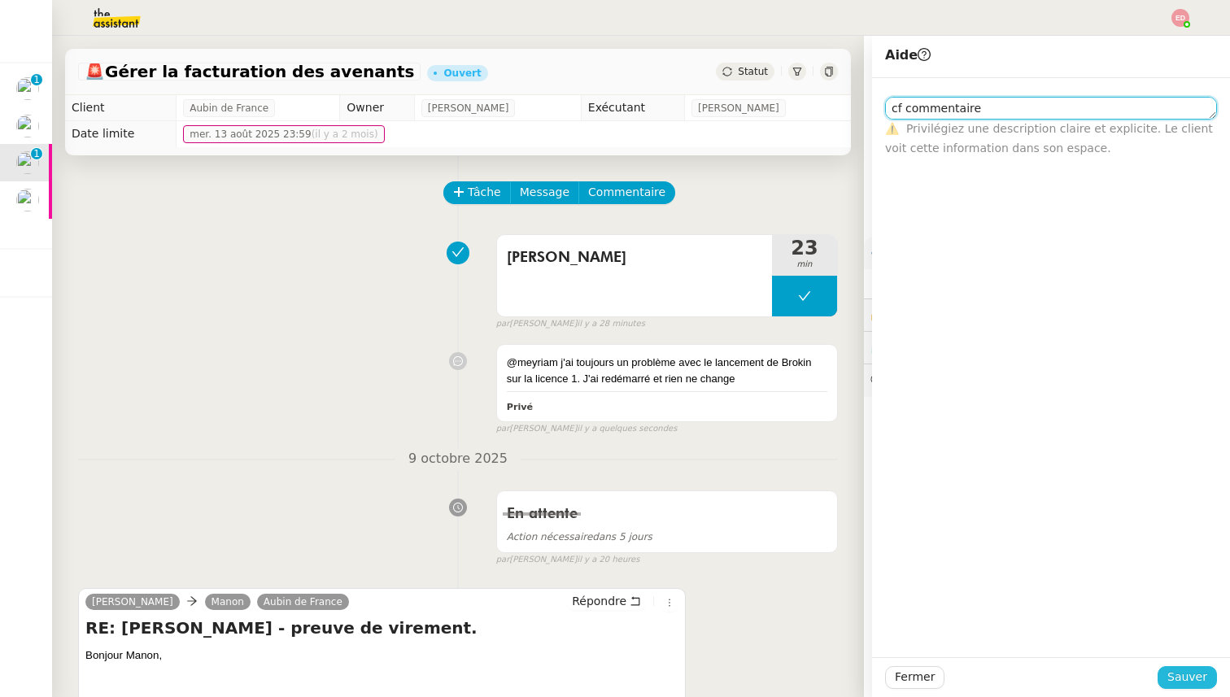
type textarea "cf commentaire"
click at [1172, 674] on span "Sauver" at bounding box center [1187, 677] width 40 height 19
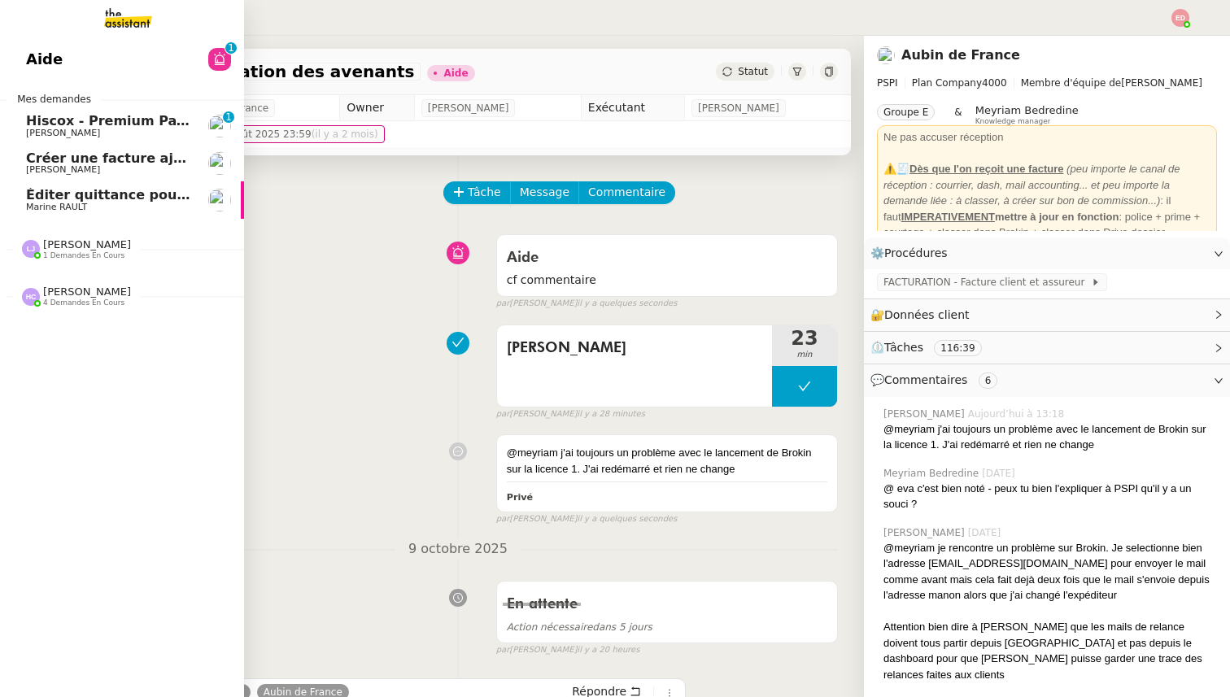
click at [89, 171] on span "[PERSON_NAME]" at bounding box center [63, 169] width 74 height 11
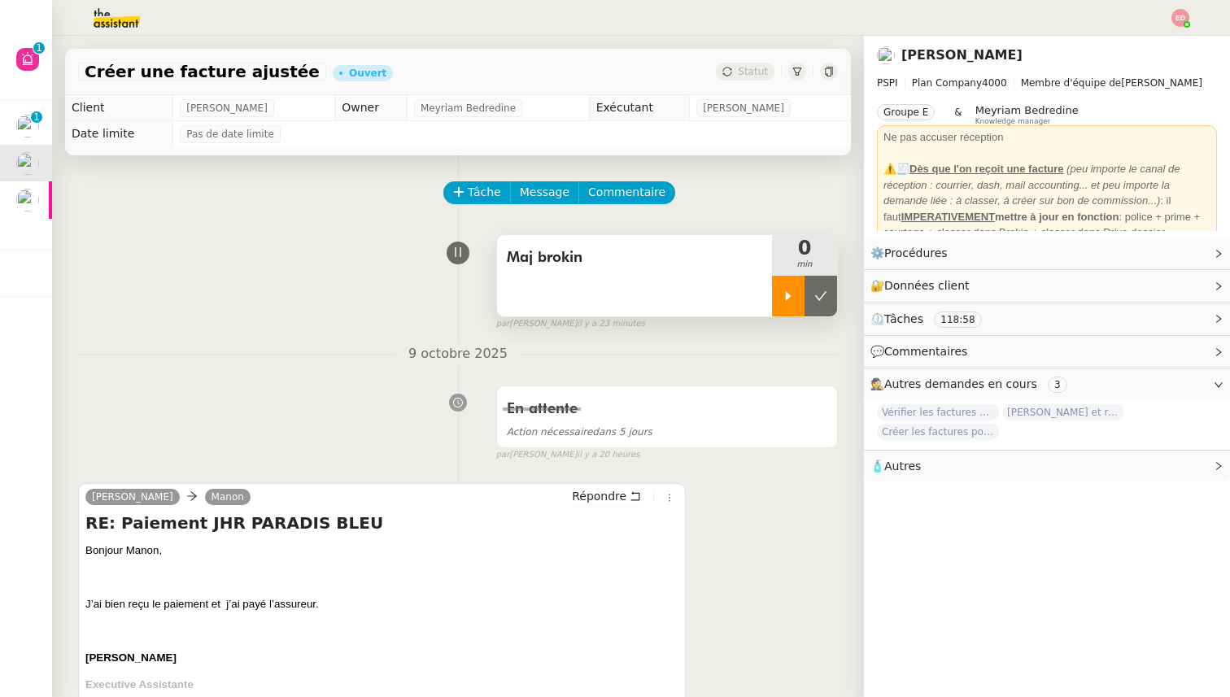
click at [784, 290] on icon at bounding box center [788, 296] width 13 height 13
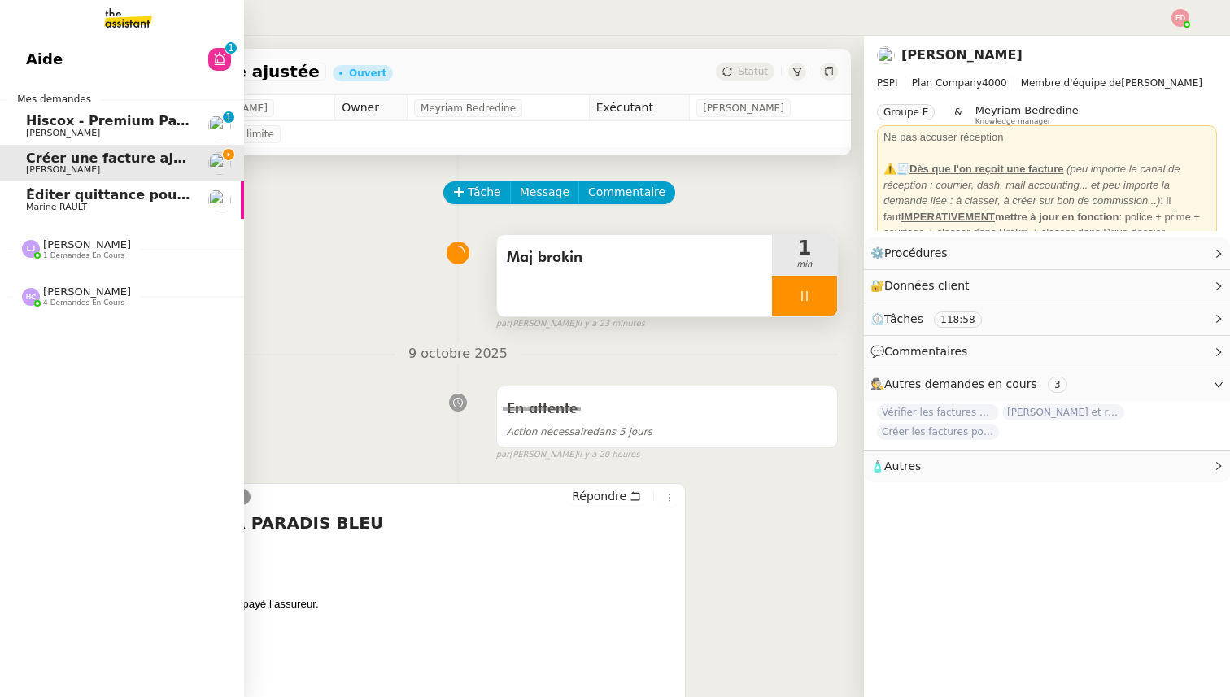
click at [80, 128] on span "Hiscox - Premium Payment Reminder" at bounding box center [162, 120] width 272 height 15
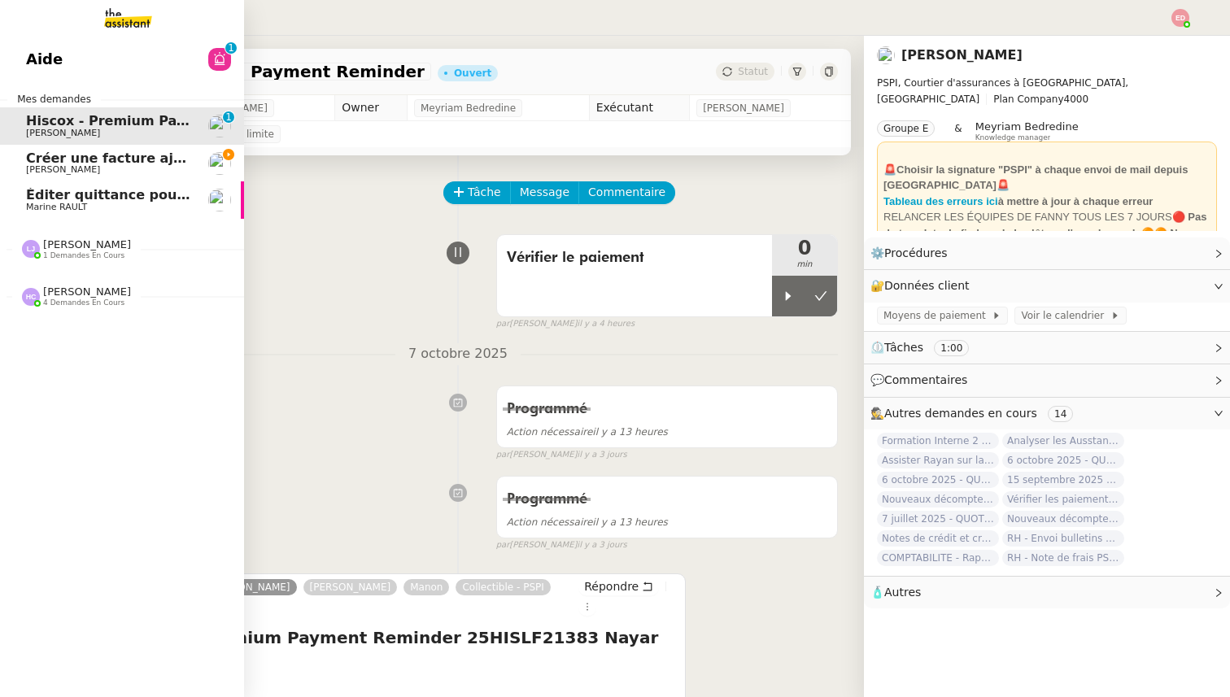
click at [66, 159] on span "Créer une facture ajustée" at bounding box center [120, 157] width 188 height 15
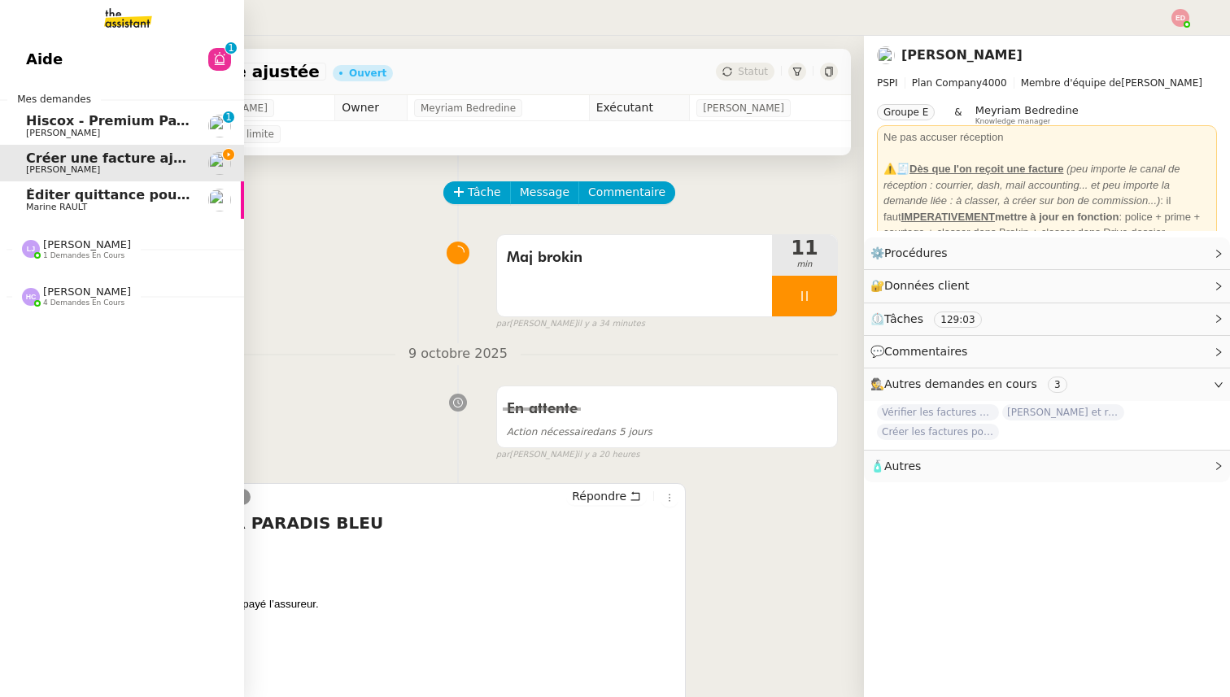
click at [55, 255] on span "1 demandes en cours" at bounding box center [83, 255] width 81 height 9
click at [55, 251] on span "1 demandes en cours" at bounding box center [83, 255] width 81 height 9
click at [59, 241] on span "[PERSON_NAME]" at bounding box center [87, 244] width 88 height 12
click at [72, 293] on span "[PERSON_NAME]" at bounding box center [63, 291] width 74 height 11
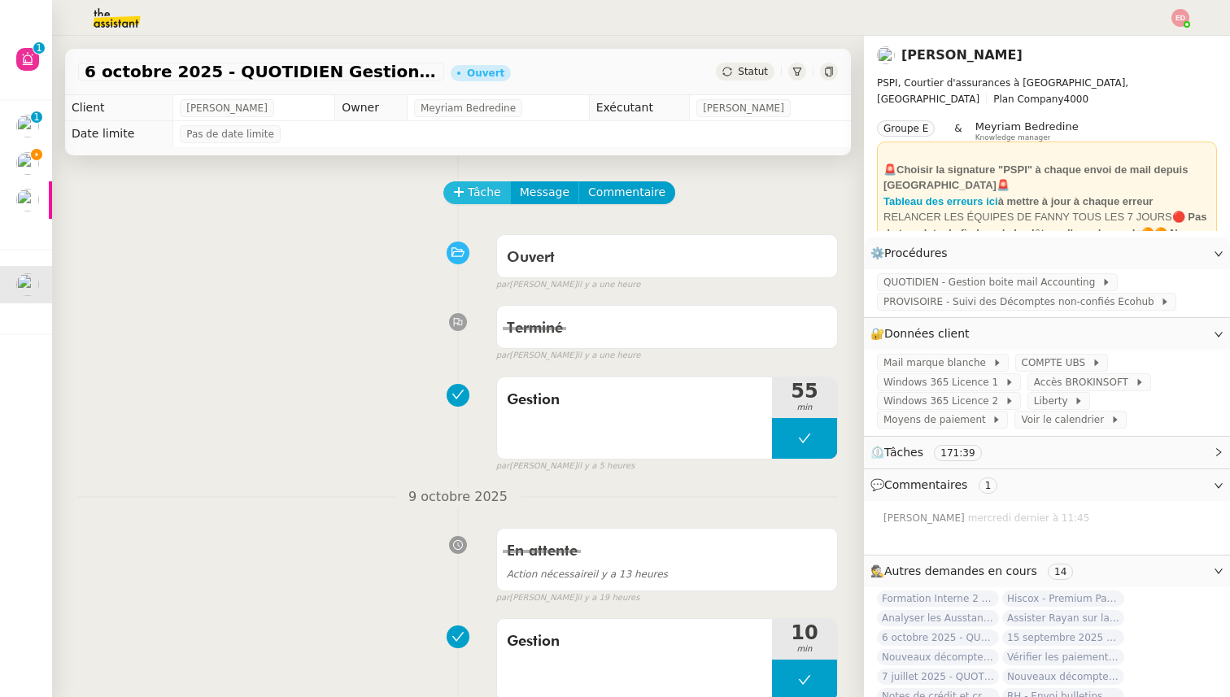
click at [473, 194] on span "Tâche" at bounding box center [484, 192] width 33 height 19
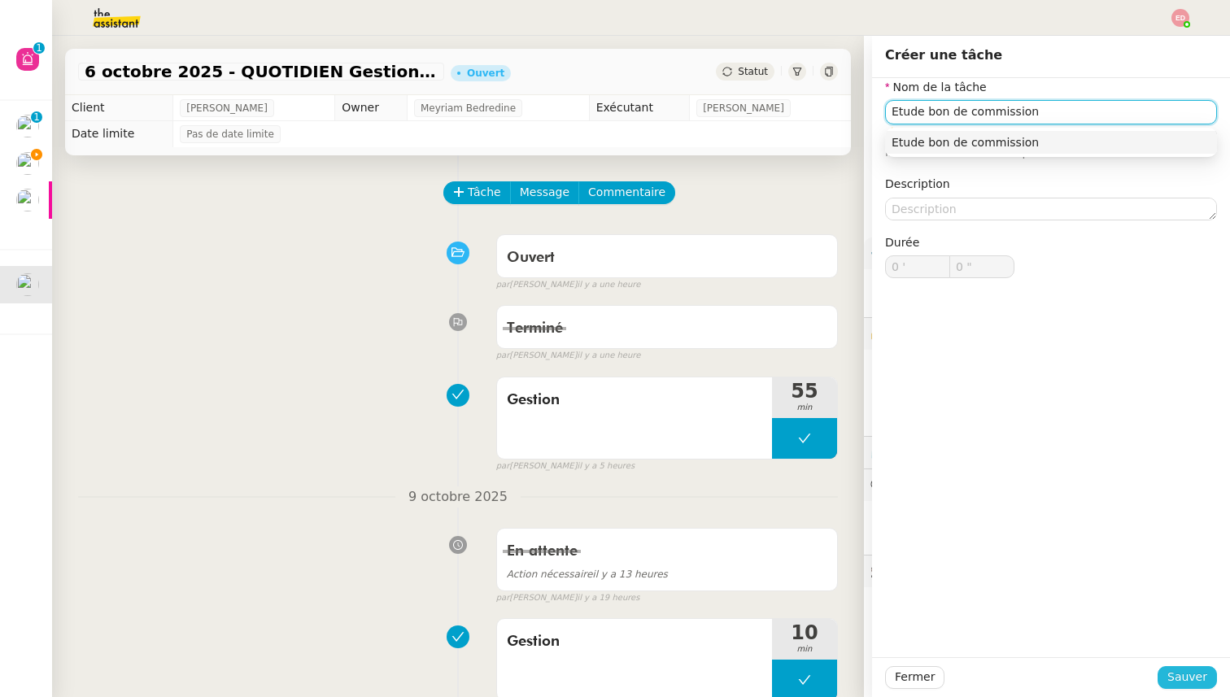
type input "Etude bon de commission"
click at [1195, 687] on button "Sauver" at bounding box center [1186, 677] width 59 height 23
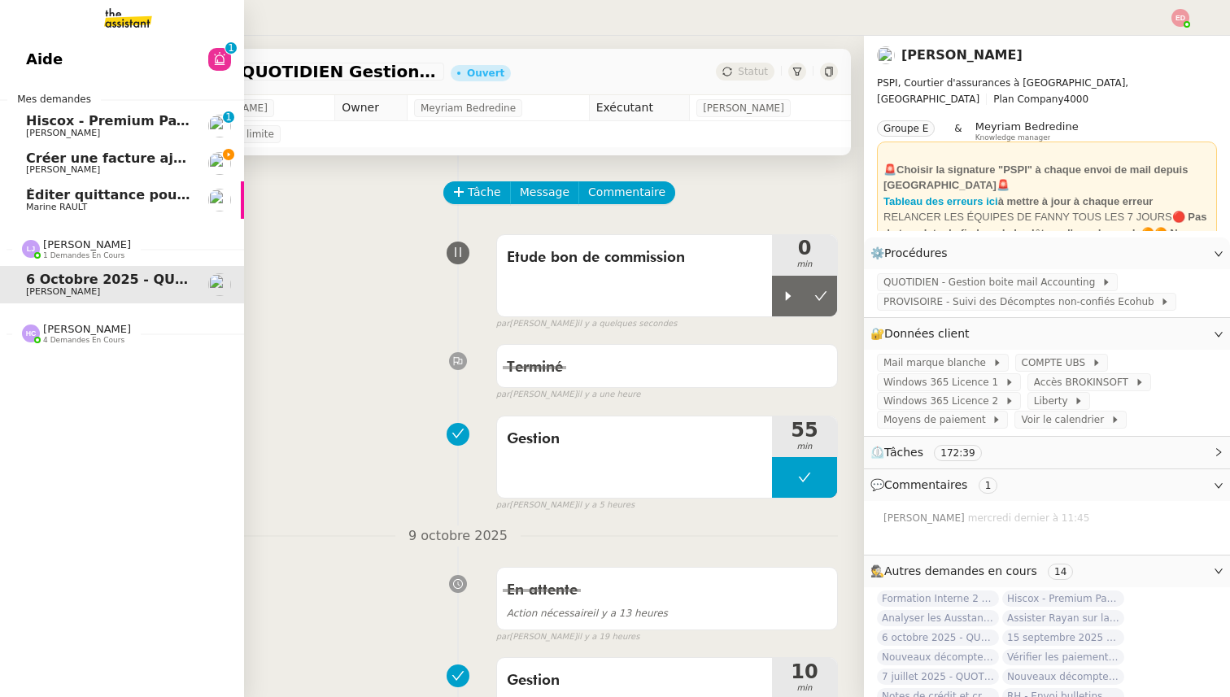
click at [98, 160] on span "Créer une facture ajustée" at bounding box center [120, 157] width 188 height 15
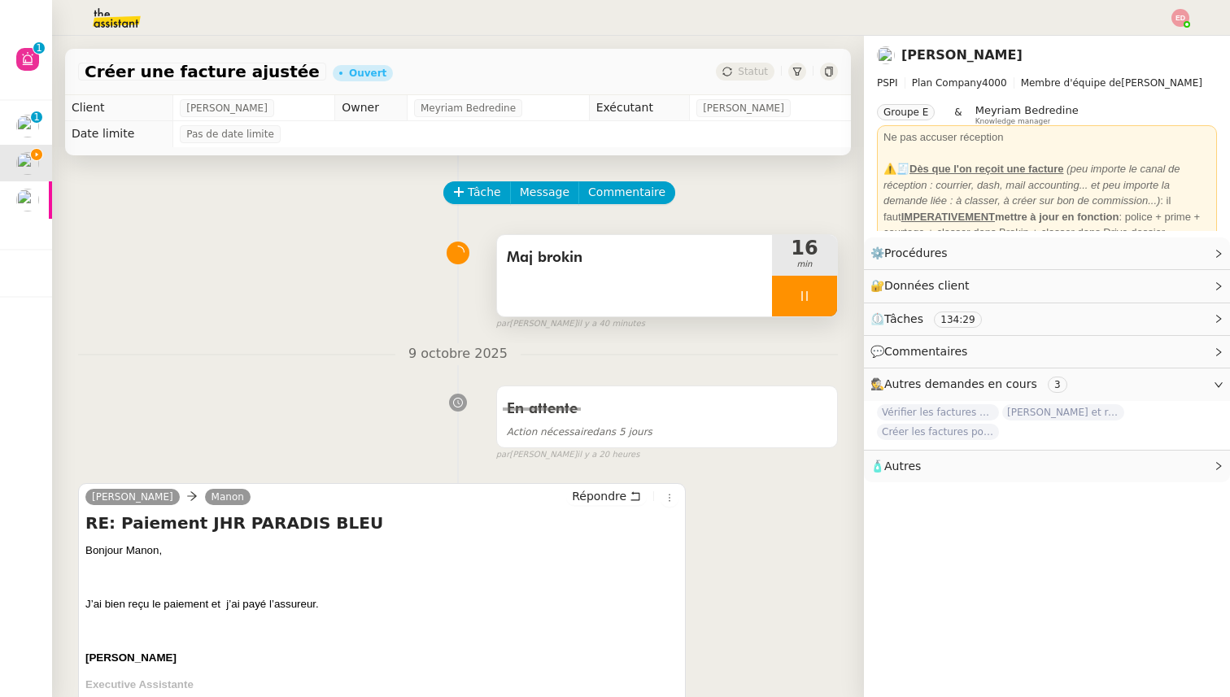
click at [817, 296] on div at bounding box center [804, 296] width 65 height 41
click at [817, 296] on icon at bounding box center [821, 295] width 12 height 9
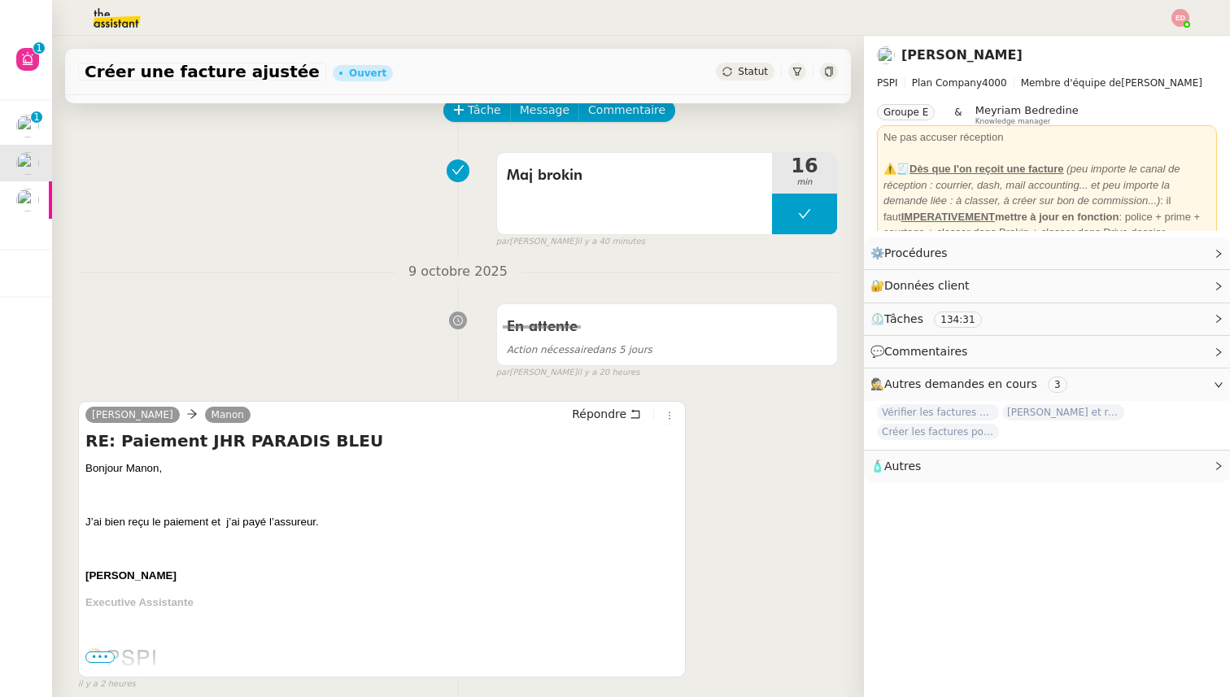
scroll to position [77, 0]
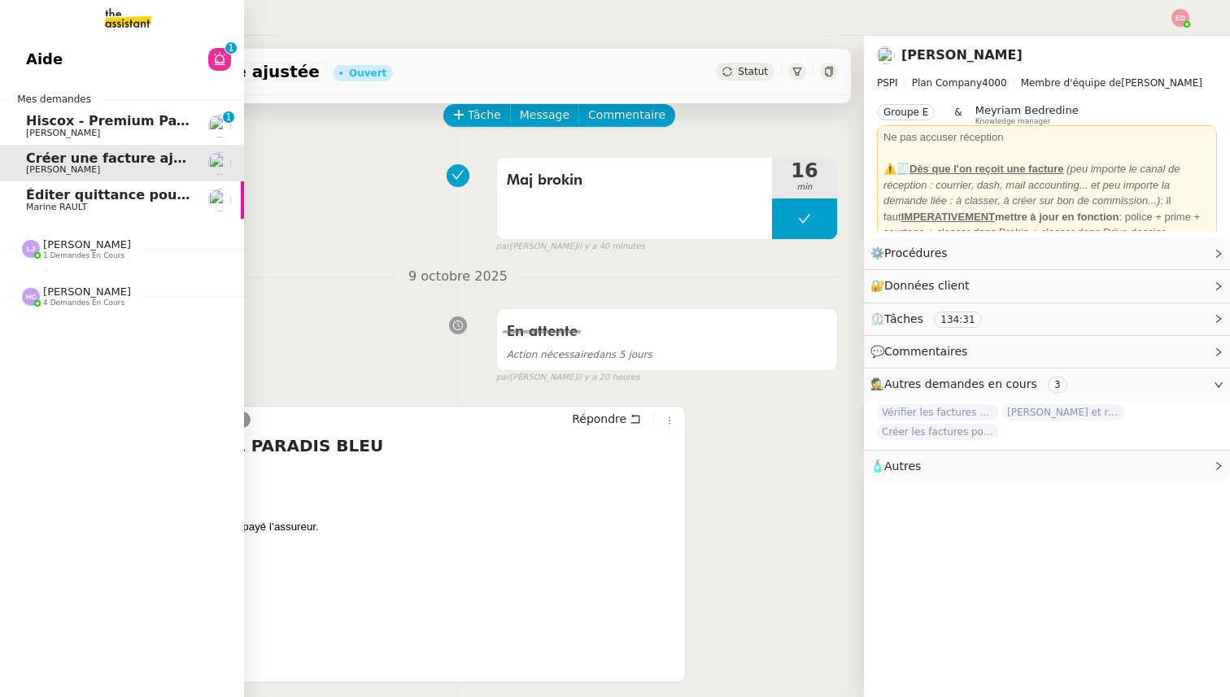
click at [67, 252] on span "1 demandes en cours" at bounding box center [83, 255] width 81 height 9
click at [68, 281] on span "6 octobre 2025 - QUOTIDIEN Gestion boite mail Accounting" at bounding box center [243, 279] width 434 height 15
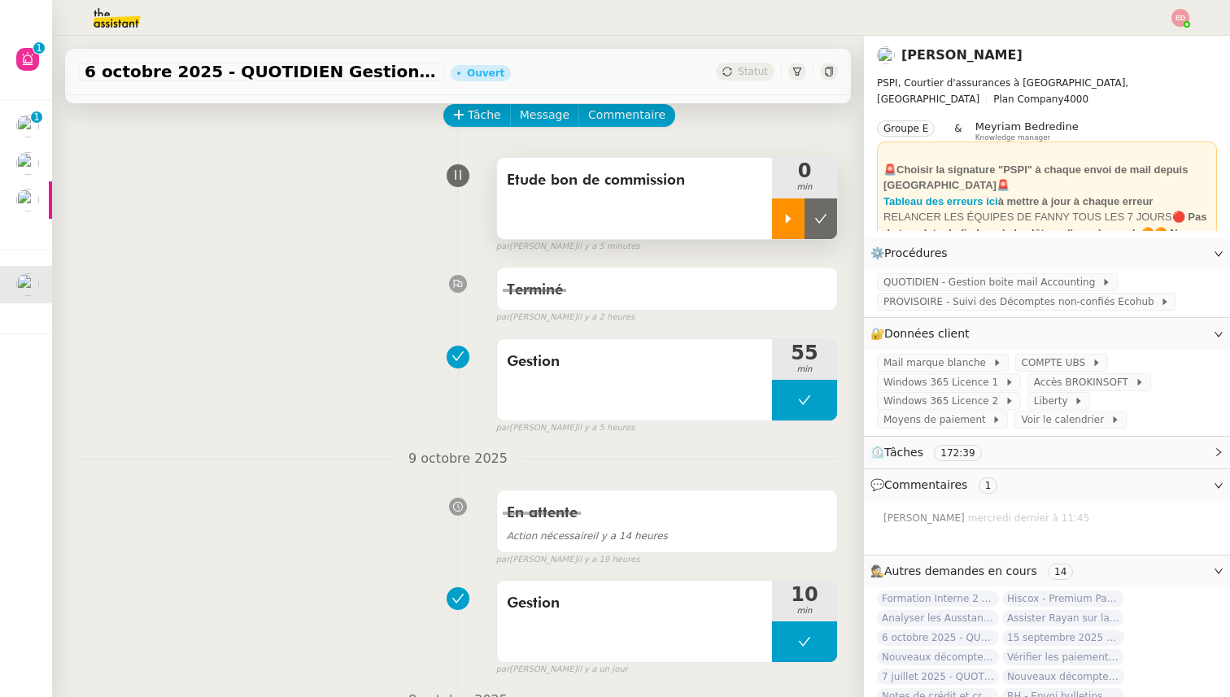
click at [783, 220] on icon at bounding box center [788, 218] width 13 height 13
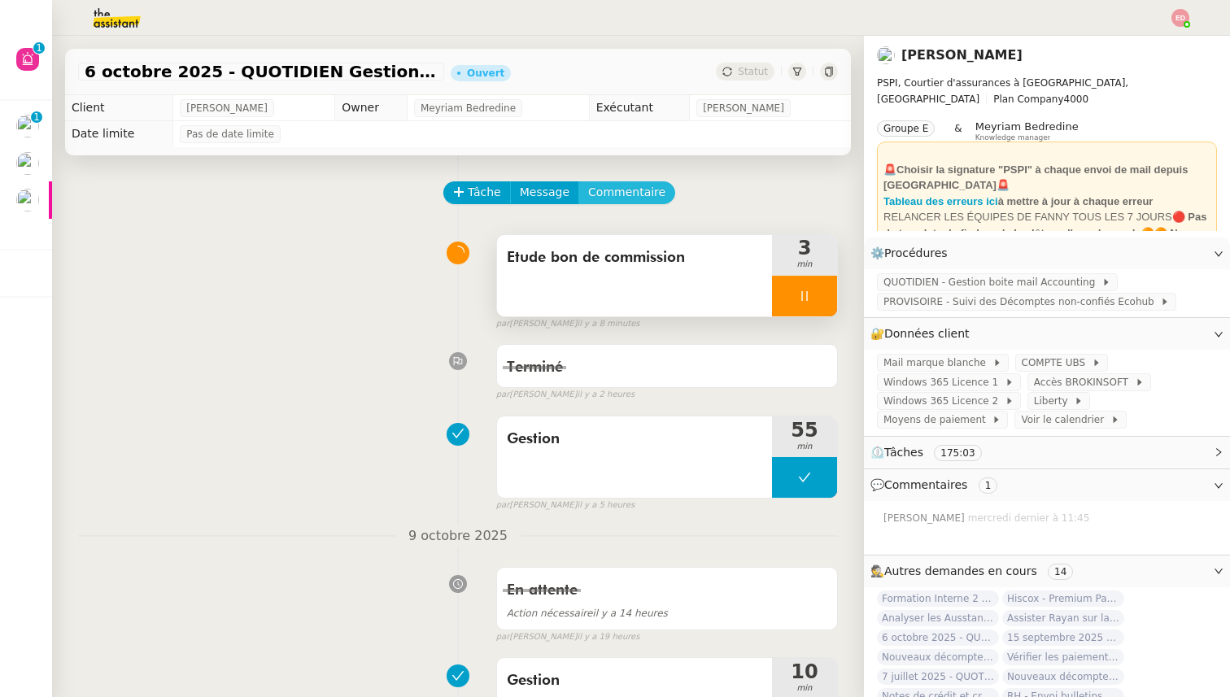
click at [657, 186] on button "Commentaire" at bounding box center [626, 192] width 97 height 23
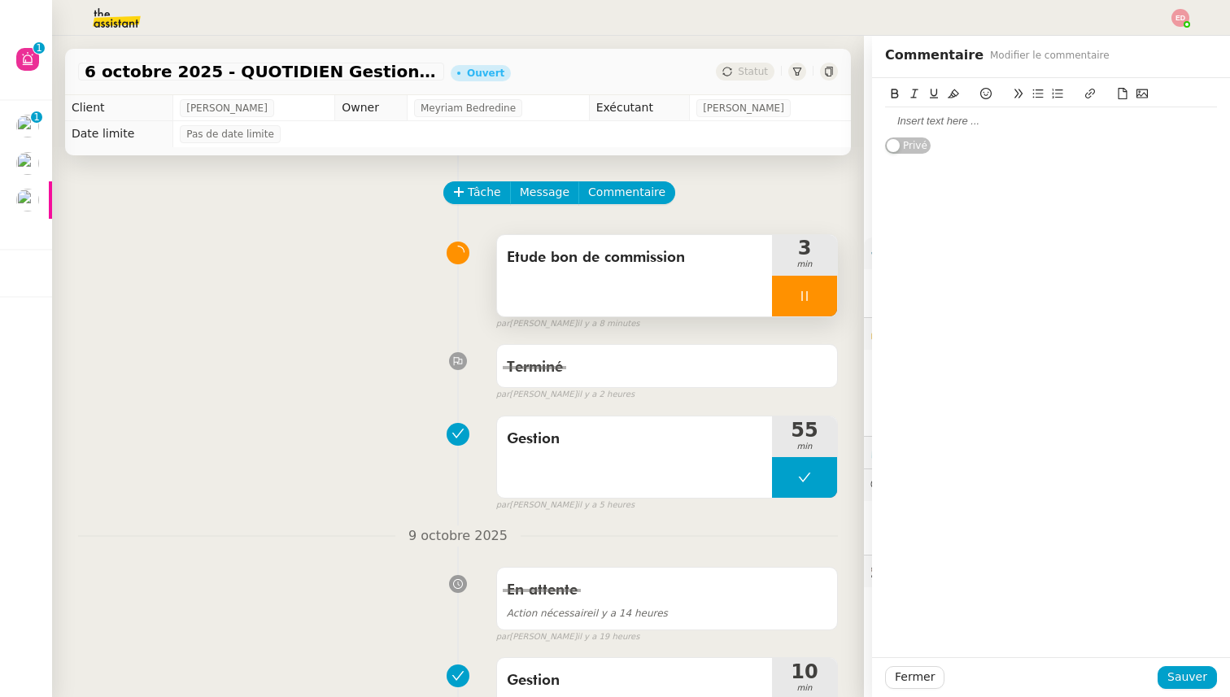
click at [917, 116] on div at bounding box center [1051, 121] width 332 height 15
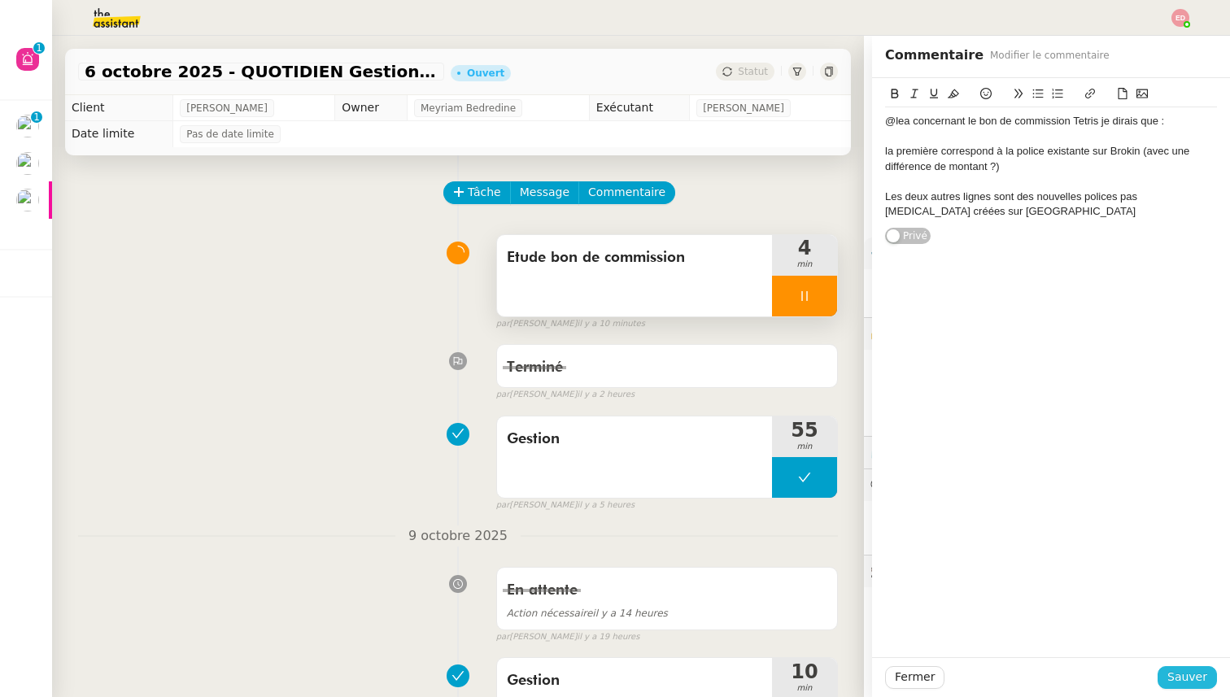
click at [1187, 673] on span "Sauver" at bounding box center [1187, 677] width 40 height 19
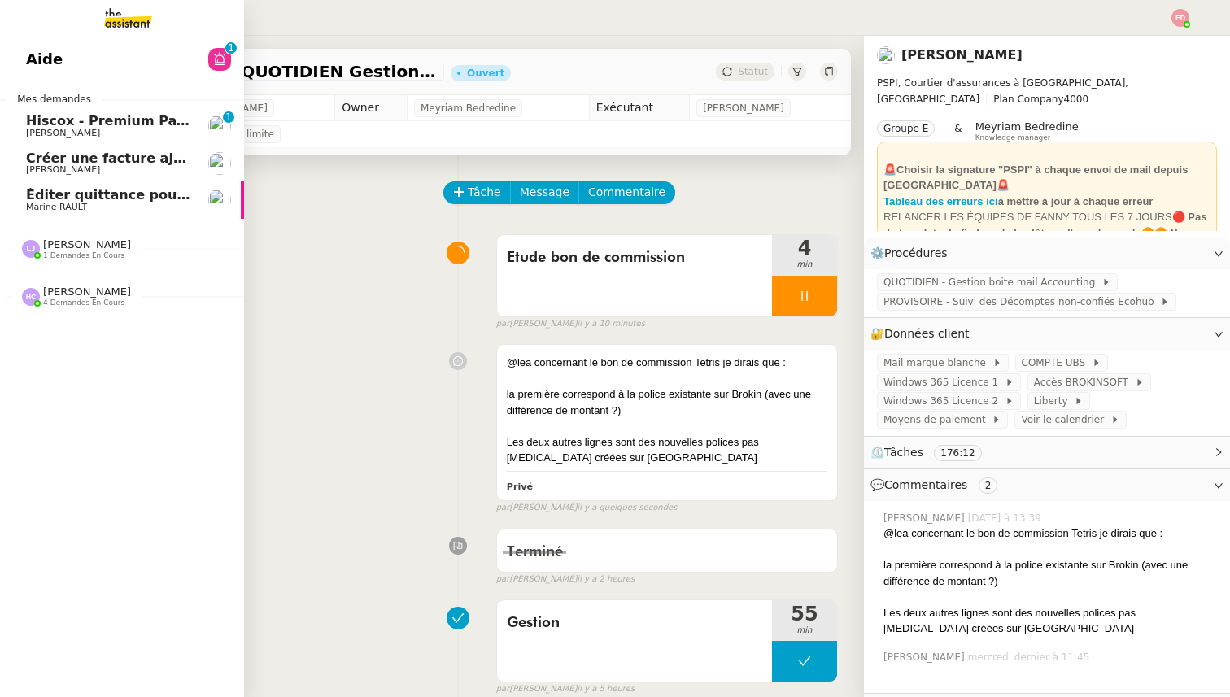
click at [65, 156] on span "Créer une facture ajustée" at bounding box center [120, 157] width 188 height 15
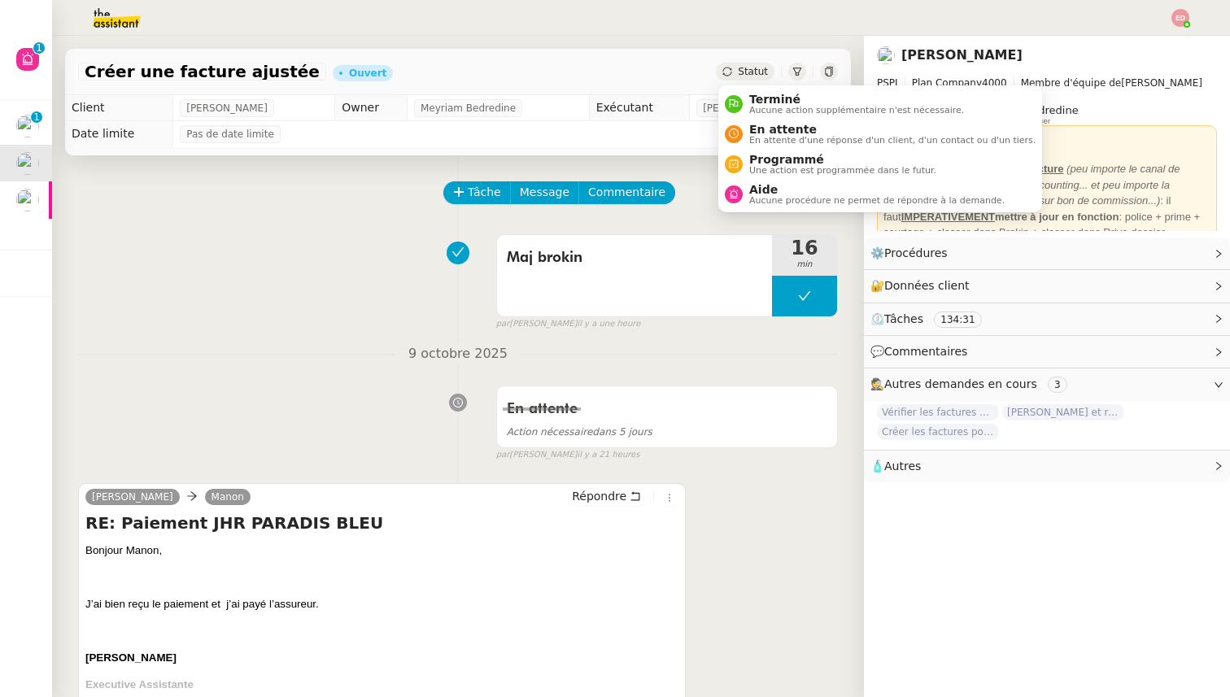
click at [751, 72] on span "Statut" at bounding box center [753, 71] width 30 height 11
click at [770, 102] on span "Terminé" at bounding box center [856, 99] width 215 height 13
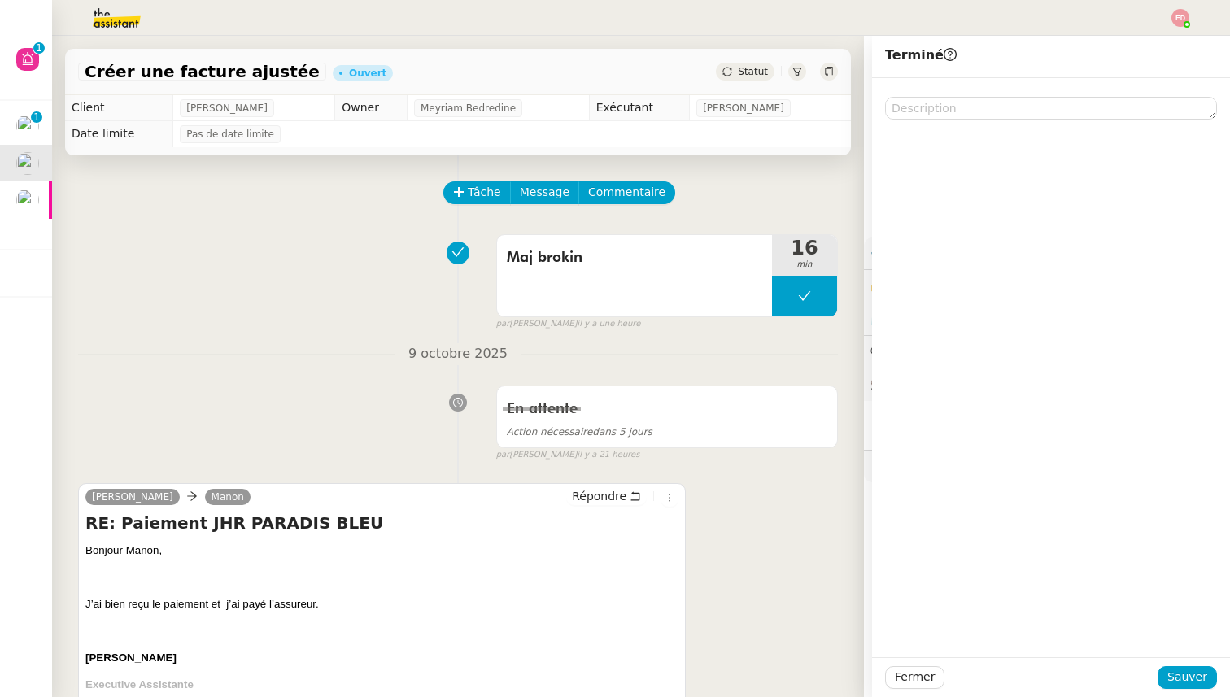
click at [729, 534] on div "[PERSON_NAME] Manon Répondre RE: Paiement JHR PARADIS BLEU Bonjour [PERSON_NAME…" at bounding box center [458, 620] width 760 height 305
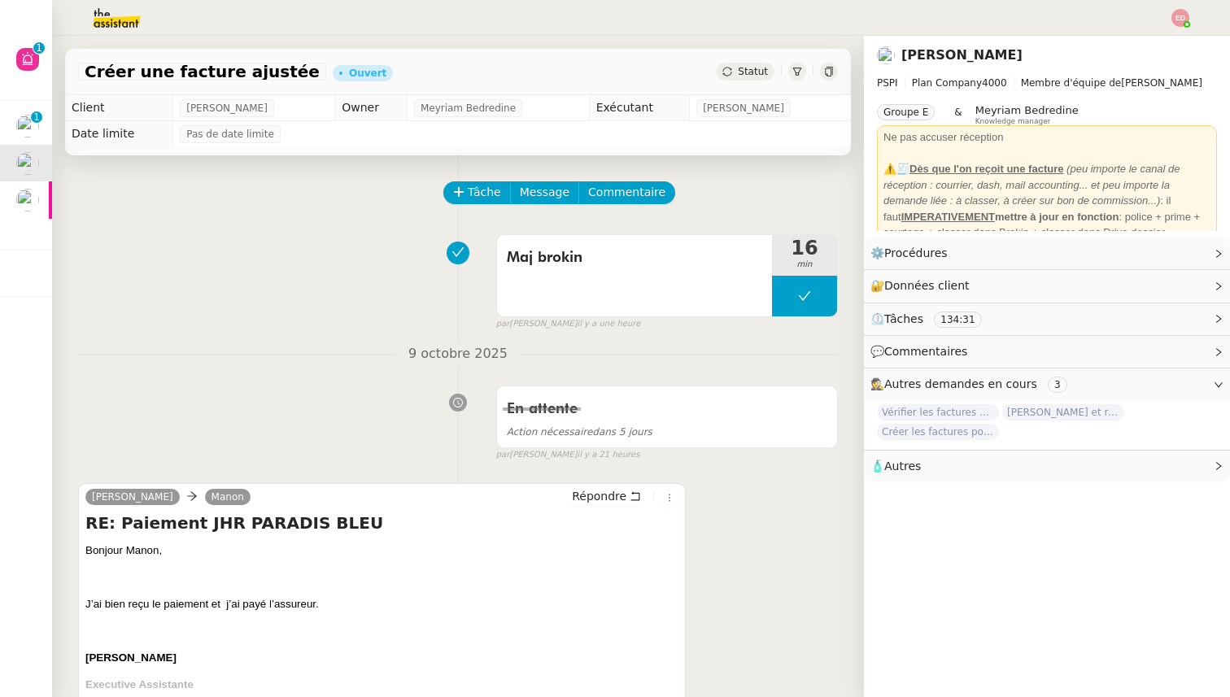
click at [597, 506] on div "Répondre" at bounding box center [622, 497] width 112 height 20
click at [595, 499] on span "Répondre" at bounding box center [599, 496] width 54 height 16
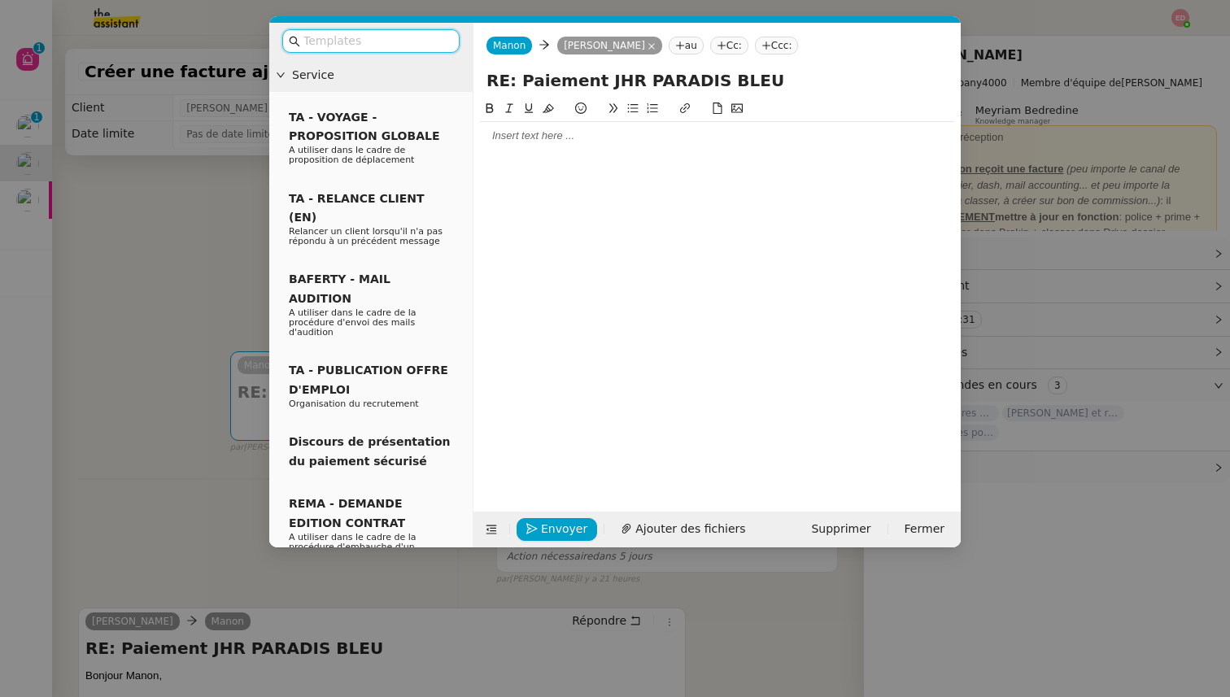
click at [562, 142] on div at bounding box center [717, 136] width 474 height 15
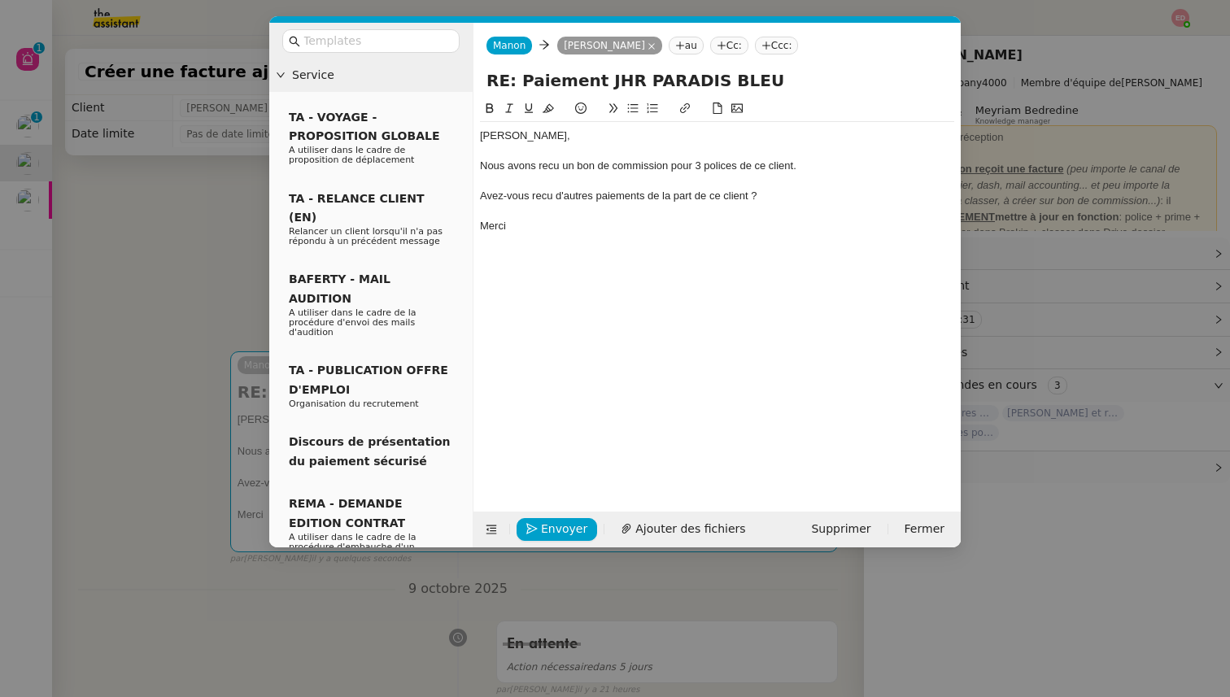
click at [554, 164] on div "Nous avons recu un bon de commission pour 3 polices de ce client." at bounding box center [717, 166] width 474 height 15
click at [0, 0] on lt-span "reçu" at bounding box center [0, 0] width 0 height 0
click at [483, 196] on div "Avez-vous recu d'autres paiements de la part de ce client ?" at bounding box center [717, 196] width 474 height 15
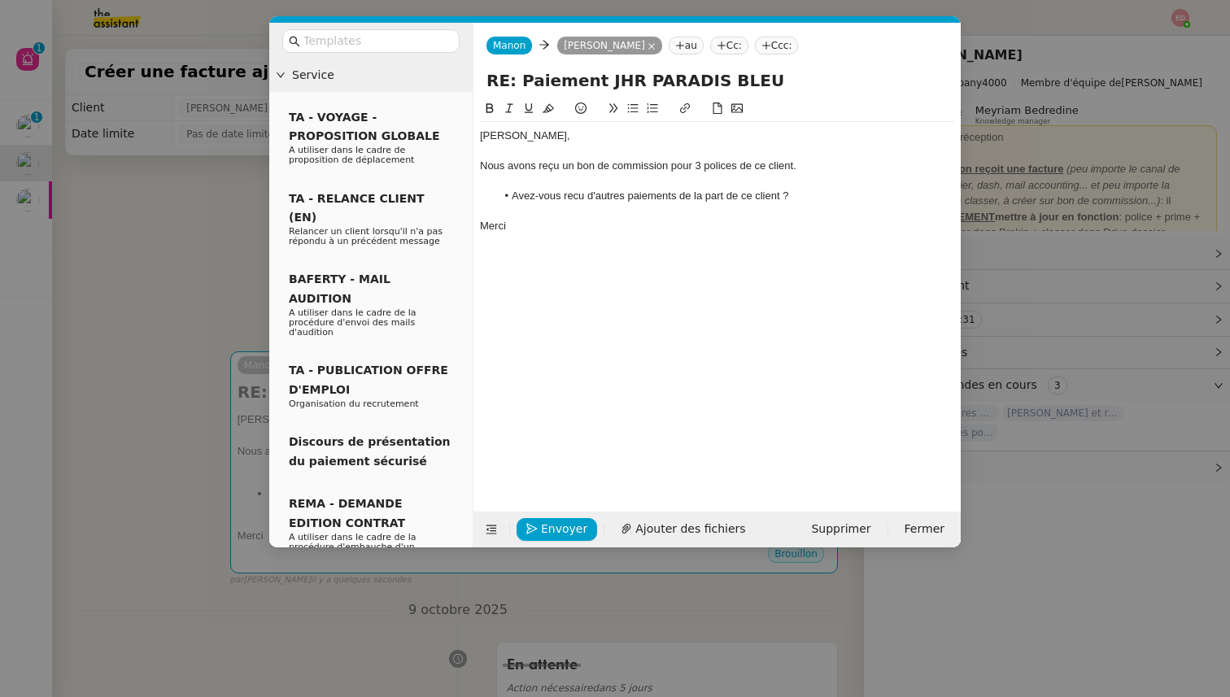
click at [573, 198] on li "Avez-vous recu d'autres paiements de la part de ce client ?" at bounding box center [725, 196] width 459 height 15
click at [0, 0] on lt-span "reçu" at bounding box center [0, 0] width 0 height 0
click at [571, 536] on span "Envoyer" at bounding box center [564, 529] width 46 height 19
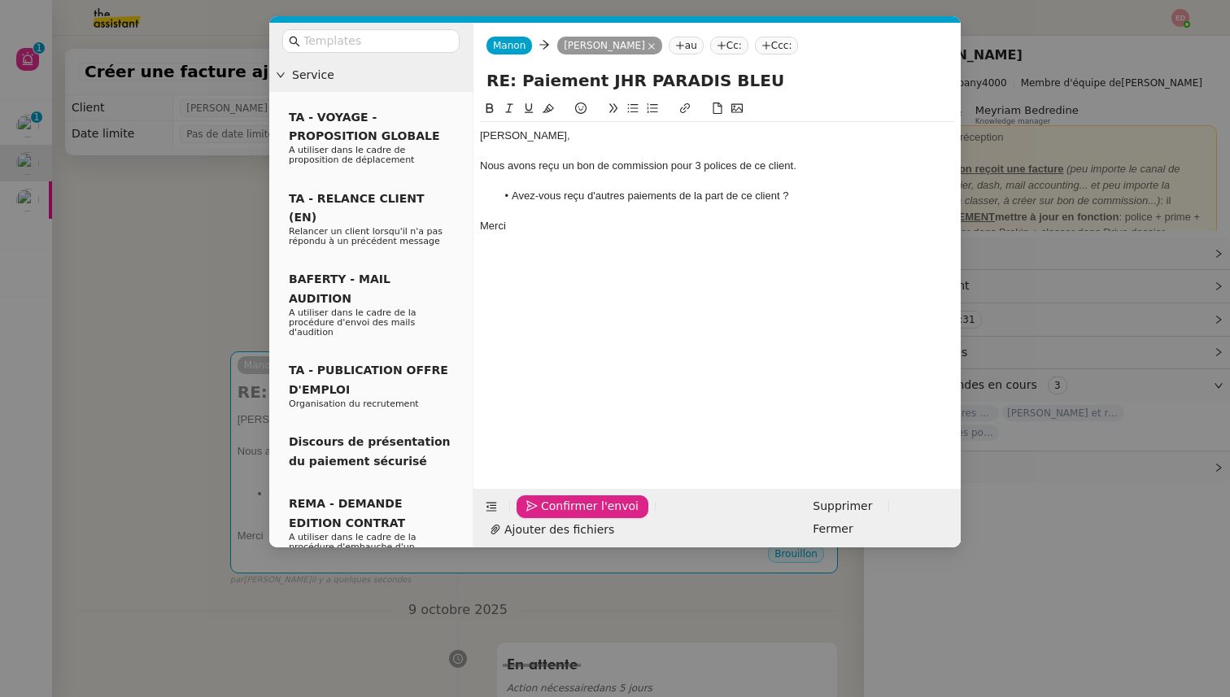
click at [571, 516] on span "Confirmer l'envoi" at bounding box center [590, 506] width 98 height 19
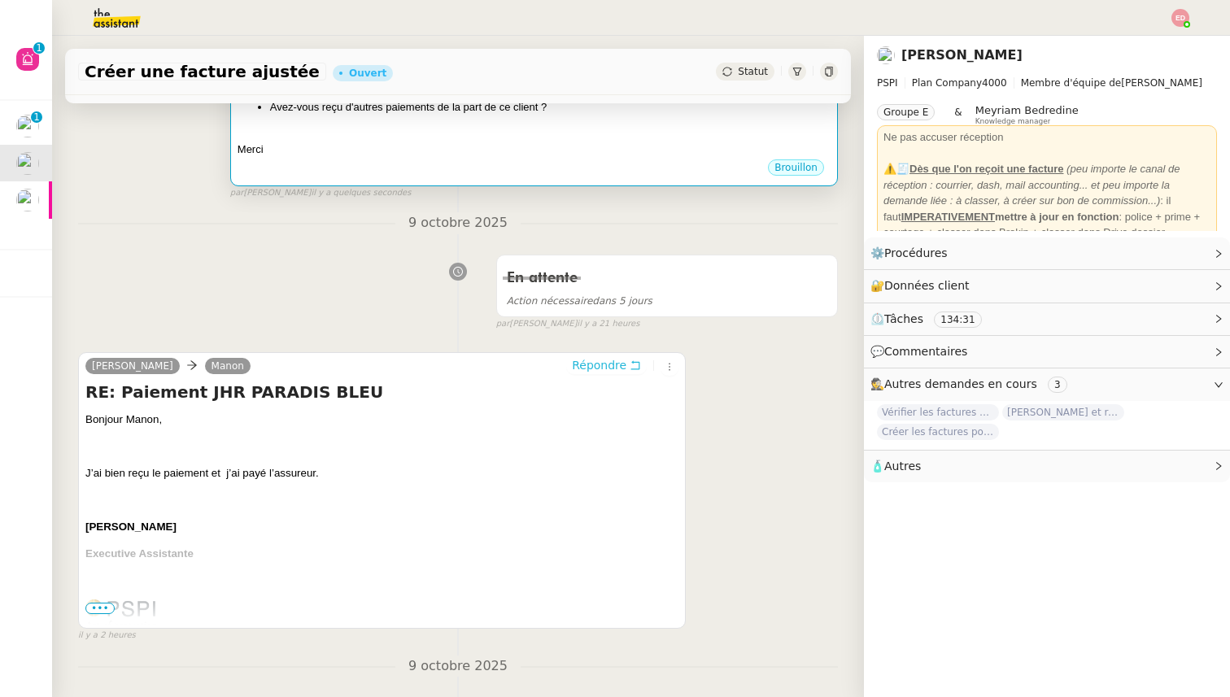
scroll to position [386, 0]
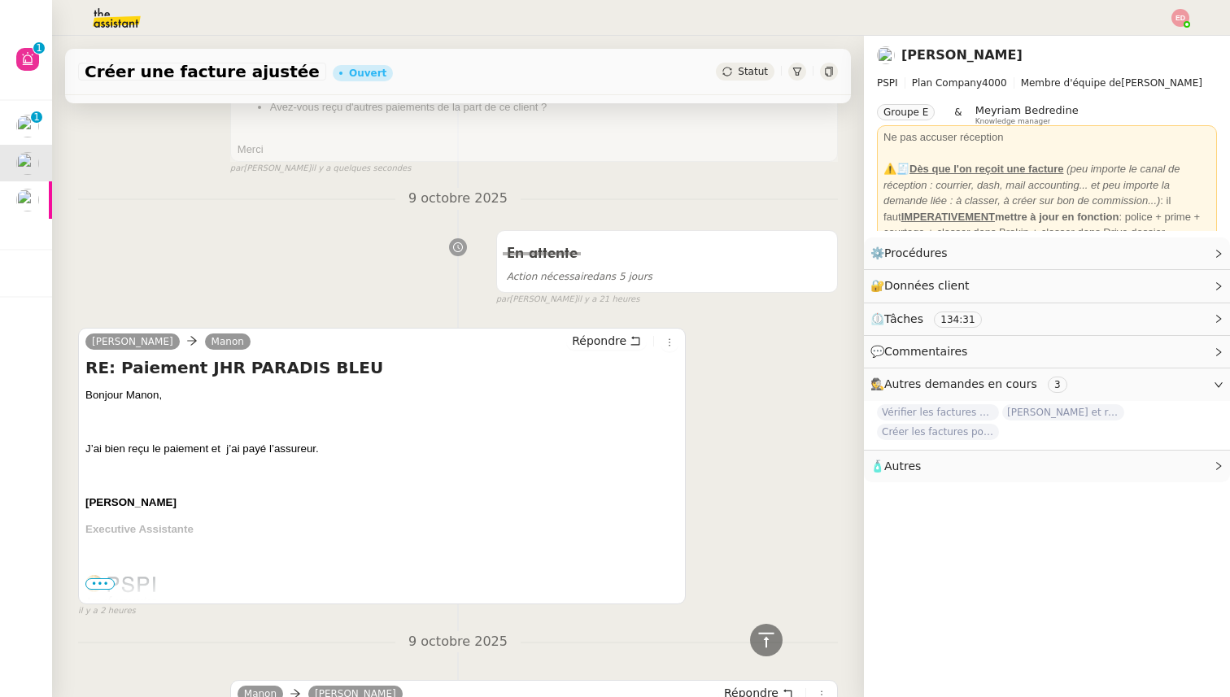
click at [740, 80] on div "Statut" at bounding box center [745, 72] width 59 height 18
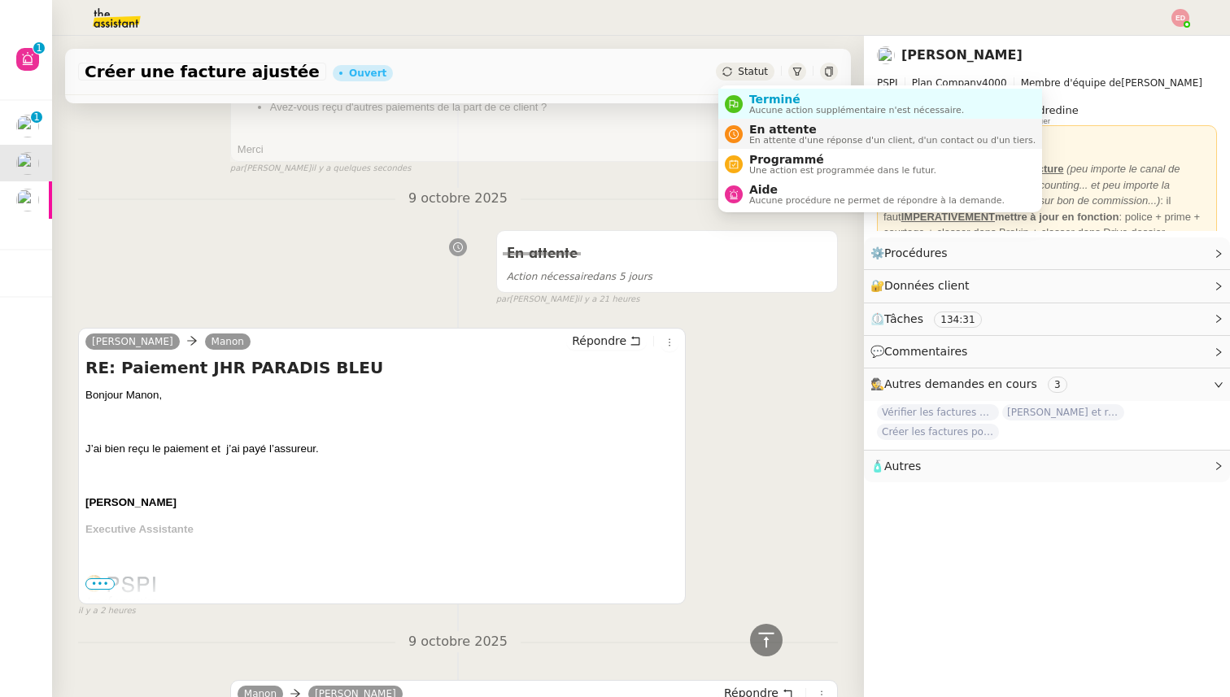
click at [765, 125] on span "En attente" at bounding box center [892, 129] width 286 height 13
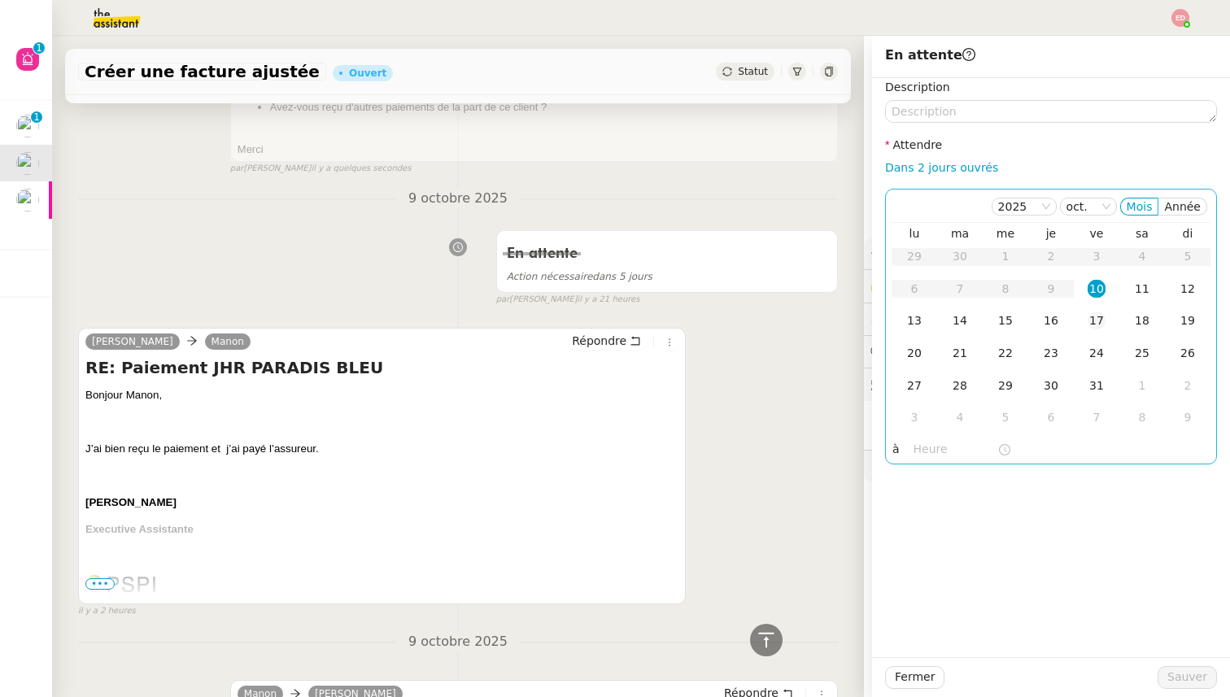
click at [1092, 319] on div "17" at bounding box center [1096, 321] width 18 height 18
click at [1183, 673] on span "Sauver" at bounding box center [1187, 677] width 40 height 19
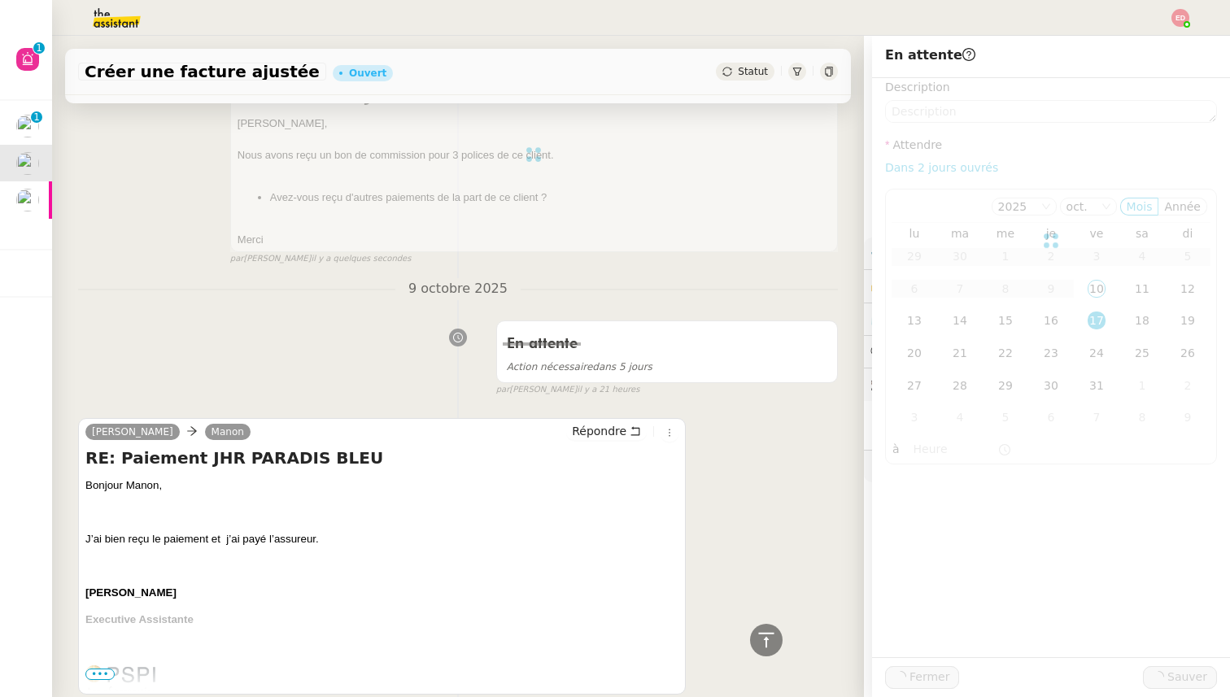
scroll to position [476, 0]
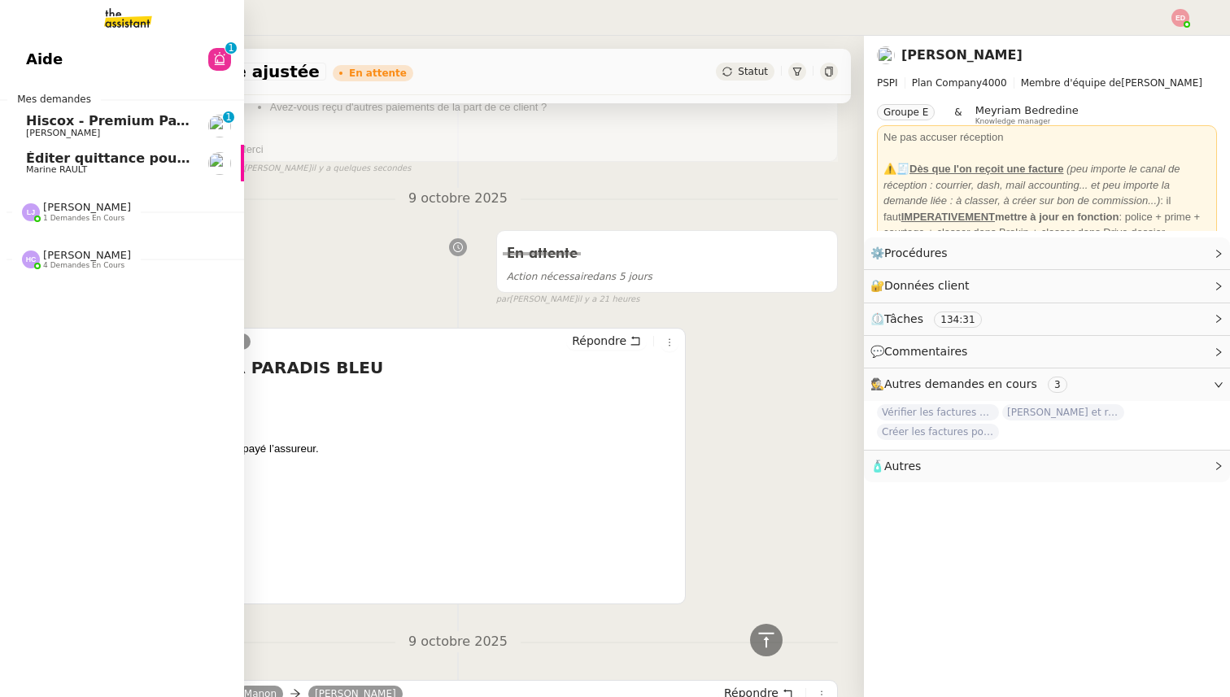
click at [61, 207] on span "[PERSON_NAME]" at bounding box center [87, 207] width 88 height 12
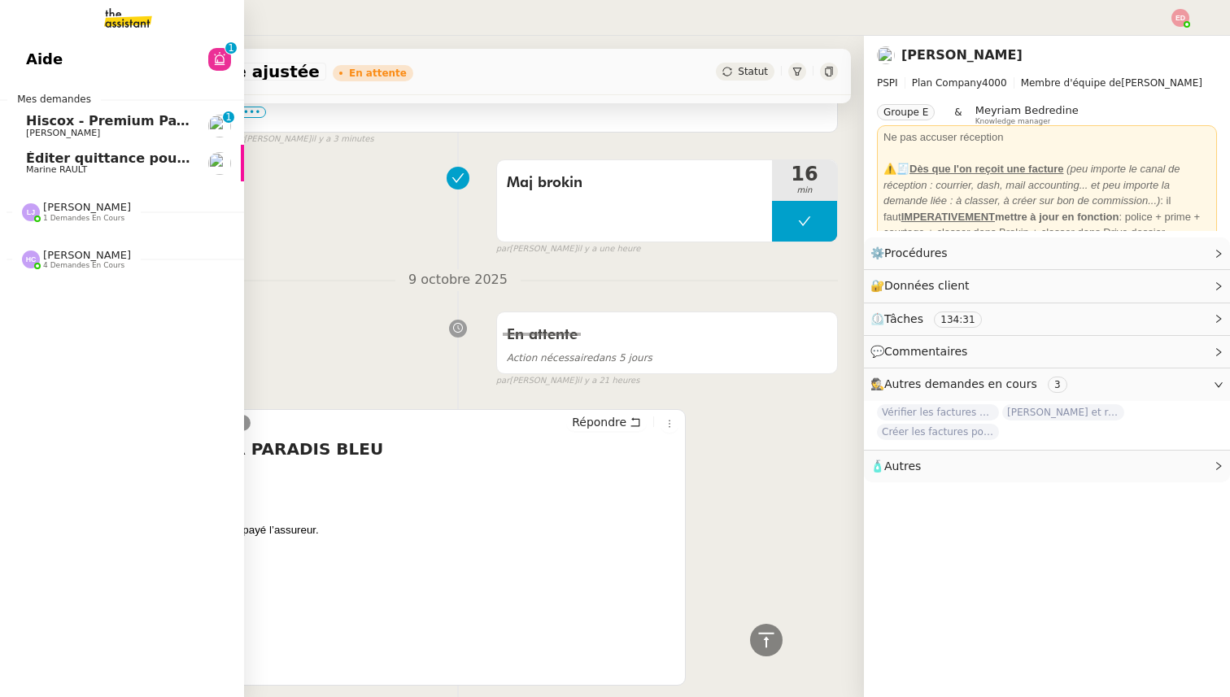
click at [61, 216] on span "1 demandes en cours" at bounding box center [83, 218] width 81 height 9
click at [68, 238] on span "6 octobre 2025 - QUOTIDIEN Gestion boite mail Accounting" at bounding box center [243, 242] width 434 height 15
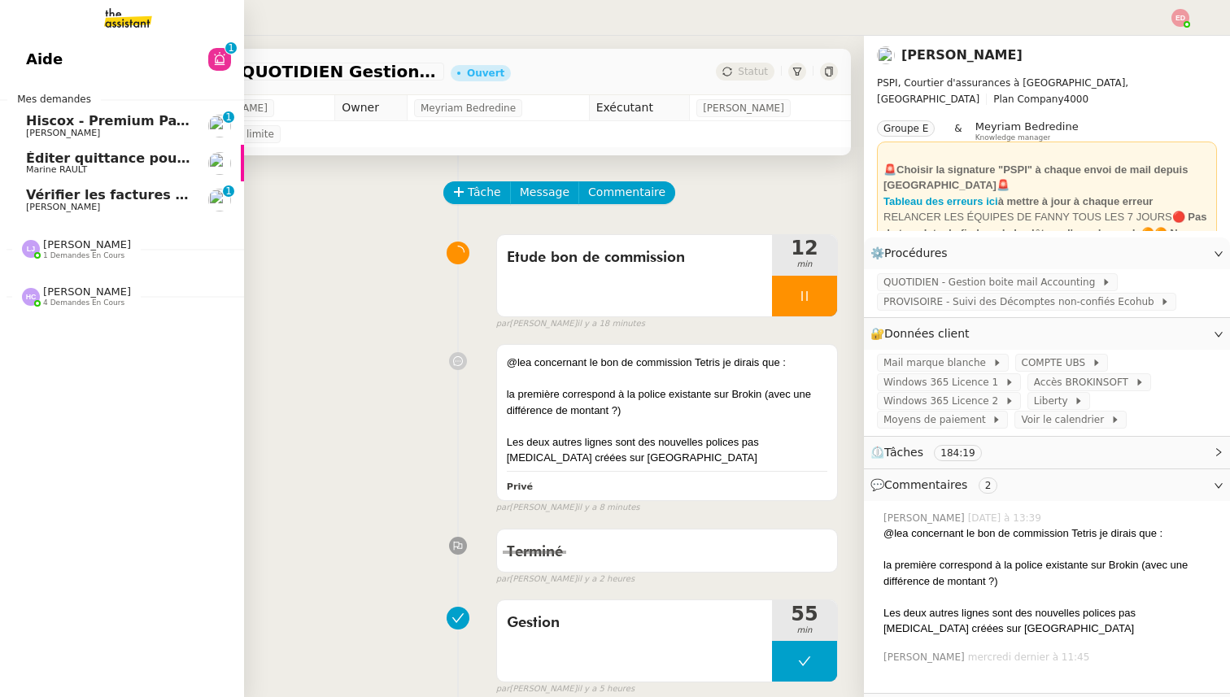
click at [76, 202] on span "[PERSON_NAME]" at bounding box center [63, 207] width 74 height 11
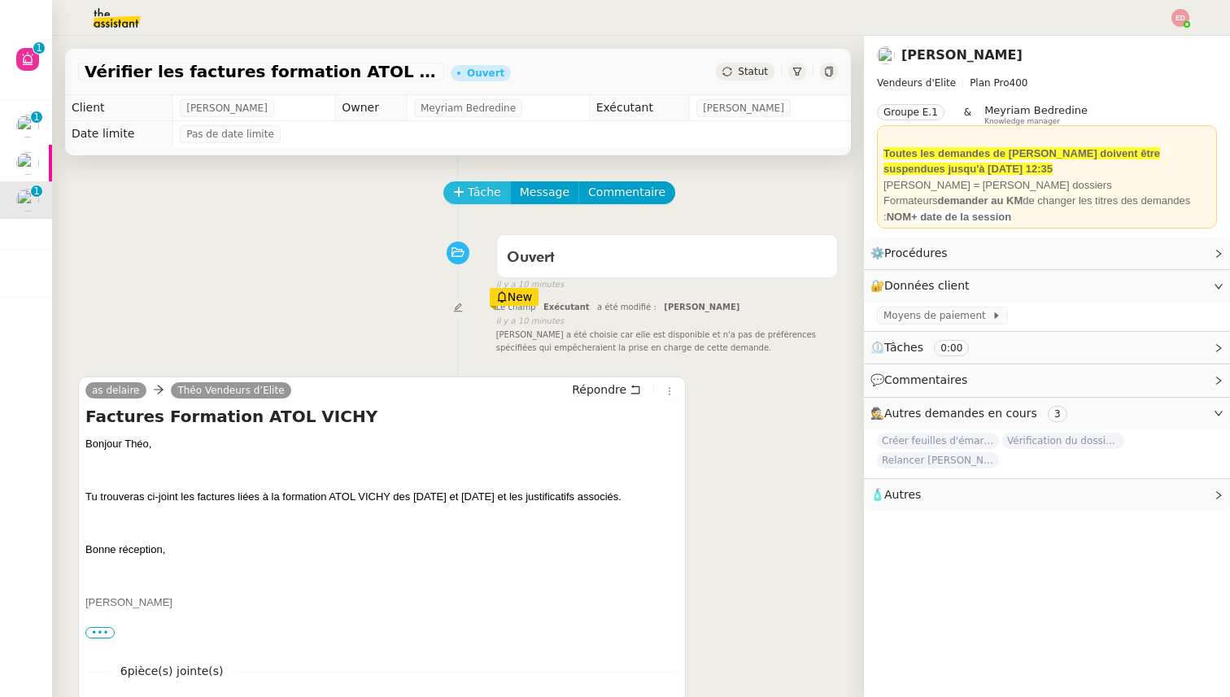
click at [473, 194] on span "Tâche" at bounding box center [484, 192] width 33 height 19
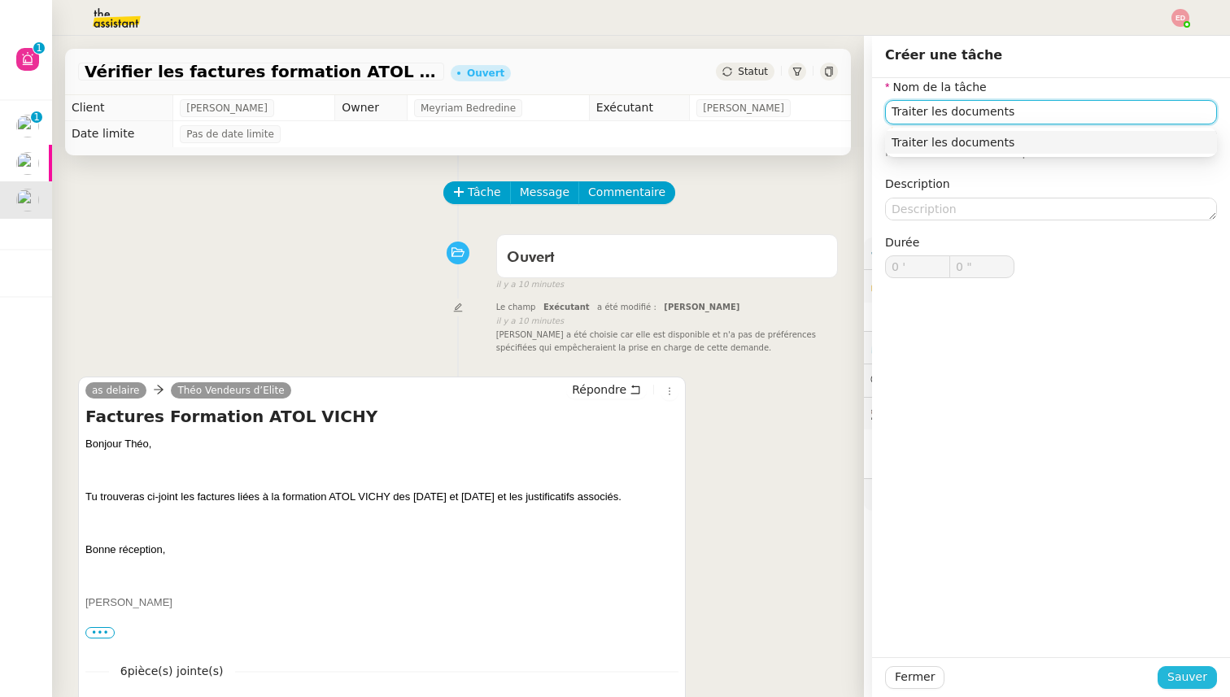
type input "Traiter les documents"
click at [1183, 675] on span "Sauver" at bounding box center [1187, 677] width 40 height 19
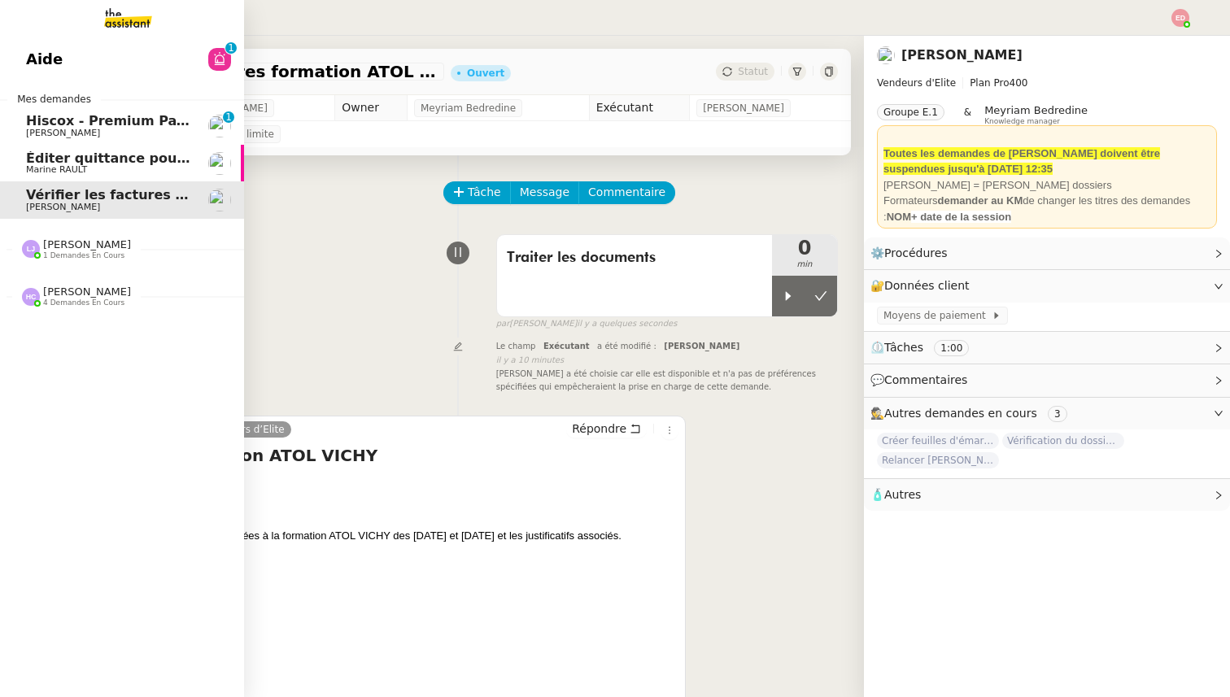
click at [53, 236] on span "[PERSON_NAME] 1 demandes en cours" at bounding box center [129, 242] width 244 height 34
click at [62, 298] on link "[DATE] - QUOTIDIEN Gestion boite mail Accounting [PERSON_NAME]" at bounding box center [122, 284] width 244 height 37
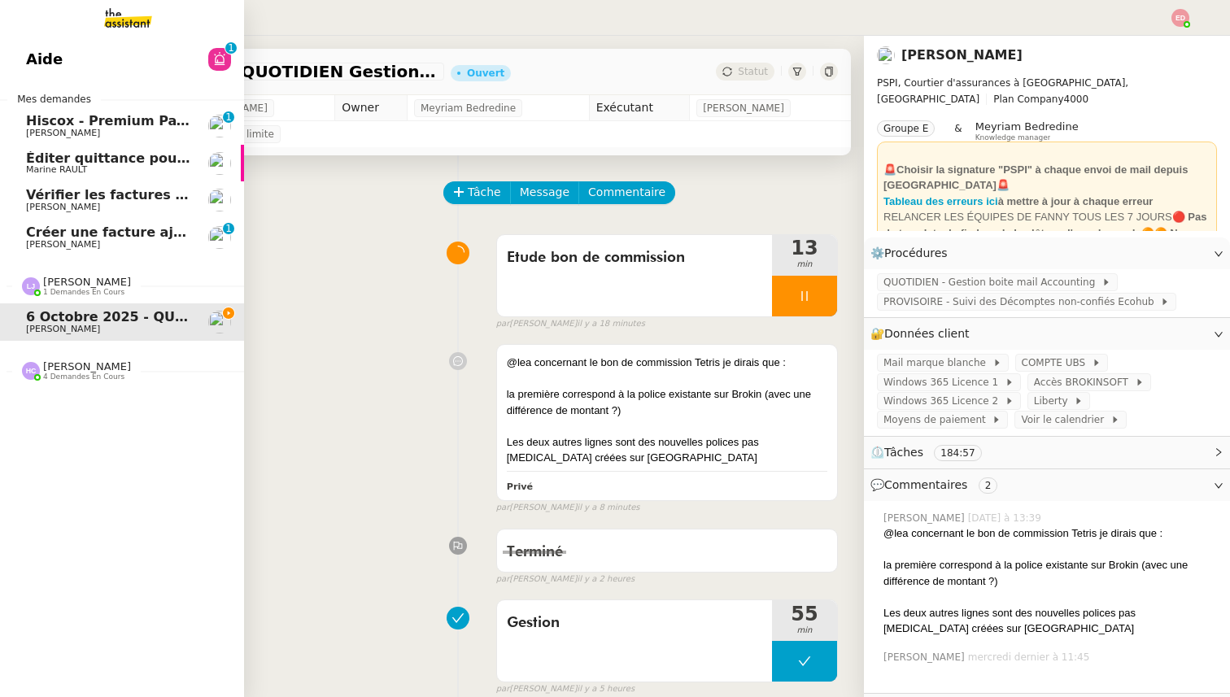
click at [81, 237] on span "Créer une facture ajustée" at bounding box center [120, 231] width 188 height 15
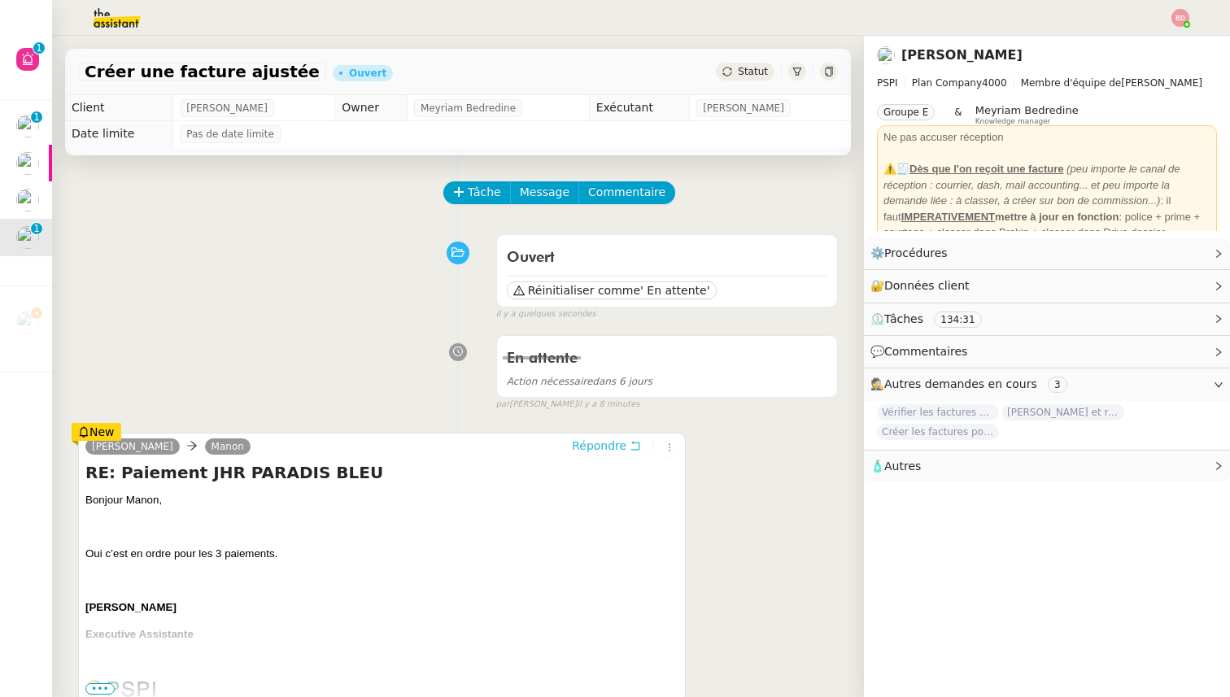
click at [597, 449] on span "Répondre" at bounding box center [599, 446] width 54 height 16
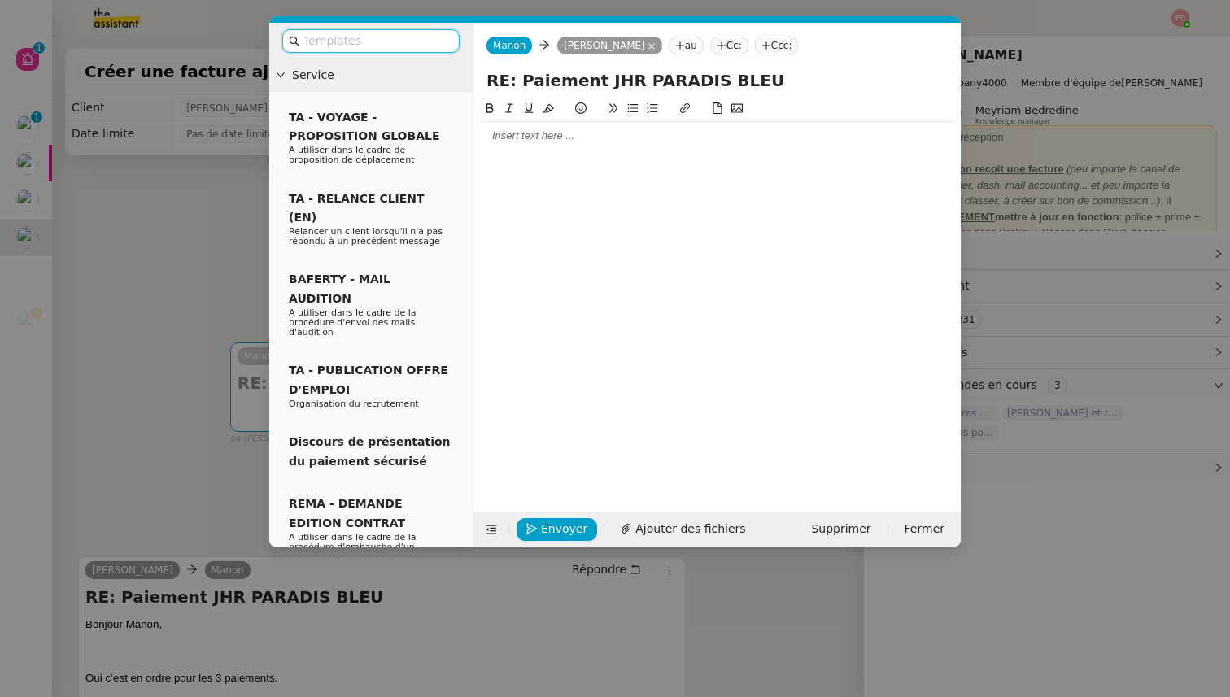
click at [682, 45] on nz-tag "au" at bounding box center [686, 46] width 35 height 18
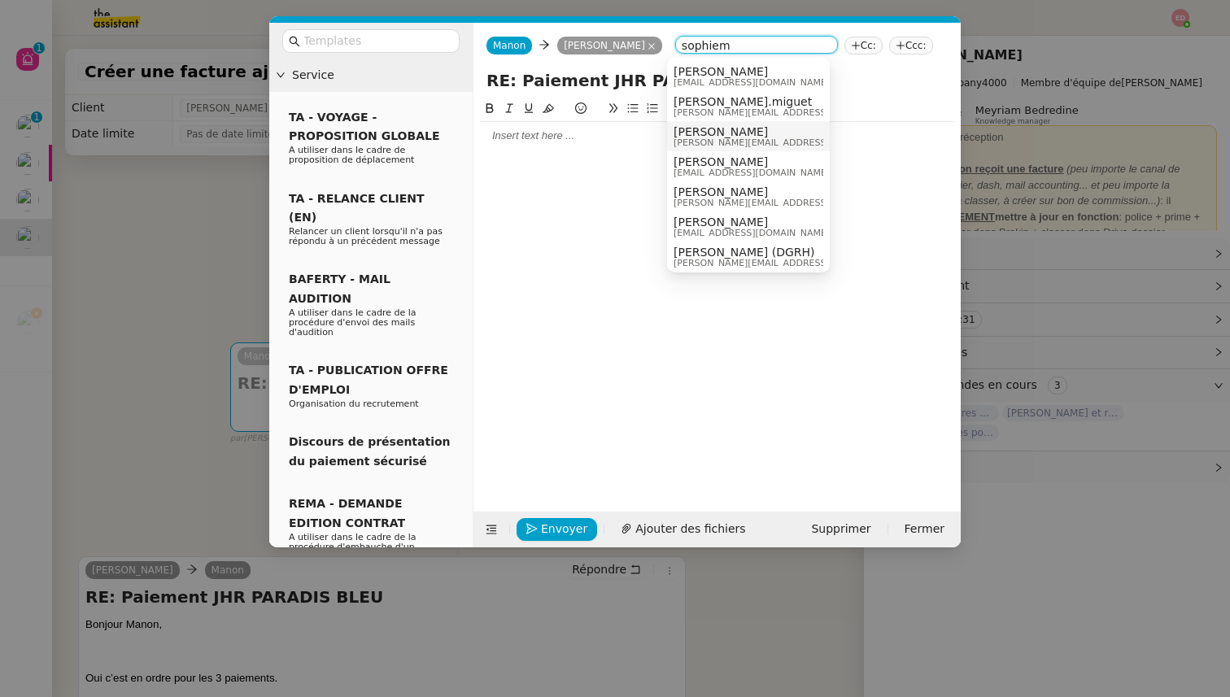
type input "sophiem"
click at [714, 168] on span "[EMAIL_ADDRESS][DOMAIN_NAME]" at bounding box center [751, 172] width 156 height 9
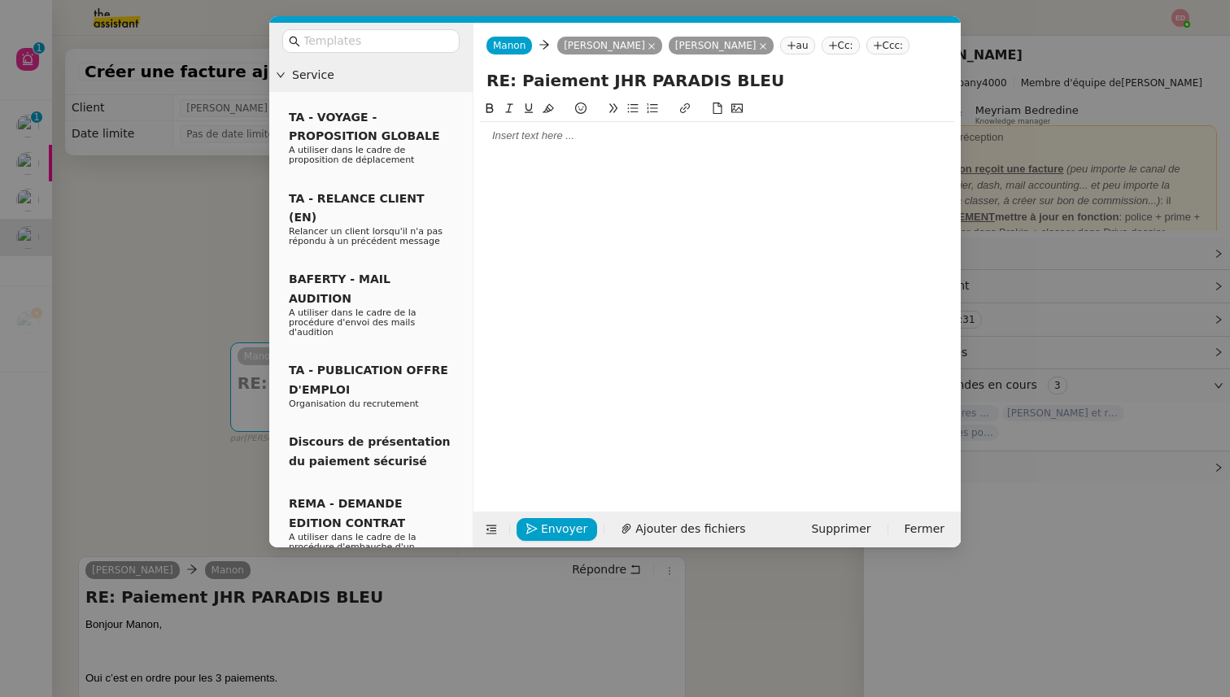
click at [495, 137] on div at bounding box center [717, 136] width 474 height 15
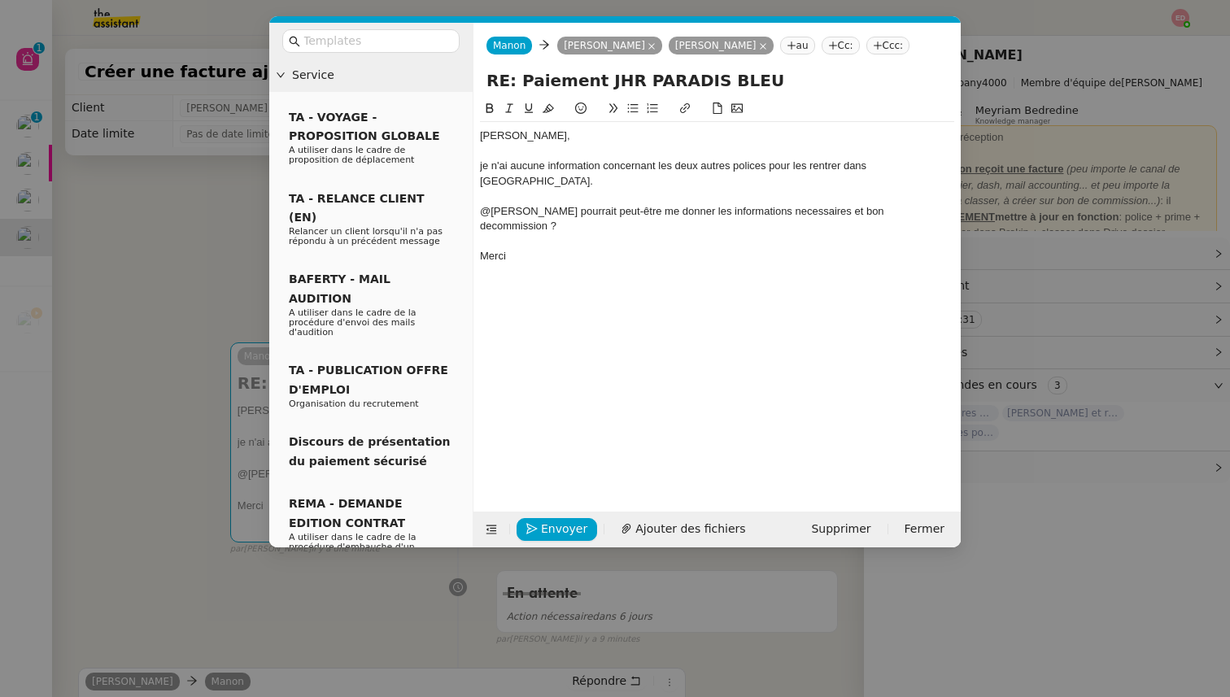
click at [835, 34] on div "[PERSON_NAME] [PERSON_NAME] [PERSON_NAME] au Cc: Ccc:" at bounding box center [716, 46] width 487 height 46
click at [833, 48] on nz-tag "Cc:" at bounding box center [840, 46] width 38 height 18
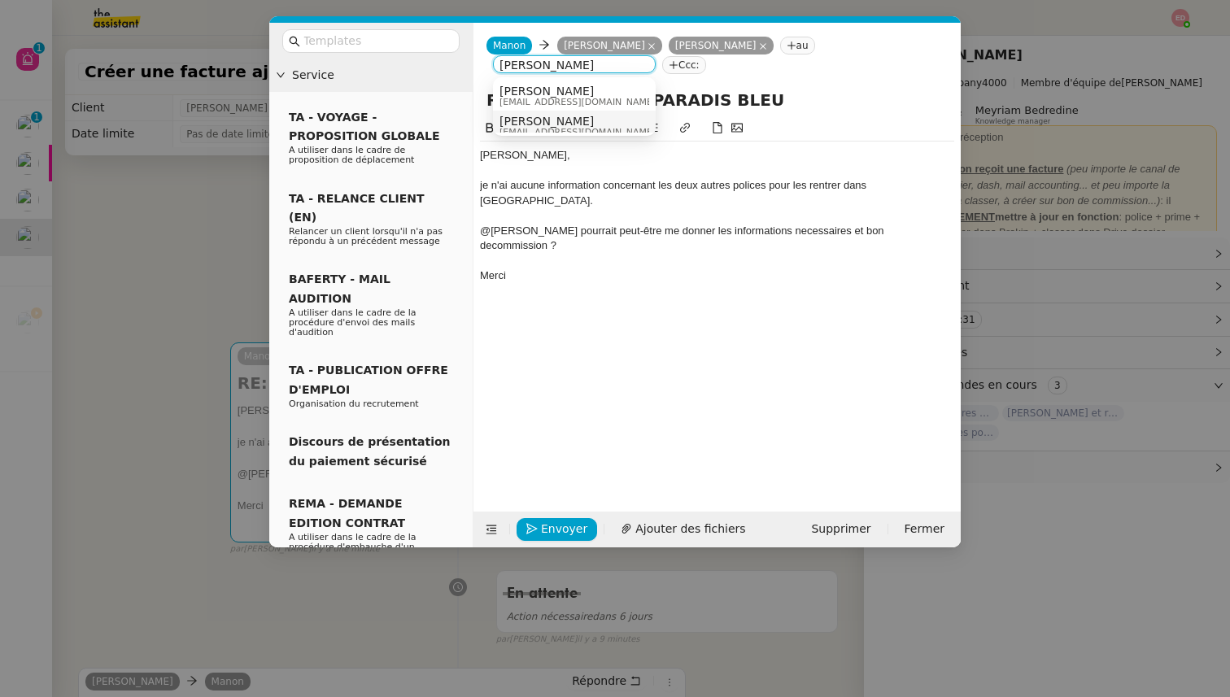
type input "[PERSON_NAME]"
click at [583, 120] on div "[PERSON_NAME] [PERSON_NAME][EMAIL_ADDRESS][DOMAIN_NAME]" at bounding box center [583, 126] width 168 height 22
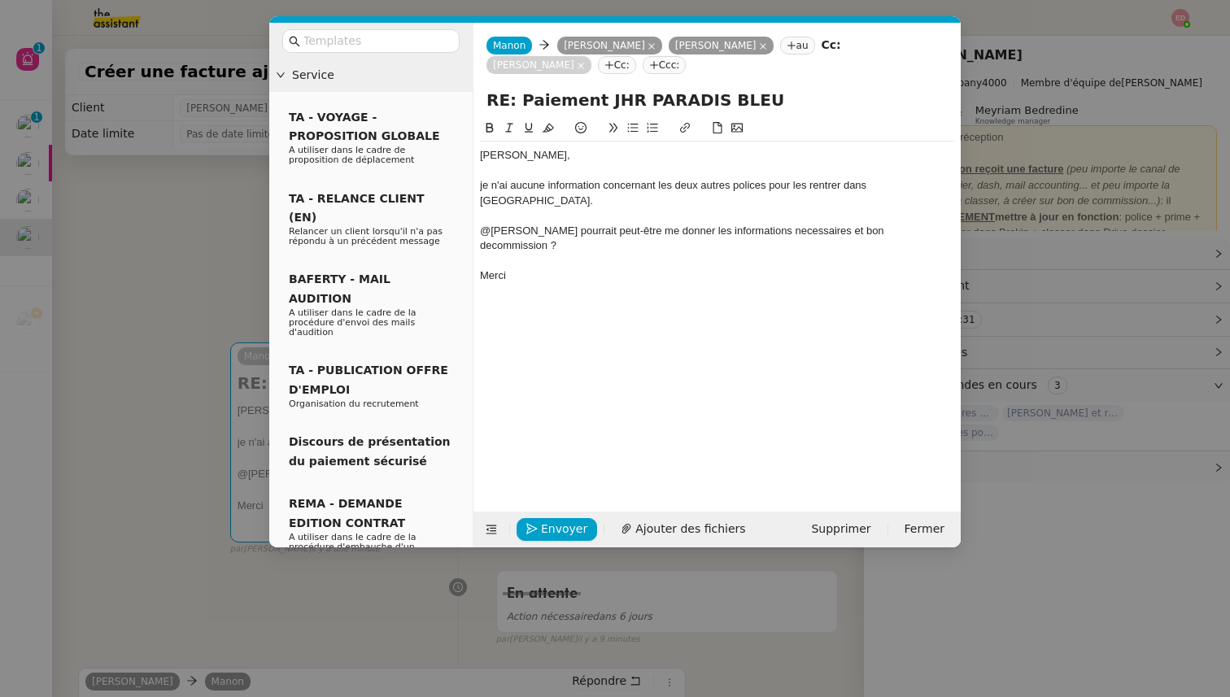
click at [779, 224] on div "@[PERSON_NAME] pourrait peut-être me donner les informations necessaires et bon…" at bounding box center [717, 239] width 474 height 30
click at [0, 0] on lt-strong "é" at bounding box center [0, 0] width 0 height 0
click at [847, 224] on div "@[PERSON_NAME] pourrait peut-être me donner les informations nécessaires et bon…" at bounding box center [717, 239] width 474 height 30
click at [844, 224] on div "@[PERSON_NAME] pourrait peut-être me donner les informations nécessaires et bon…" at bounding box center [717, 239] width 474 height 30
click at [784, 224] on div "@[PERSON_NAME] pourrait peut-être me donner les informations nécessaires et bon…" at bounding box center [717, 239] width 474 height 30
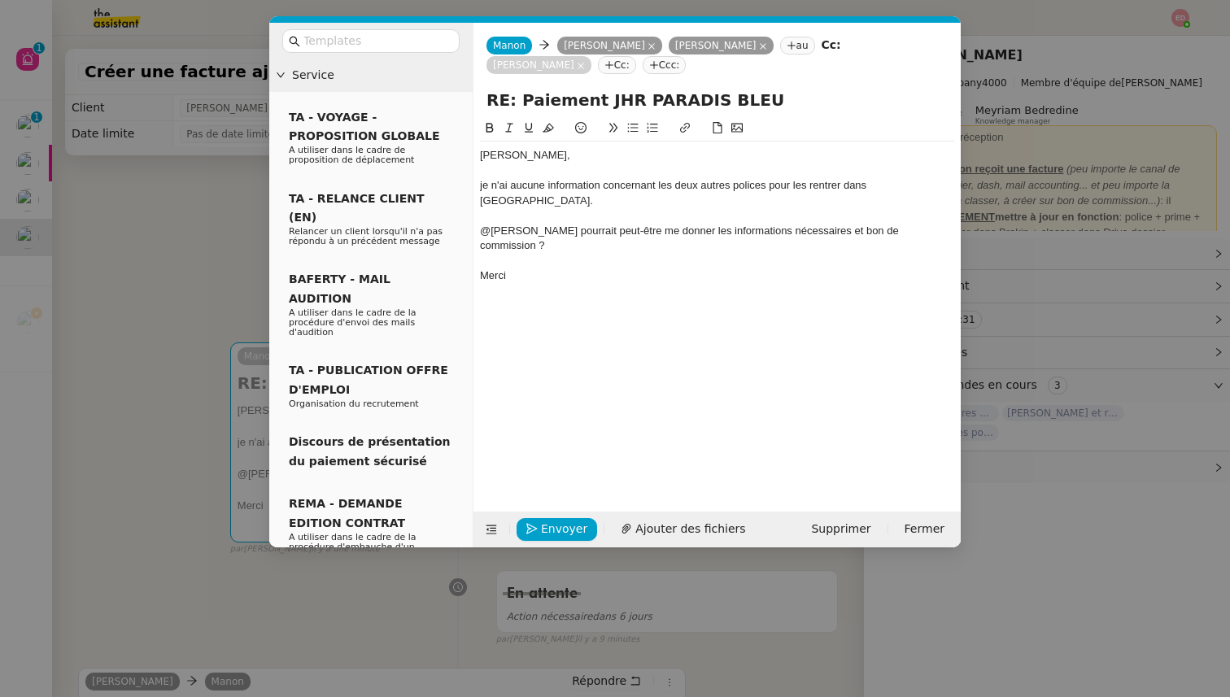
click at [0, 0] on lt-strong "nécessaire" at bounding box center [0, 0] width 0 height 0
click at [765, 254] on div at bounding box center [717, 261] width 474 height 15
click at [765, 224] on div "@[PERSON_NAME] pourrait peut-être me donner les informations nécessaire et bon …" at bounding box center [717, 239] width 474 height 30
click at [0, 0] on lt-span "nécessaire s" at bounding box center [0, 0] width 0 height 0
click at [560, 224] on div "@[PERSON_NAME] pourrait peut-être me donner les informations nécessaires et bon…" at bounding box center [717, 239] width 474 height 30
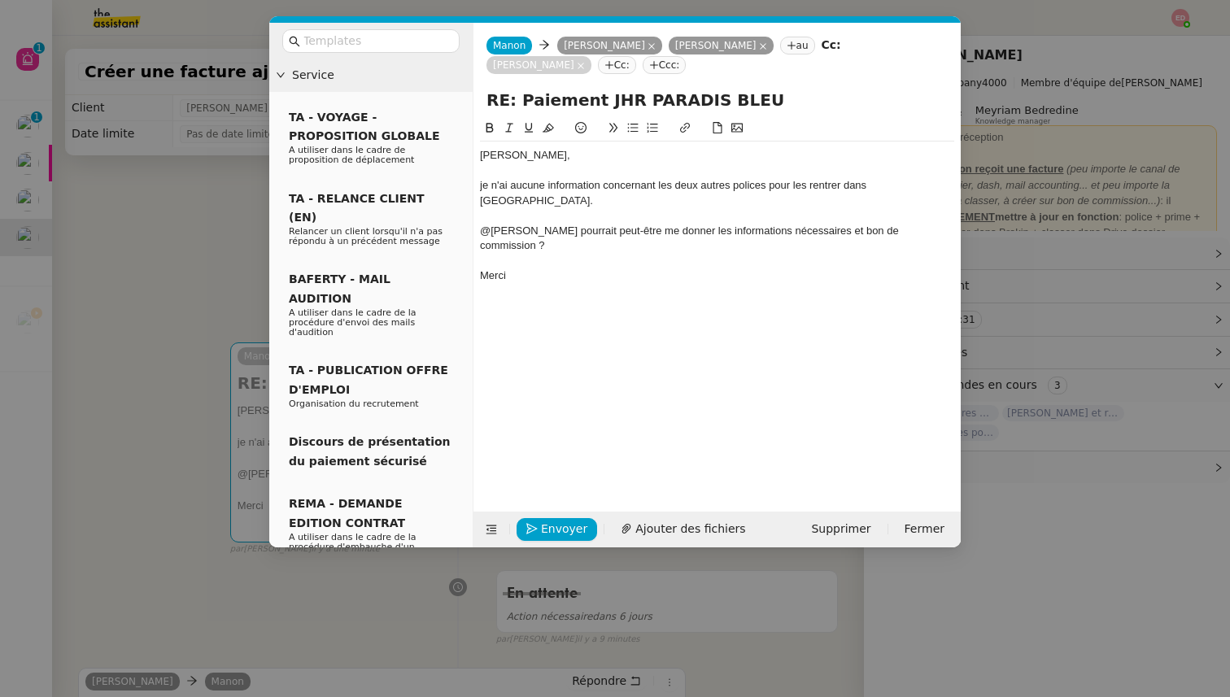
click at [579, 224] on div "@[PERSON_NAME] pourrait peut-être me donner les informations nécessaires et bon…" at bounding box center [717, 239] width 474 height 30
click at [642, 208] on div at bounding box center [717, 215] width 474 height 15
click at [605, 224] on div "@[PERSON_NAME] pourrait peut-être me donner les informations nécessaires et bon…" at bounding box center [717, 239] width 474 height 30
click at [795, 224] on div "@[PERSON_NAME]-vous me donner les informations nécessaires et bon de commission…" at bounding box center [717, 231] width 474 height 15
click at [482, 181] on div "je n'ai aucune information concernant les deux autres polices pour les rentrer …" at bounding box center [717, 193] width 474 height 30
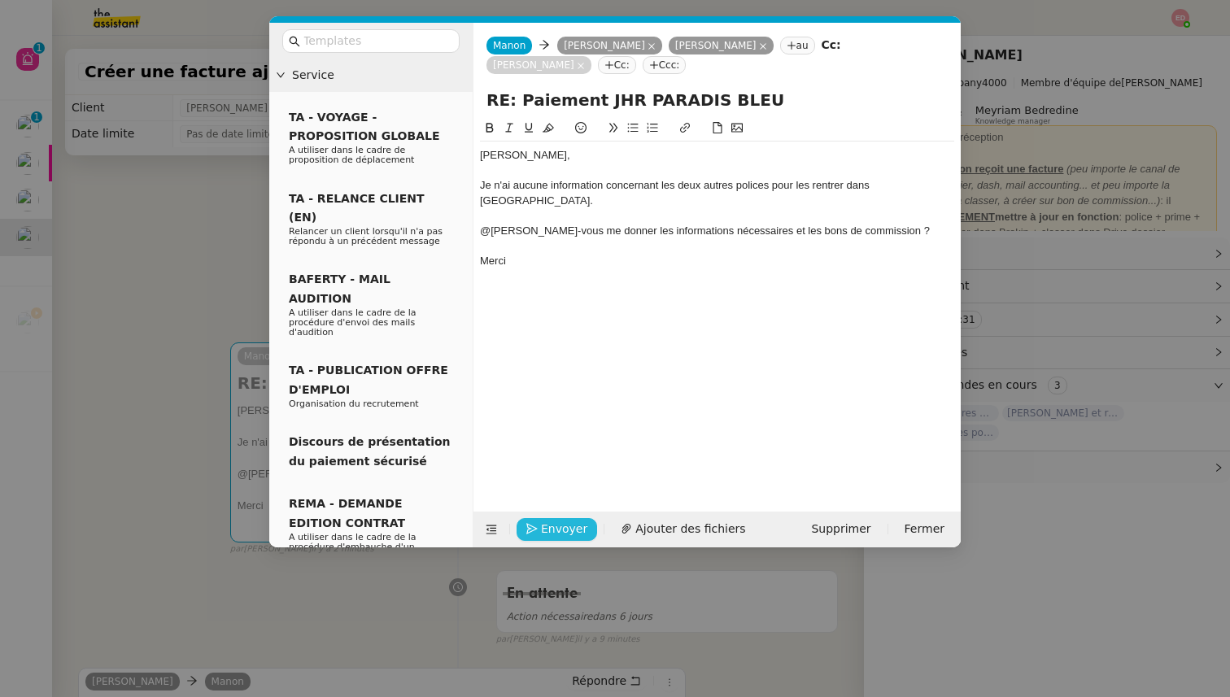
click at [545, 522] on span "Envoyer" at bounding box center [564, 529] width 46 height 19
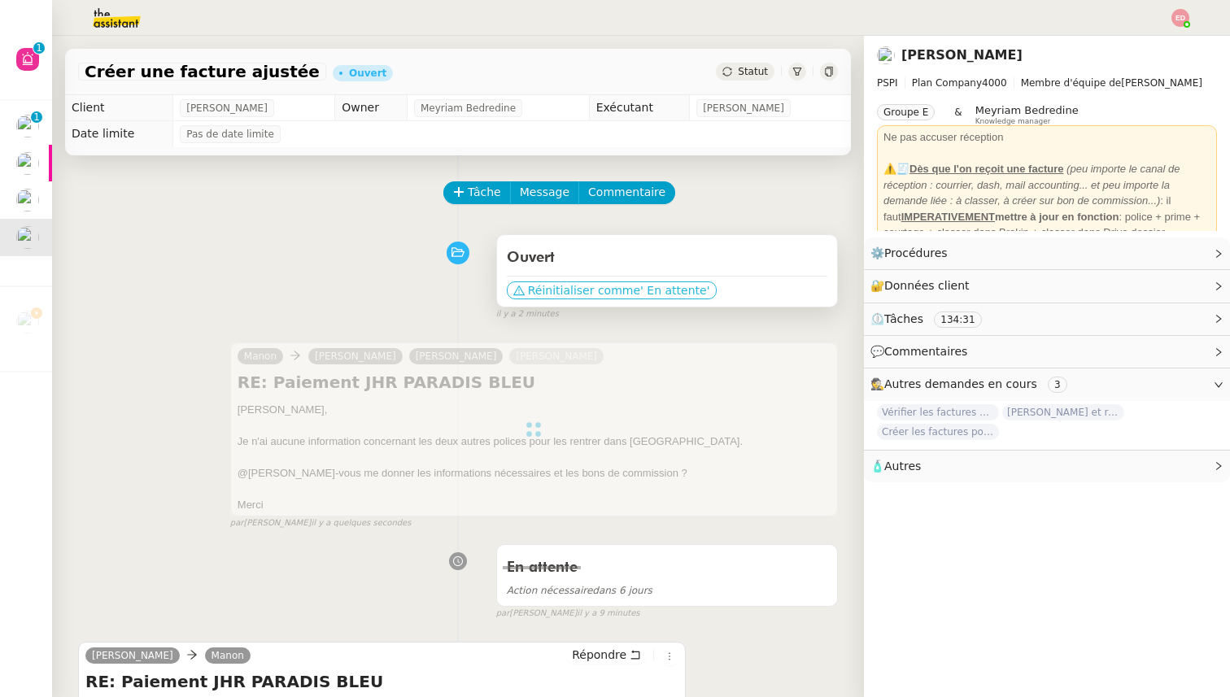
click at [669, 281] on button "Réinitialiser comme ' En attente'" at bounding box center [612, 290] width 210 height 18
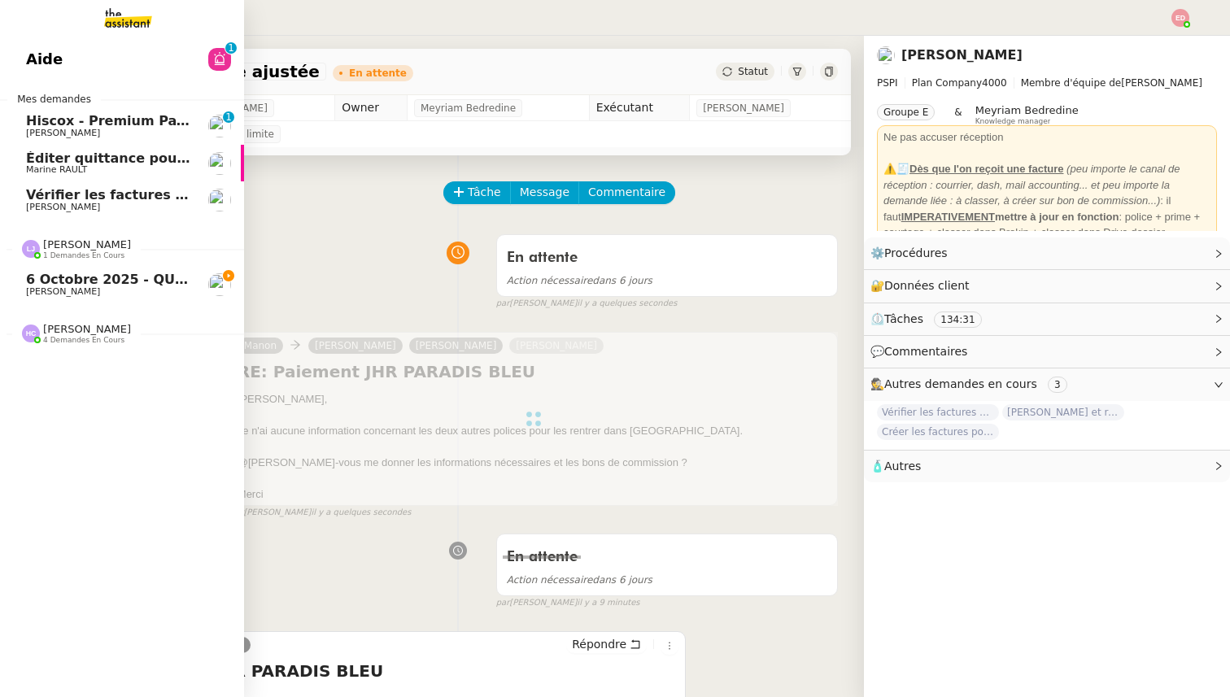
click at [64, 279] on span "6 octobre 2025 - QUOTIDIEN Gestion boite mail Accounting" at bounding box center [243, 279] width 434 height 15
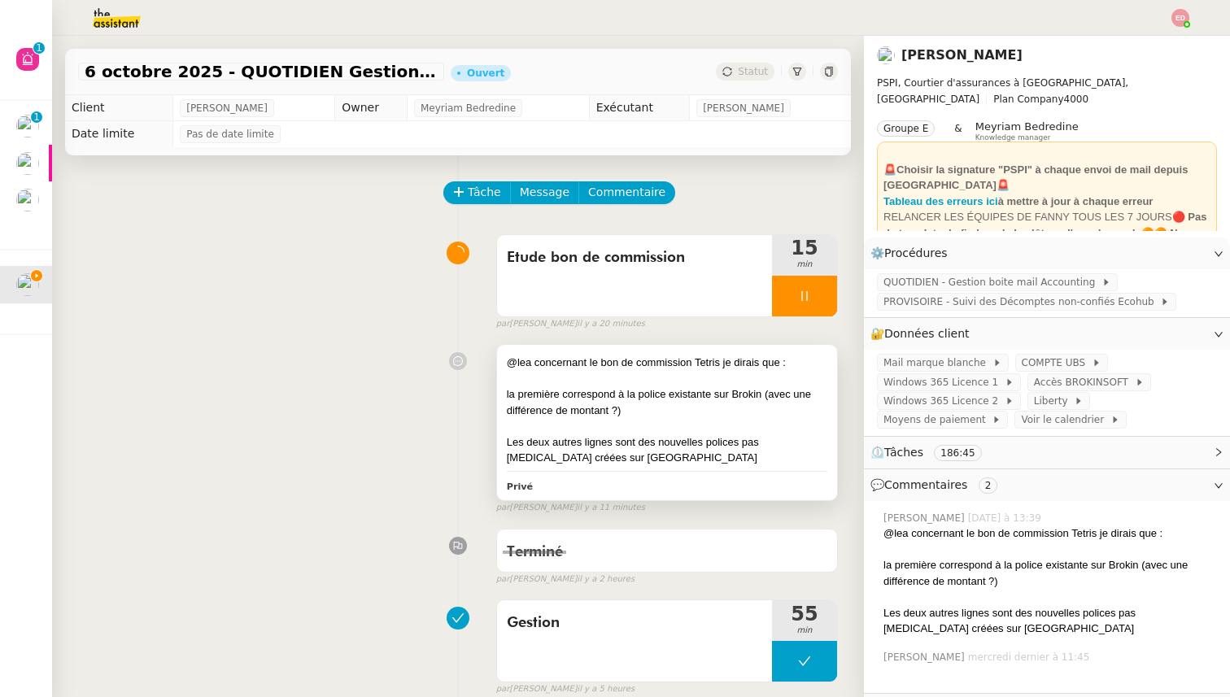
click at [586, 388] on div "la première correspond à la police existante sur Brokin (avec une différence de…" at bounding box center [667, 402] width 320 height 32
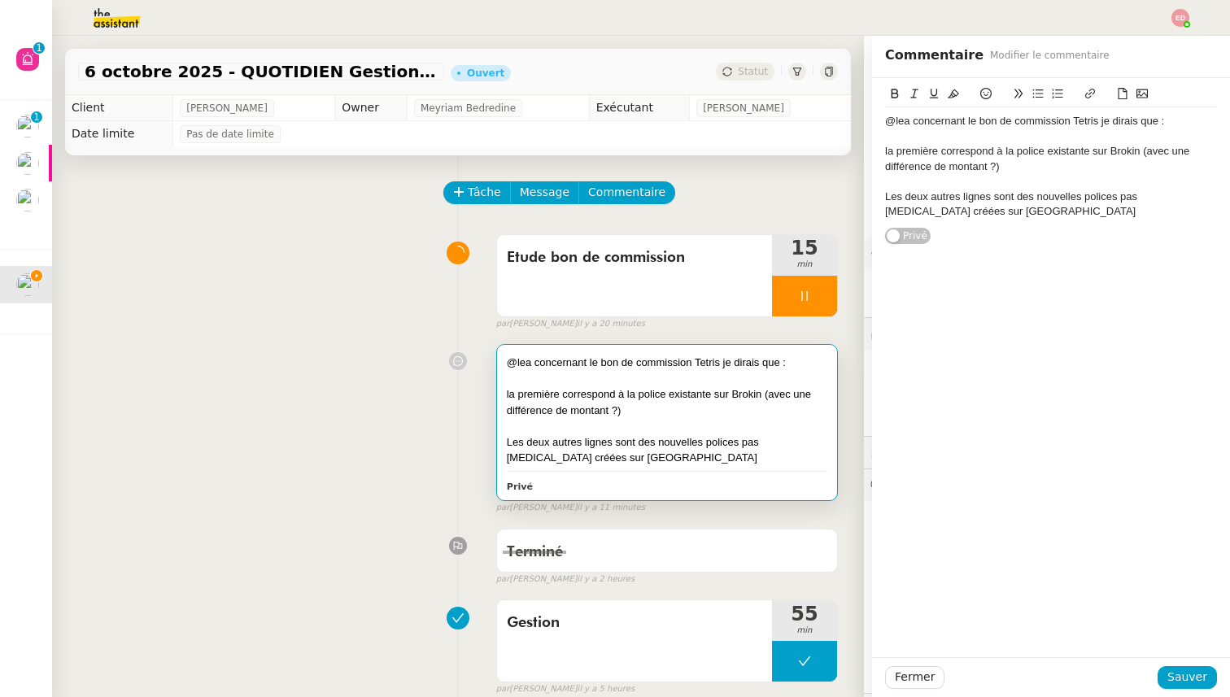
click at [963, 205] on div "Les deux autres lignes sont des nouvelles polices pas [MEDICAL_DATA] créées sur…" at bounding box center [1051, 205] width 332 height 30
click at [1180, 678] on span "Sauver" at bounding box center [1187, 677] width 40 height 19
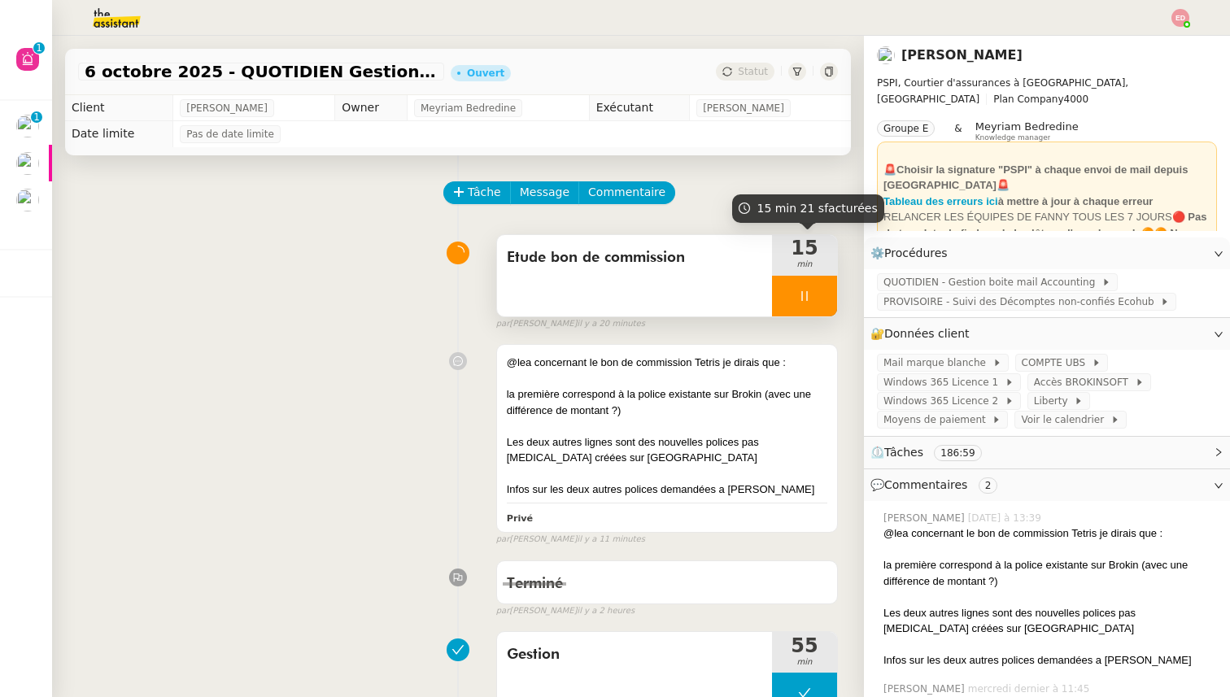
click at [832, 308] on div at bounding box center [804, 296] width 65 height 41
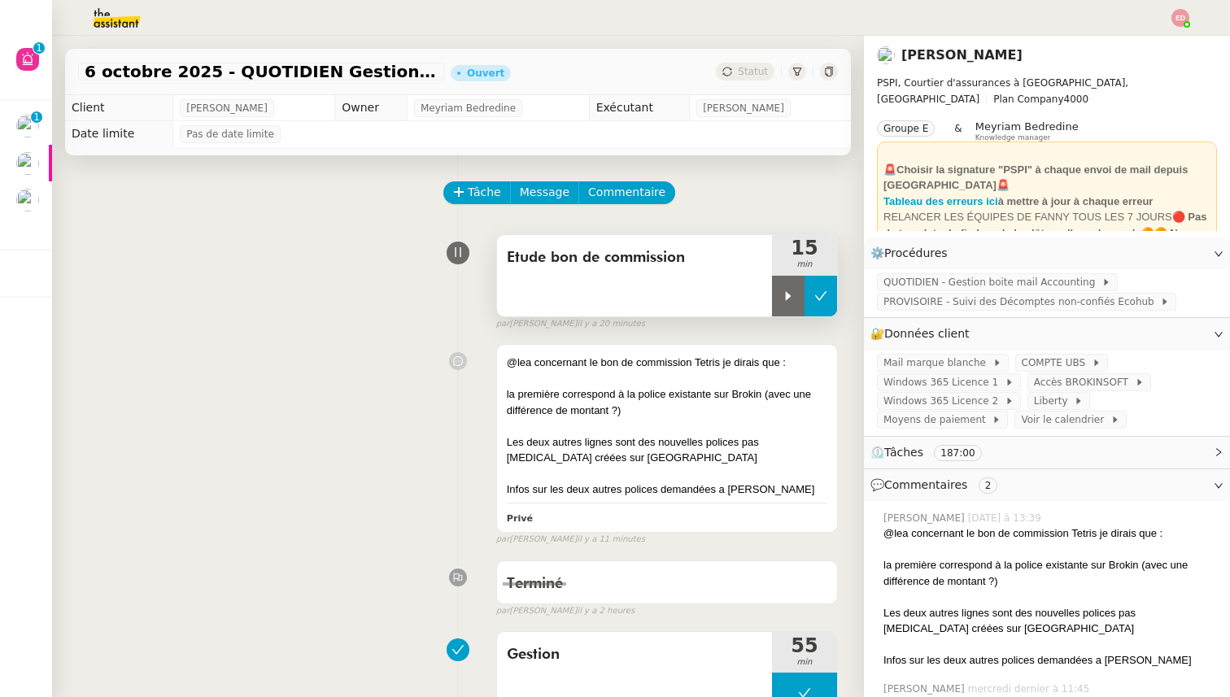
click at [832, 308] on button at bounding box center [820, 296] width 33 height 41
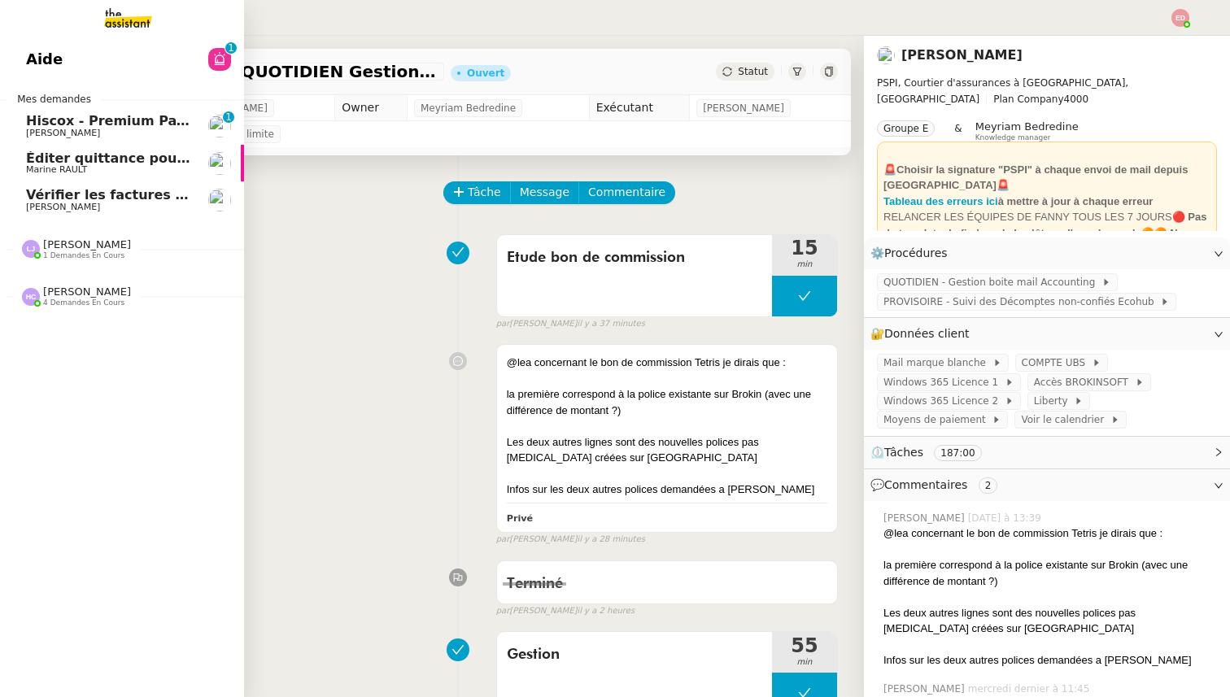
click at [65, 136] on span "[PERSON_NAME]" at bounding box center [63, 133] width 74 height 11
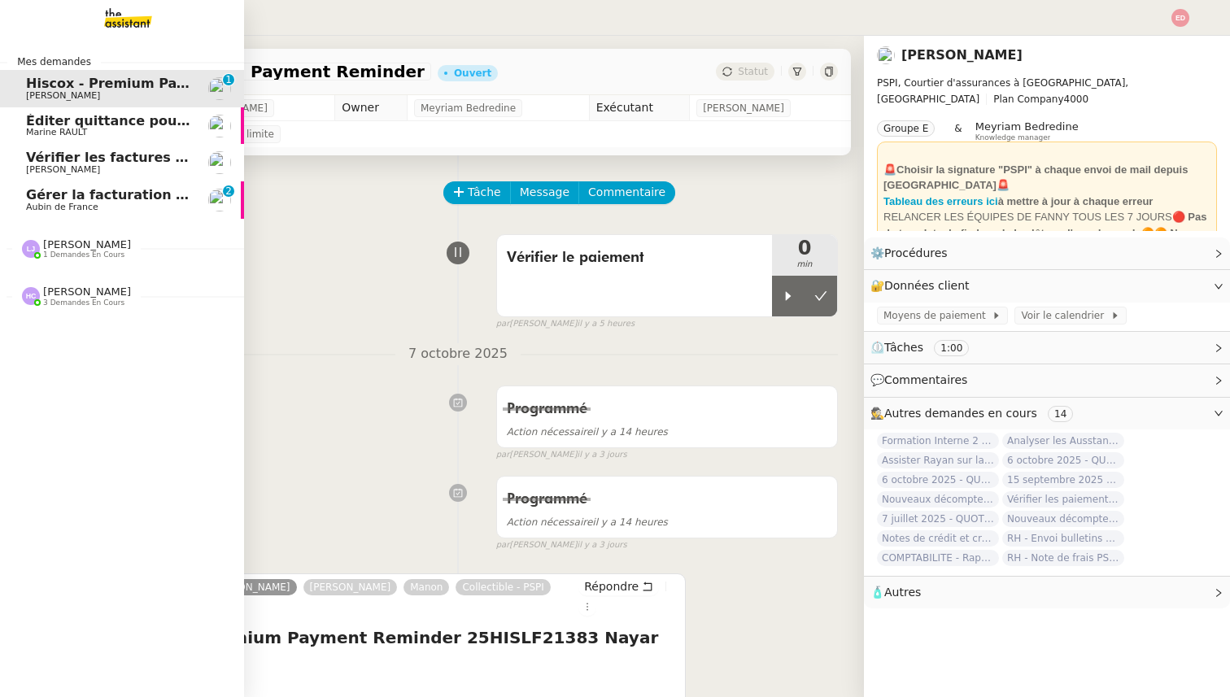
click at [115, 198] on span "Gérer la facturation des avenants" at bounding box center [149, 194] width 247 height 15
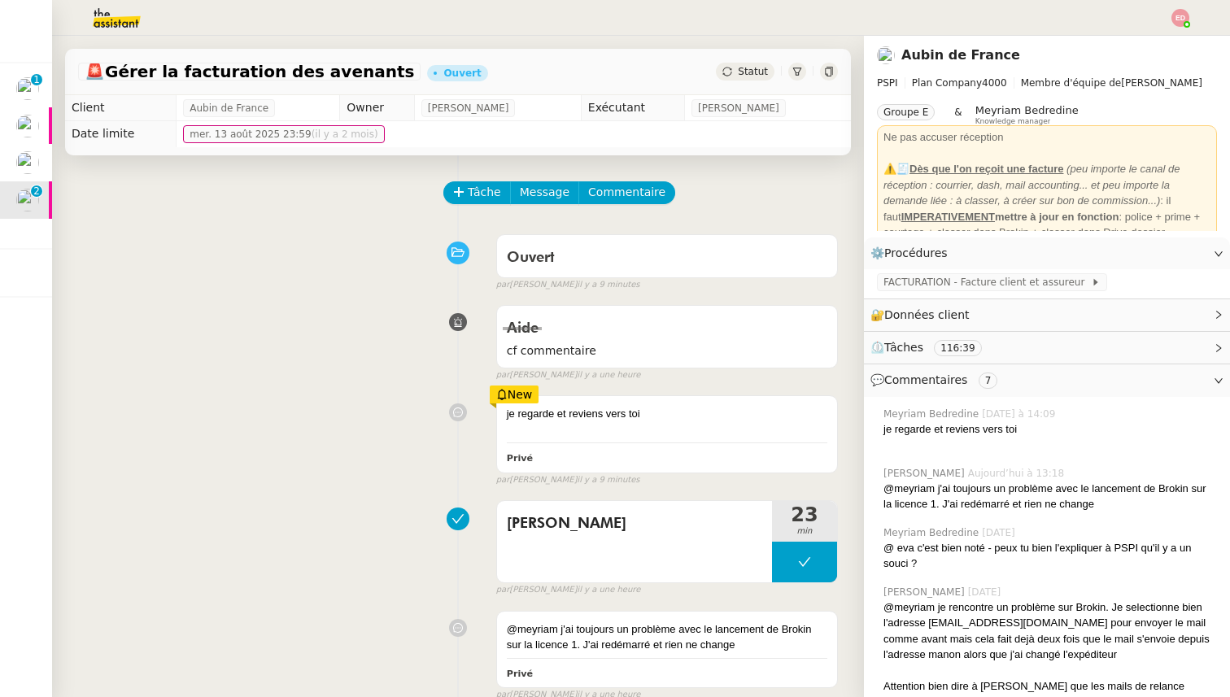
click at [754, 68] on span "Statut" at bounding box center [753, 71] width 30 height 11
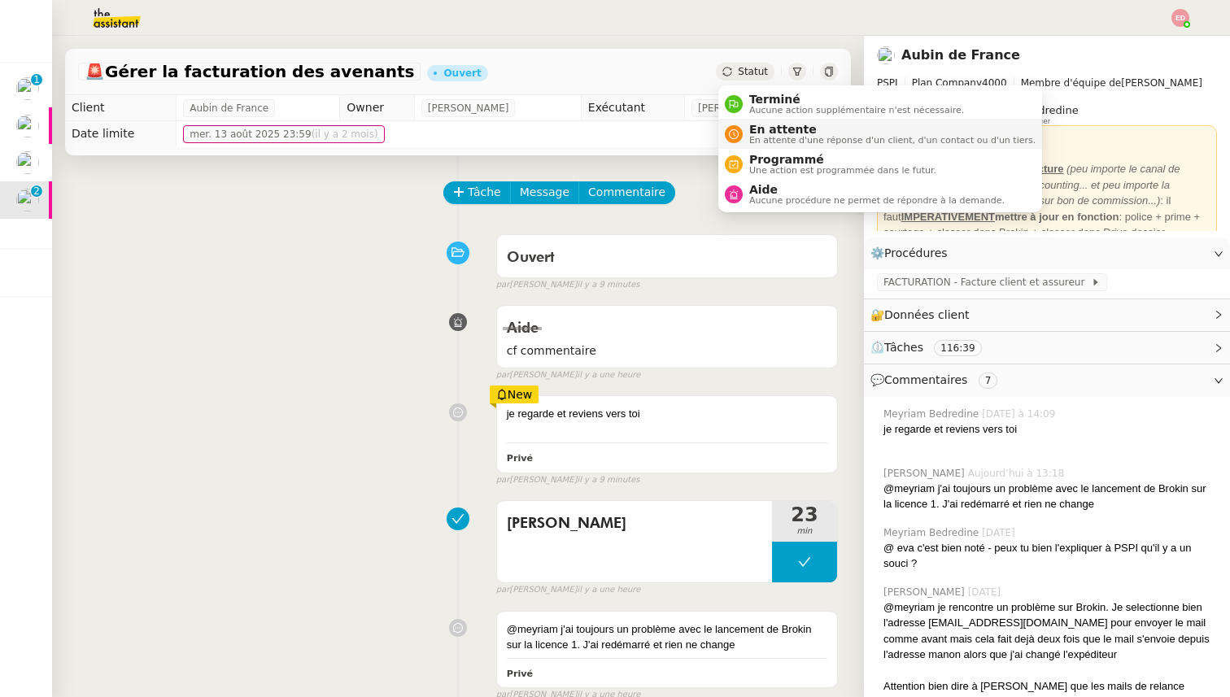
click at [778, 142] on span "En attente d'une réponse d'un client, d'un contact ou d'un tiers." at bounding box center [892, 140] width 286 height 9
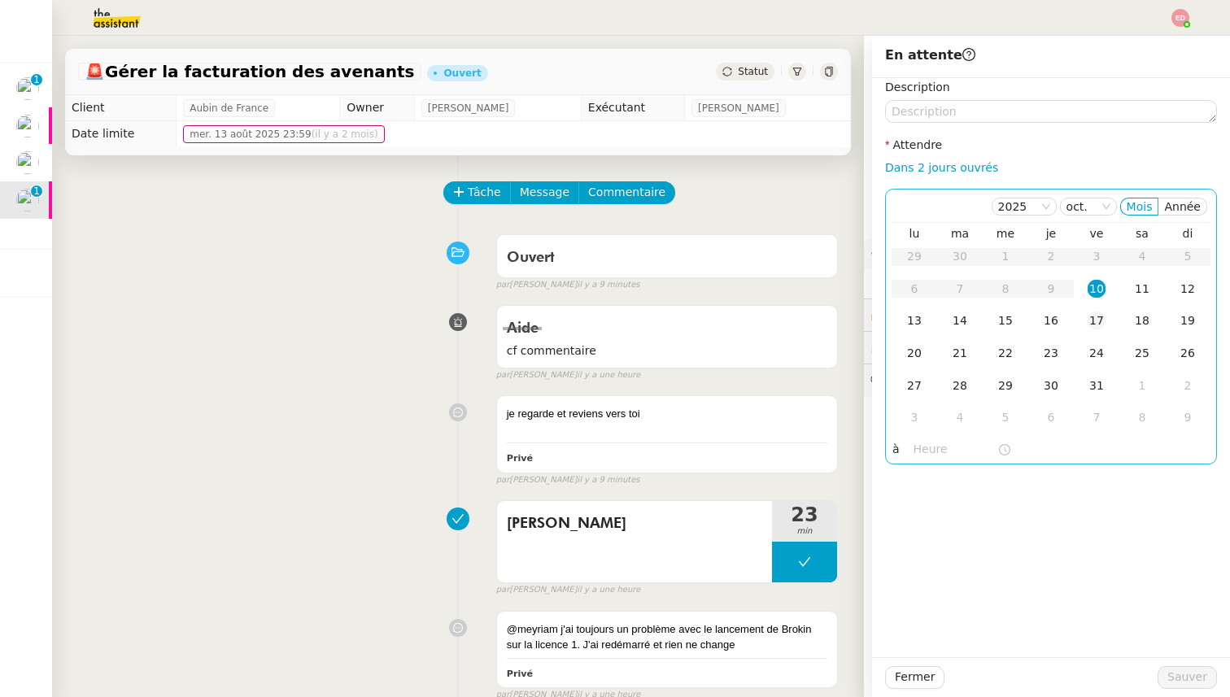
click at [1105, 326] on td "17" at bounding box center [1097, 321] width 46 height 33
click at [916, 317] on div "13" at bounding box center [914, 321] width 18 height 18
click at [1202, 676] on span "Sauver" at bounding box center [1187, 677] width 40 height 19
